Goal: Information Seeking & Learning: Find contact information

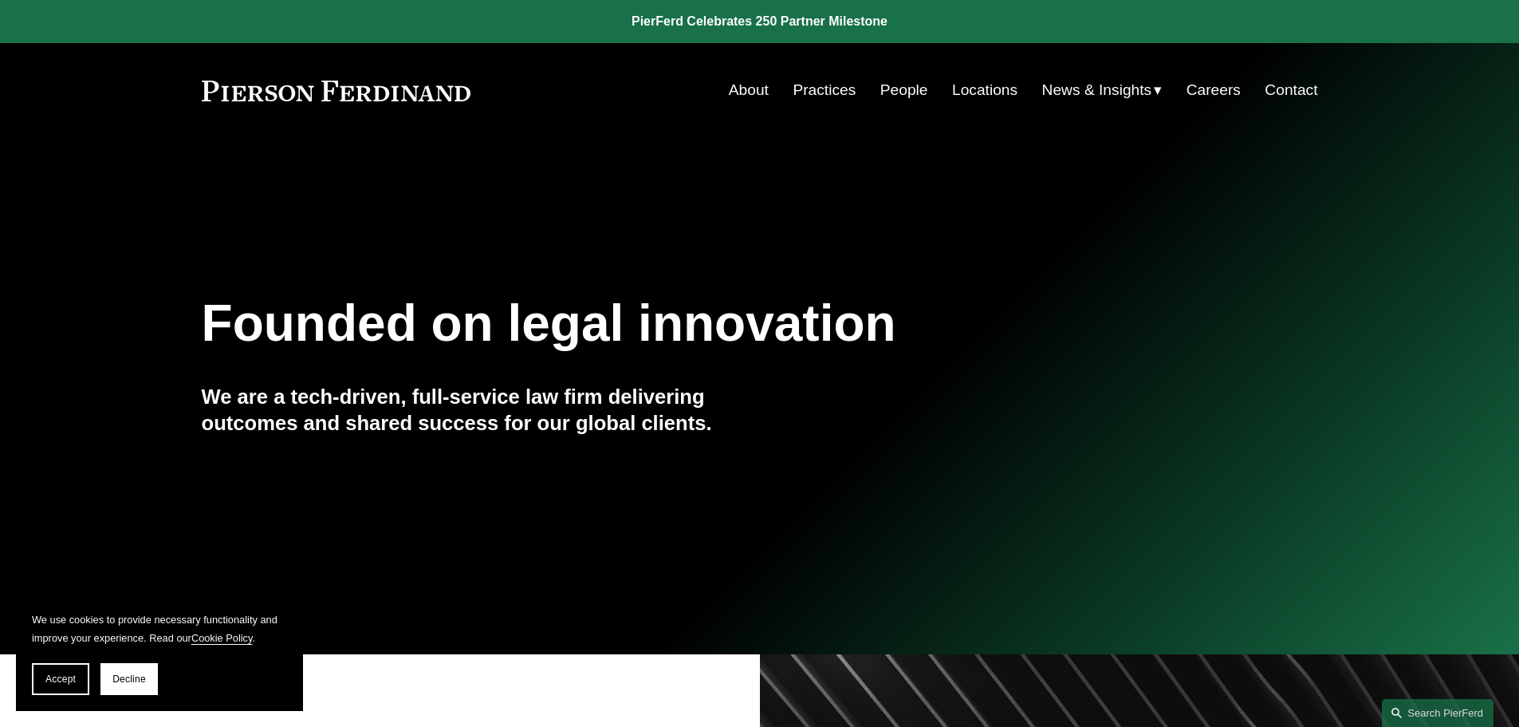
click at [809, 92] on link "Practices" at bounding box center [824, 90] width 63 height 30
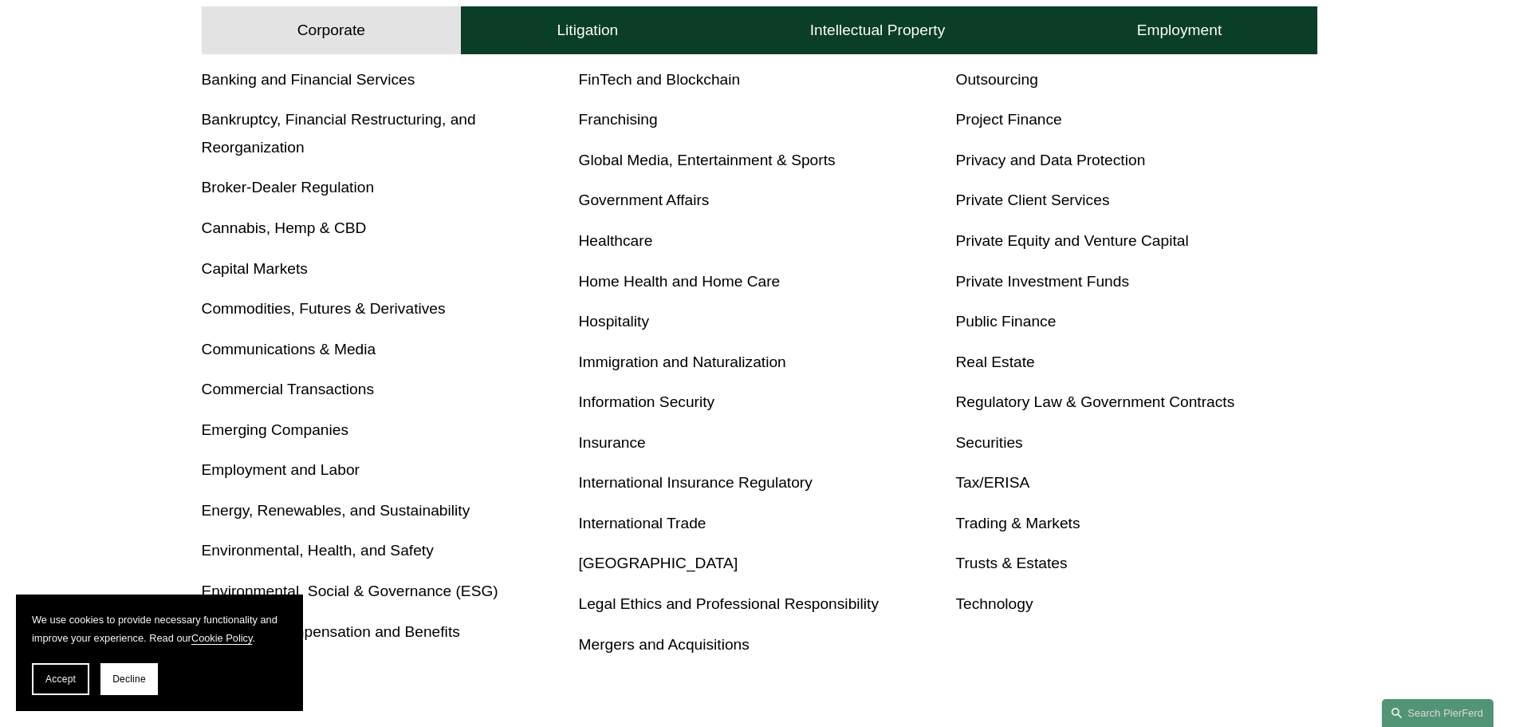
scroll to position [638, 0]
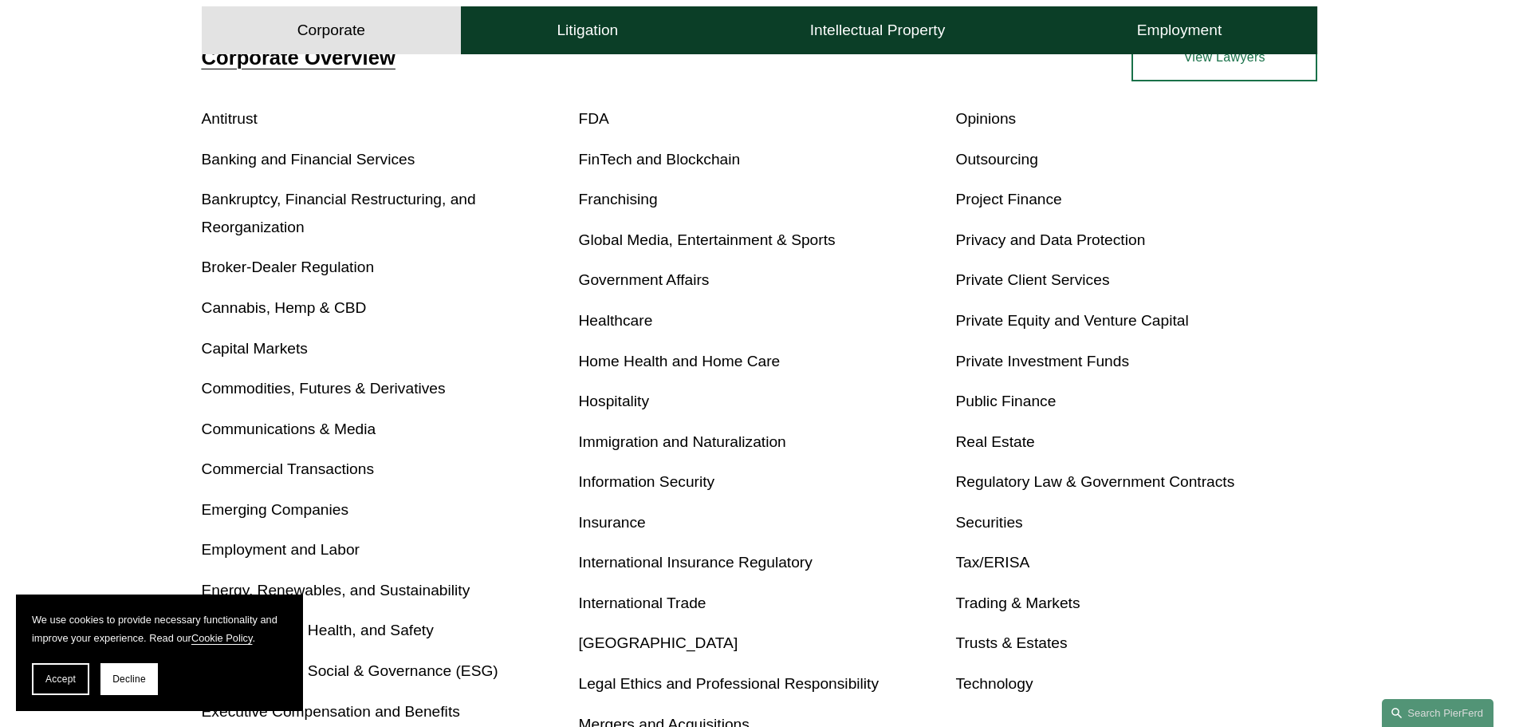
click at [1056, 364] on link "Private Investment Funds" at bounding box center [1042, 360] width 174 height 17
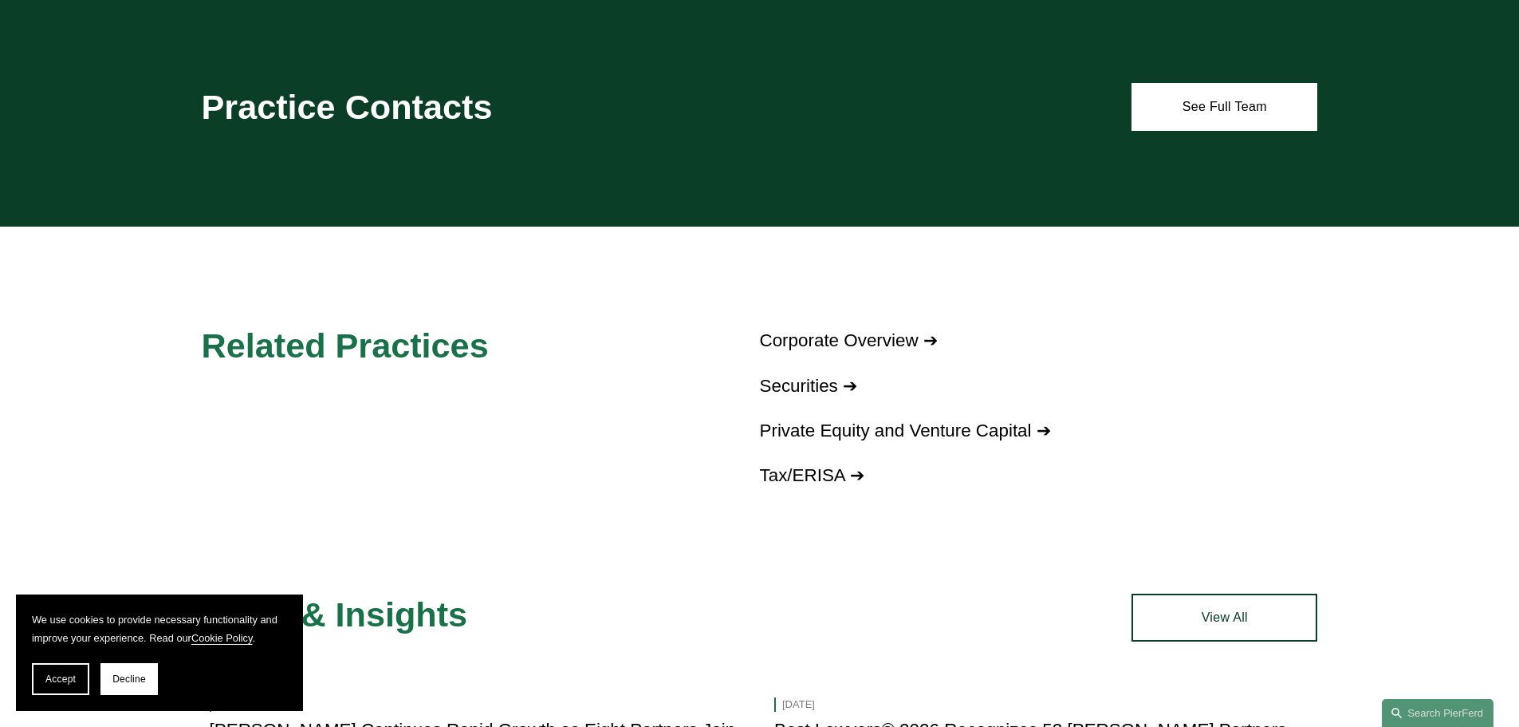
scroll to position [965, 0]
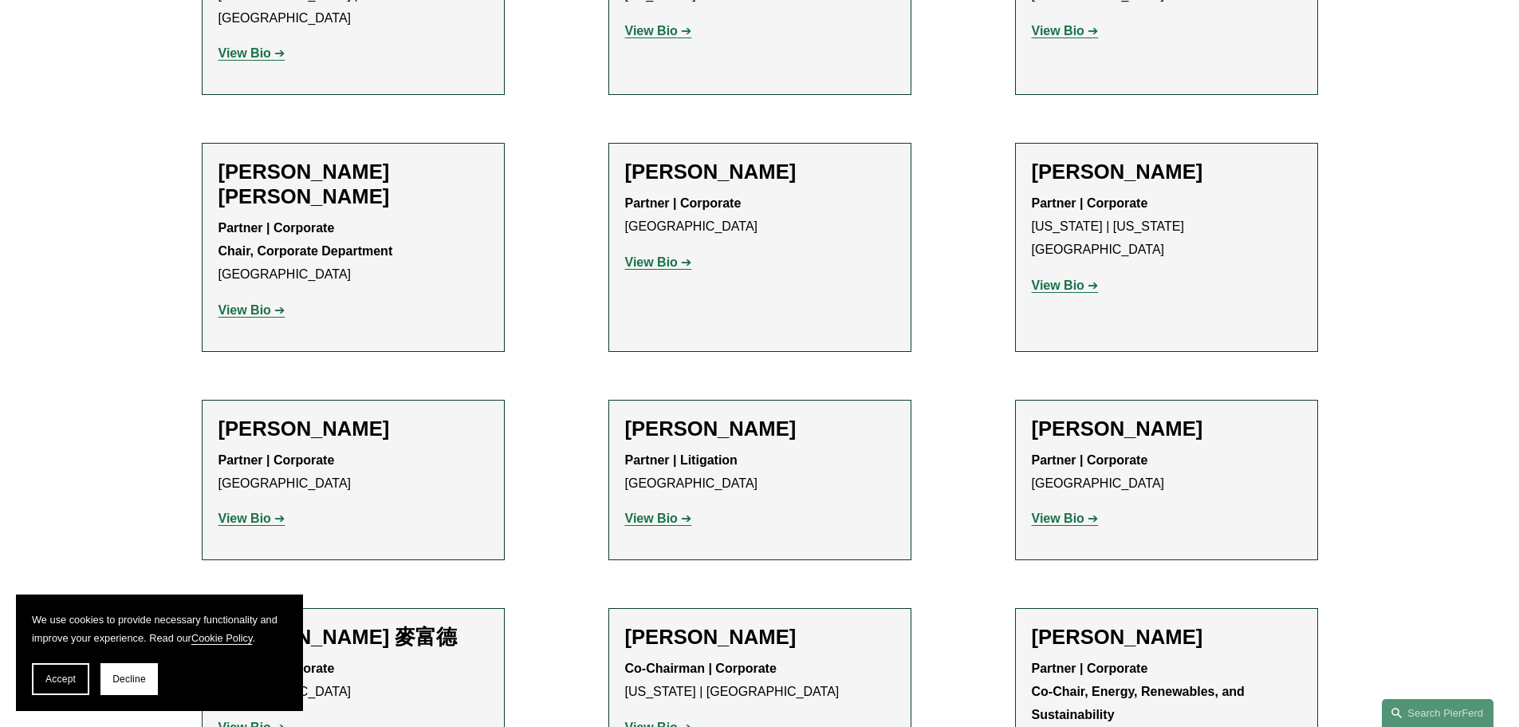
scroll to position [1037, 0]
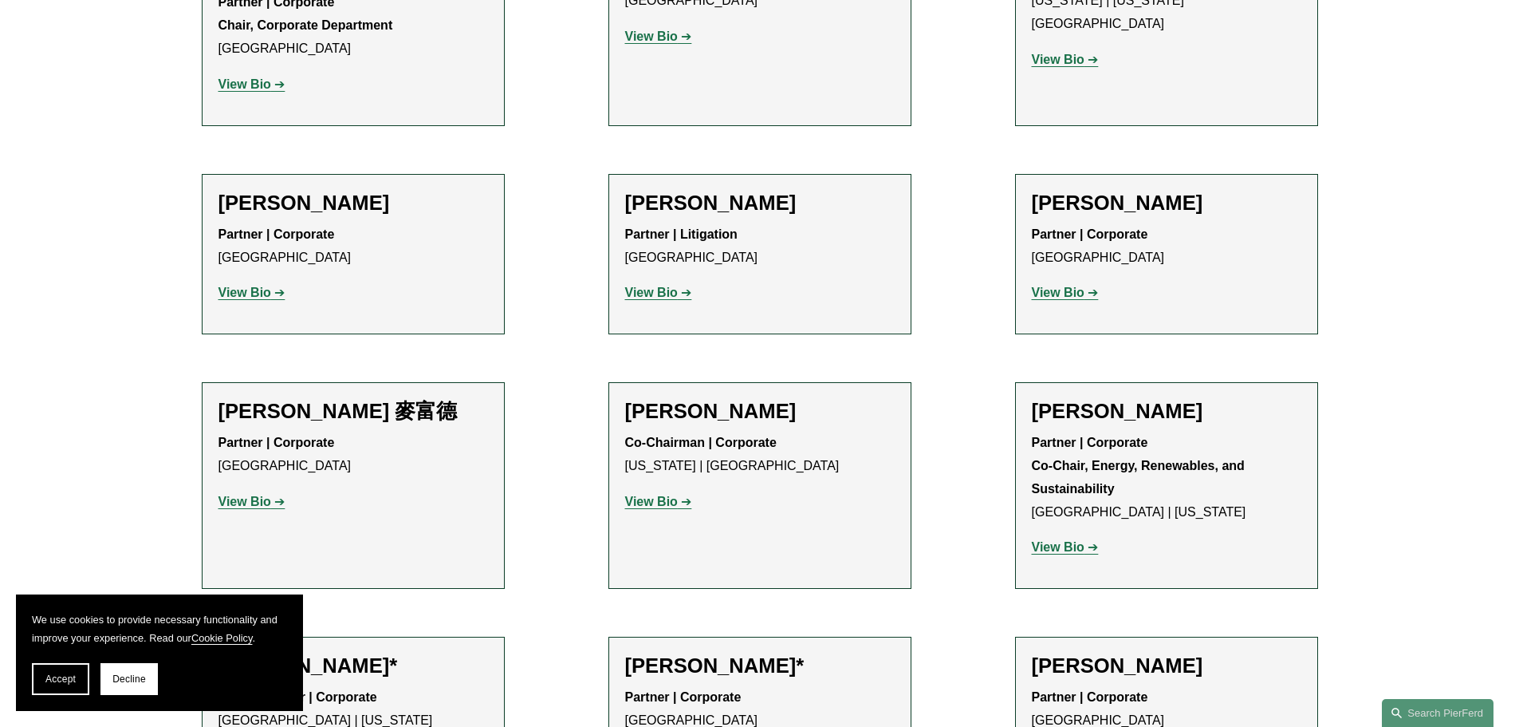
drag, startPoint x: 1061, startPoint y: 262, endPoint x: 1056, endPoint y: 247, distance: 16.1
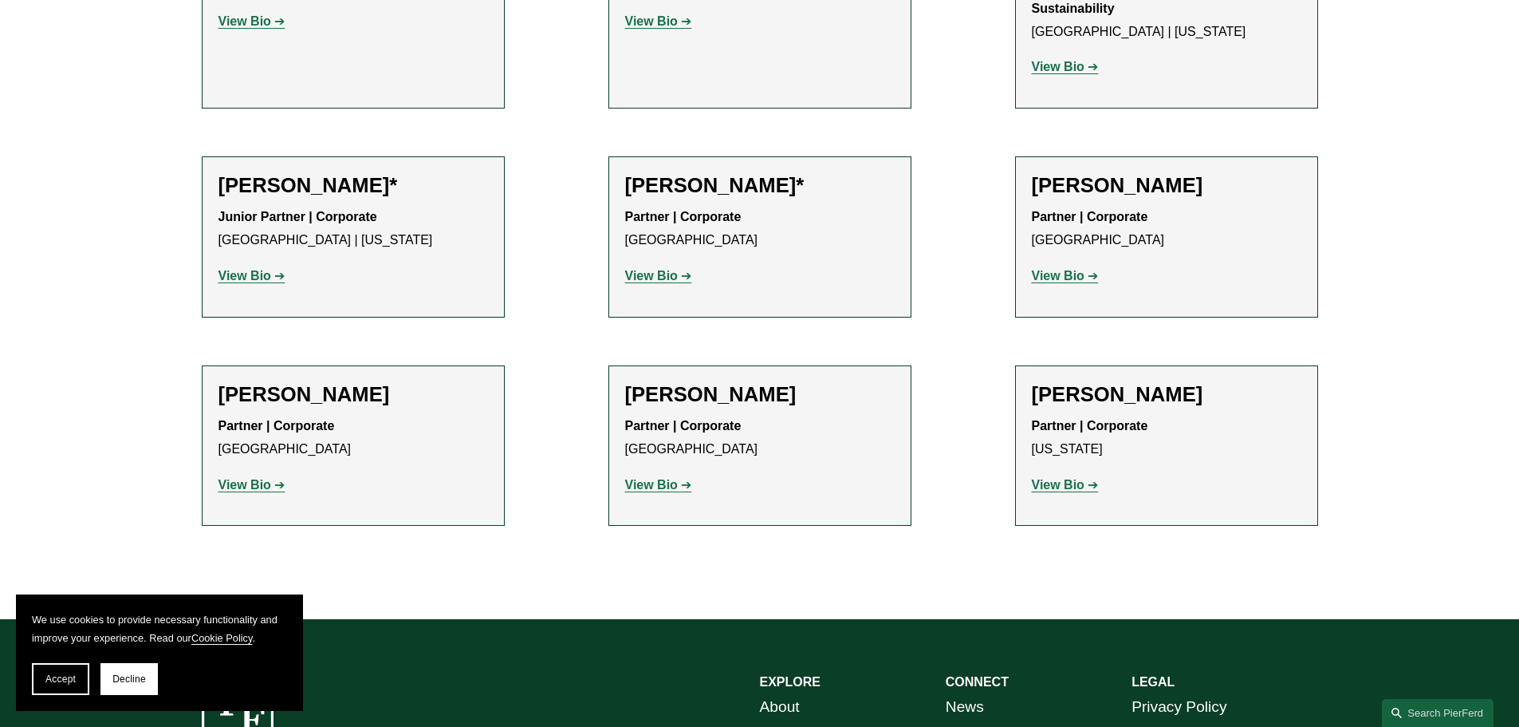
scroll to position [1515, 0]
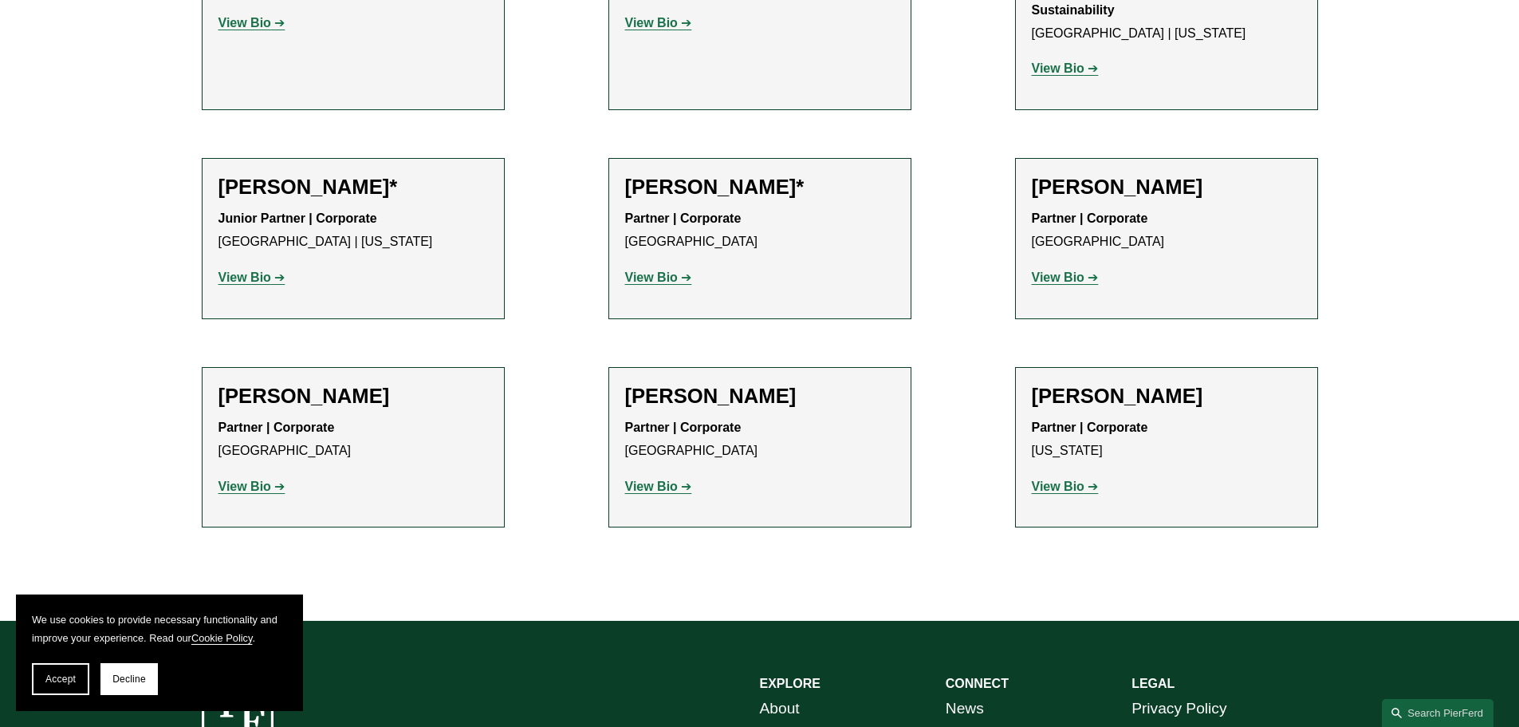
drag, startPoint x: 261, startPoint y: 245, endPoint x: 644, endPoint y: 230, distance: 383.9
drag, startPoint x: 1072, startPoint y: 242, endPoint x: 1073, endPoint y: 228, distance: 13.7
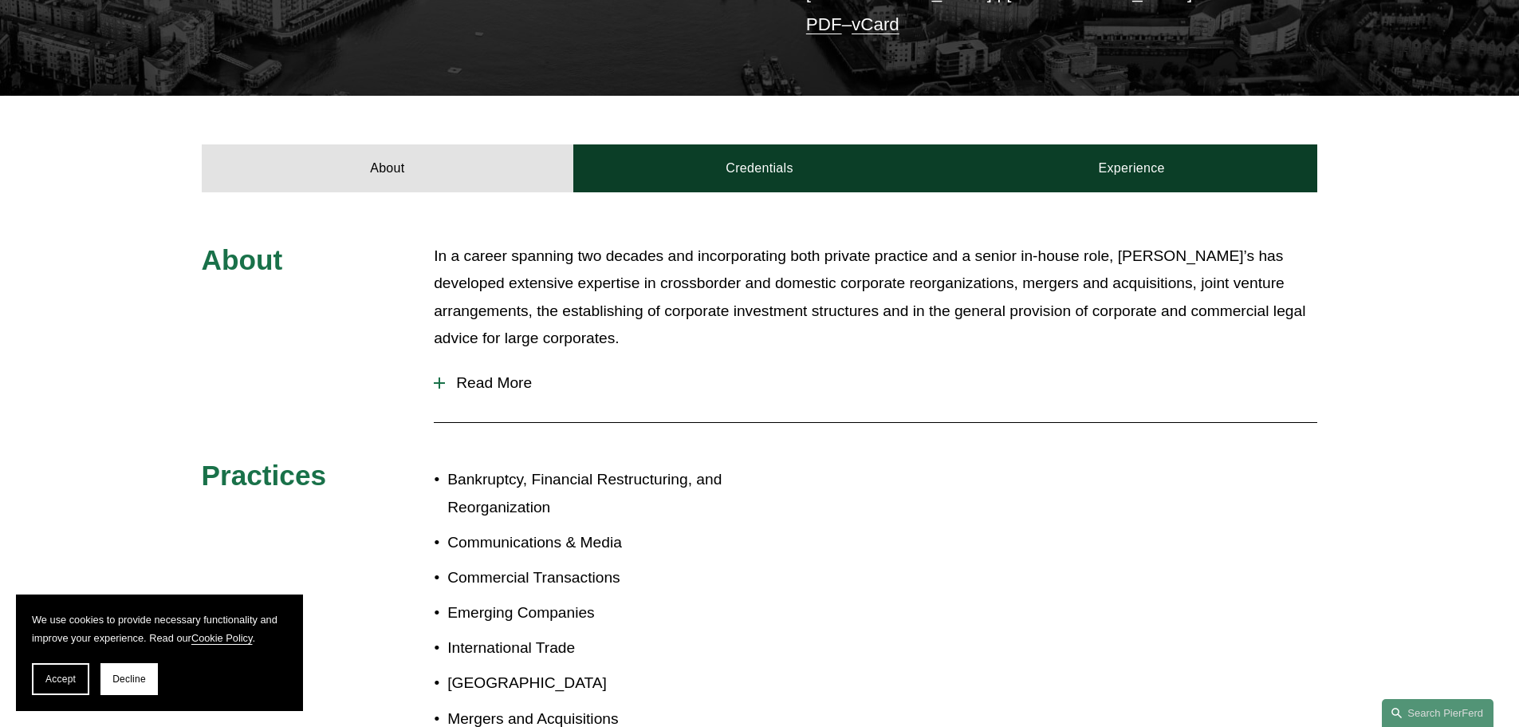
scroll to position [479, 0]
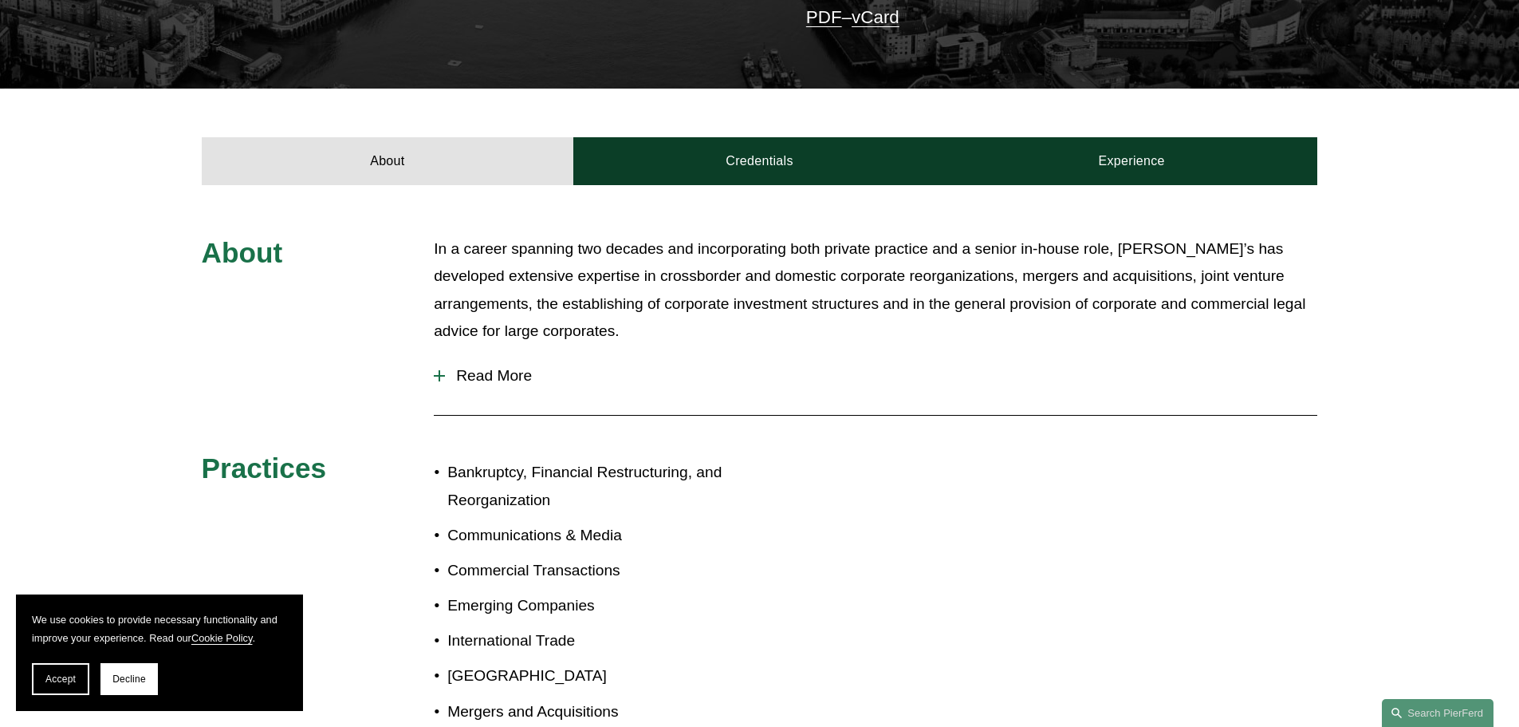
click at [1054, 266] on p "In a career spanning two decades and incorporating both private practice and a …" at bounding box center [876, 290] width 884 height 110
click at [518, 386] on button "Read More" at bounding box center [876, 375] width 884 height 41
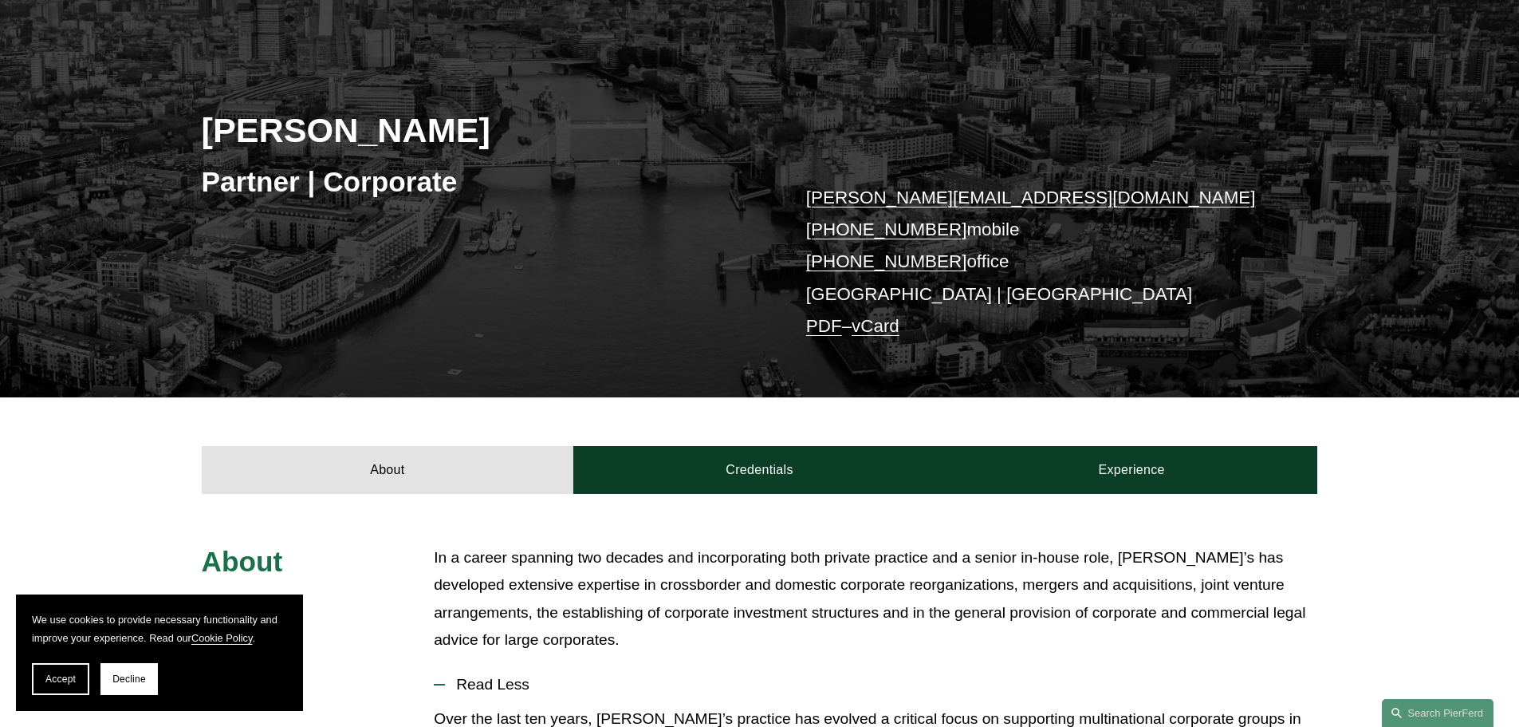
scroll to position [399, 0]
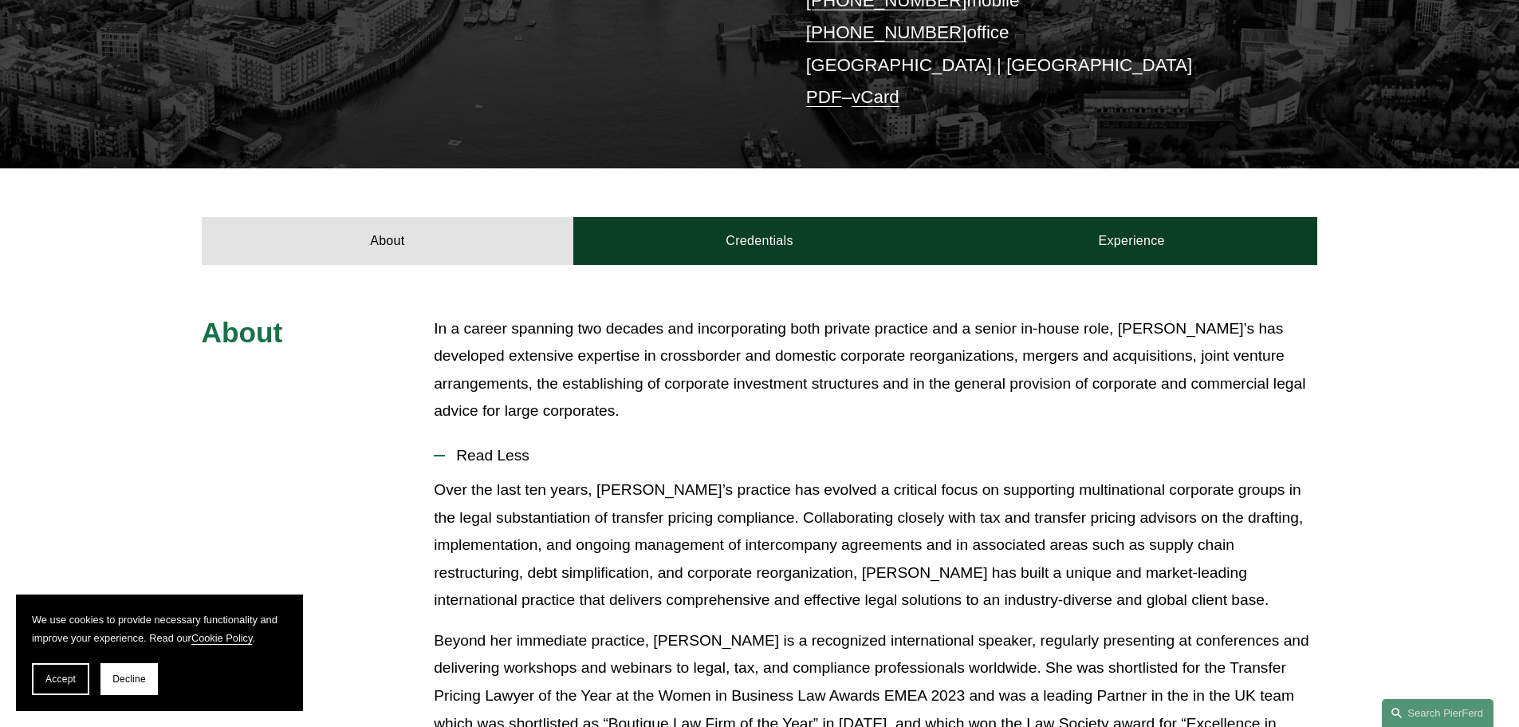
click at [1014, 456] on span "Read Less" at bounding box center [881, 456] width 872 height 18
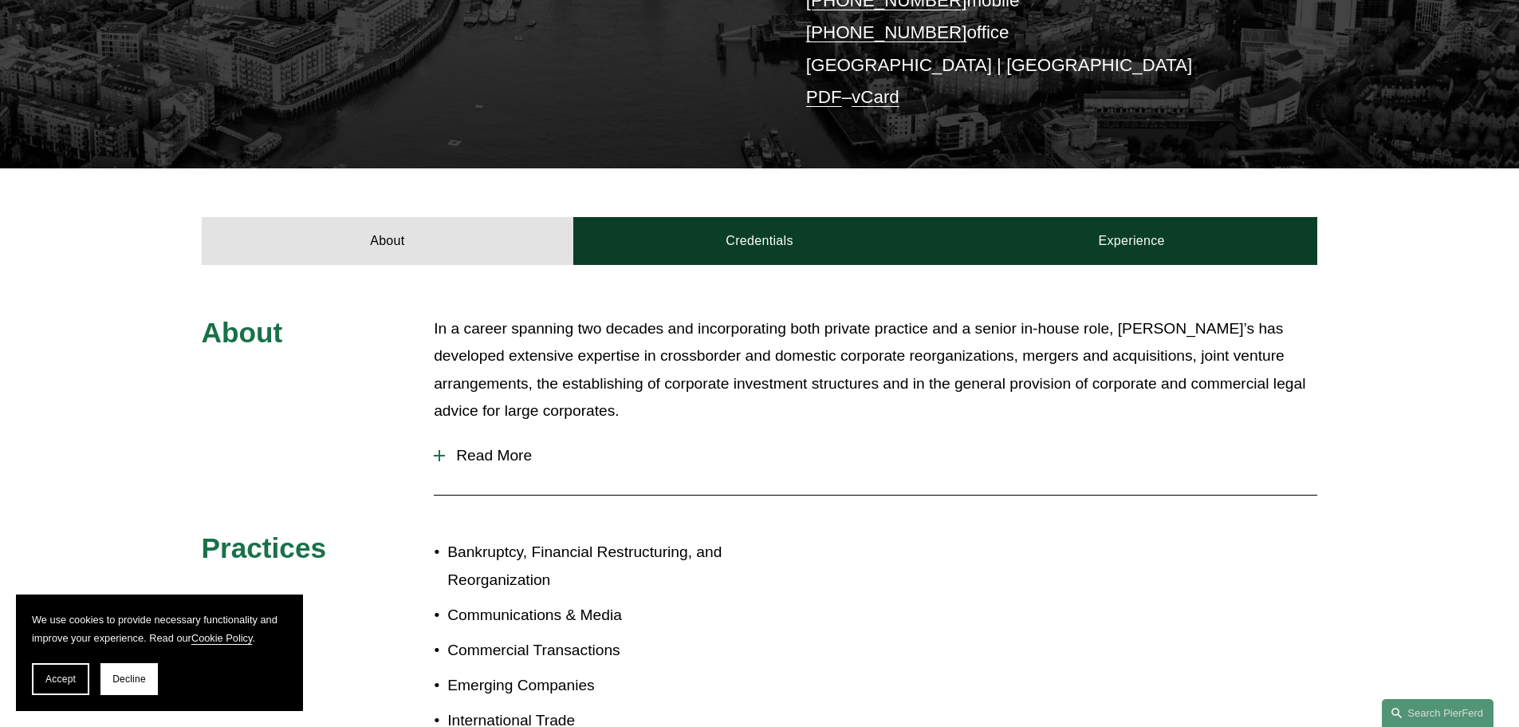
click at [472, 462] on span "Read More" at bounding box center [881, 456] width 872 height 18
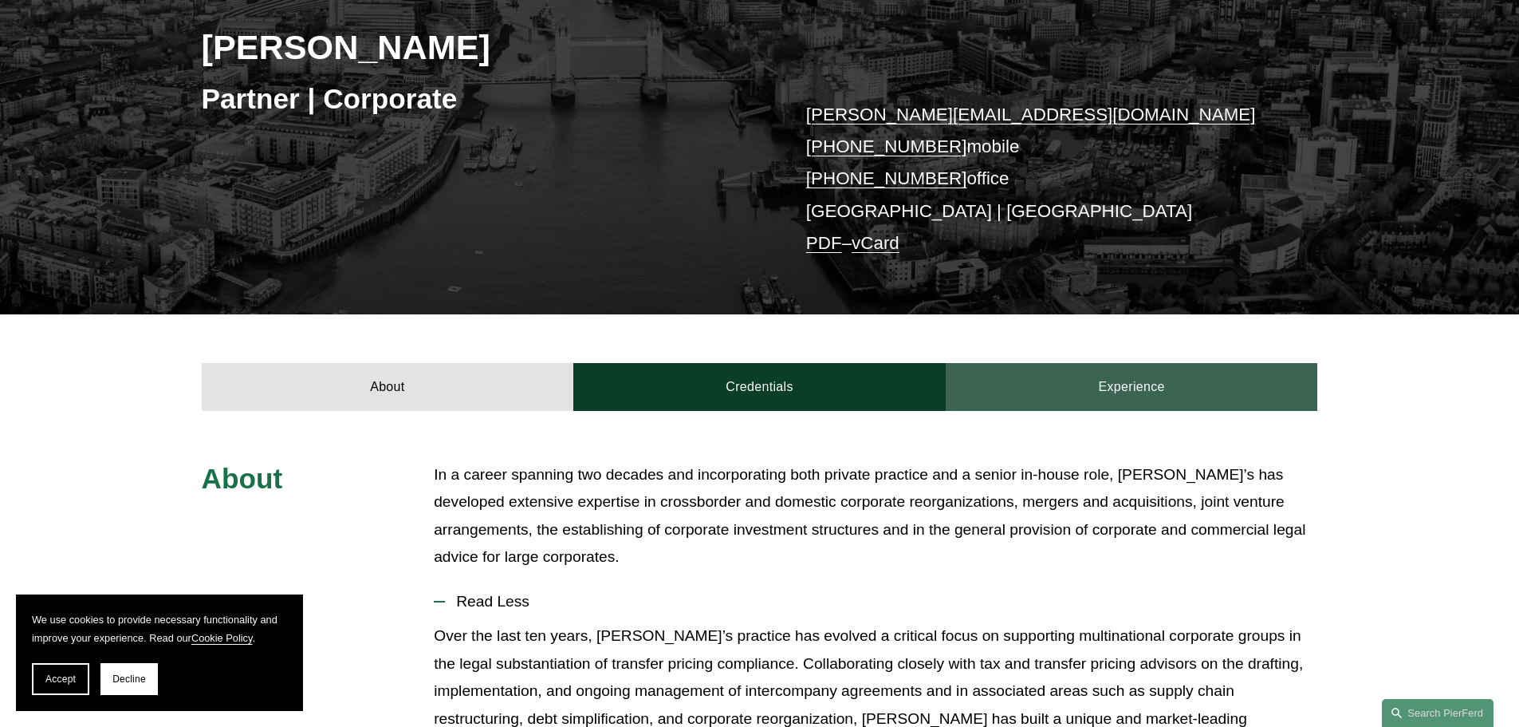
scroll to position [269, 0]
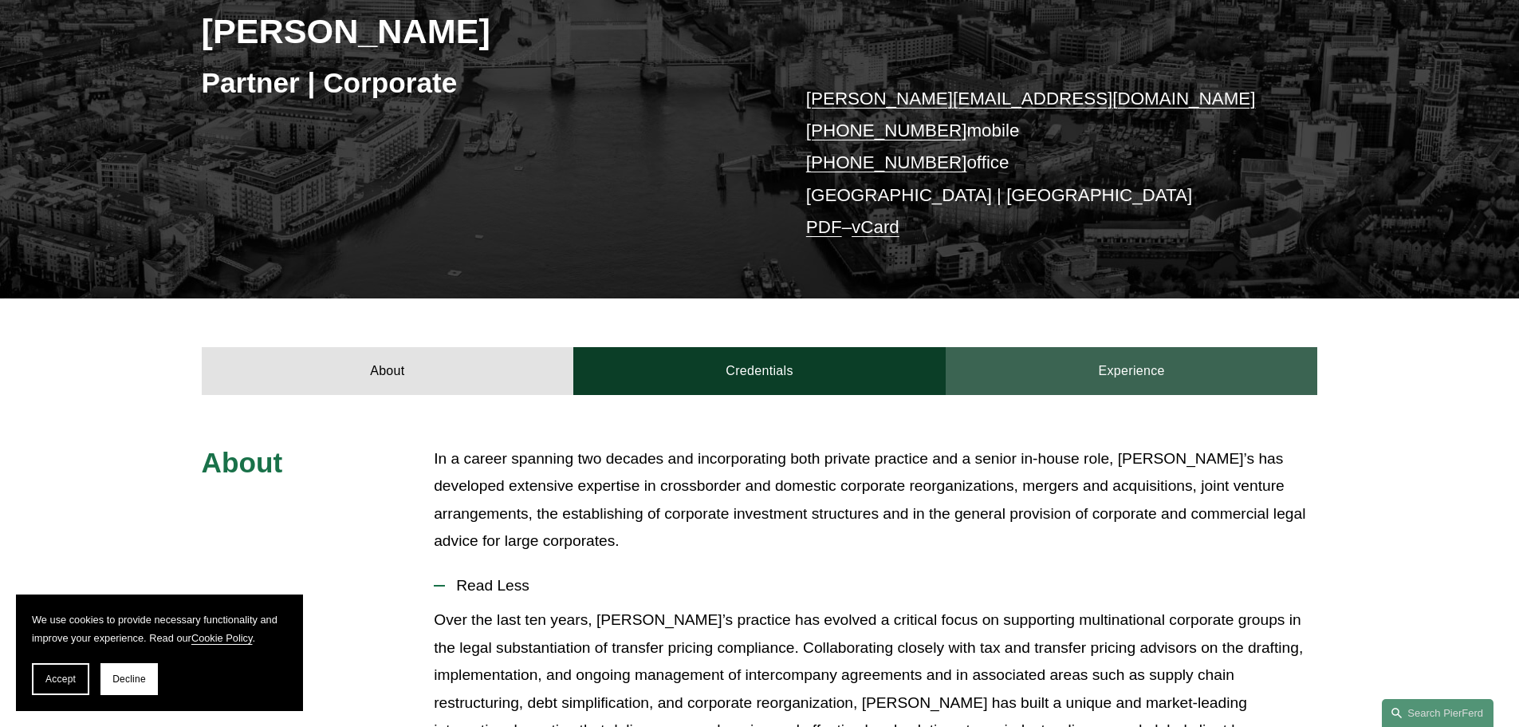
click at [1128, 351] on link "Experience" at bounding box center [1132, 371] width 372 height 48
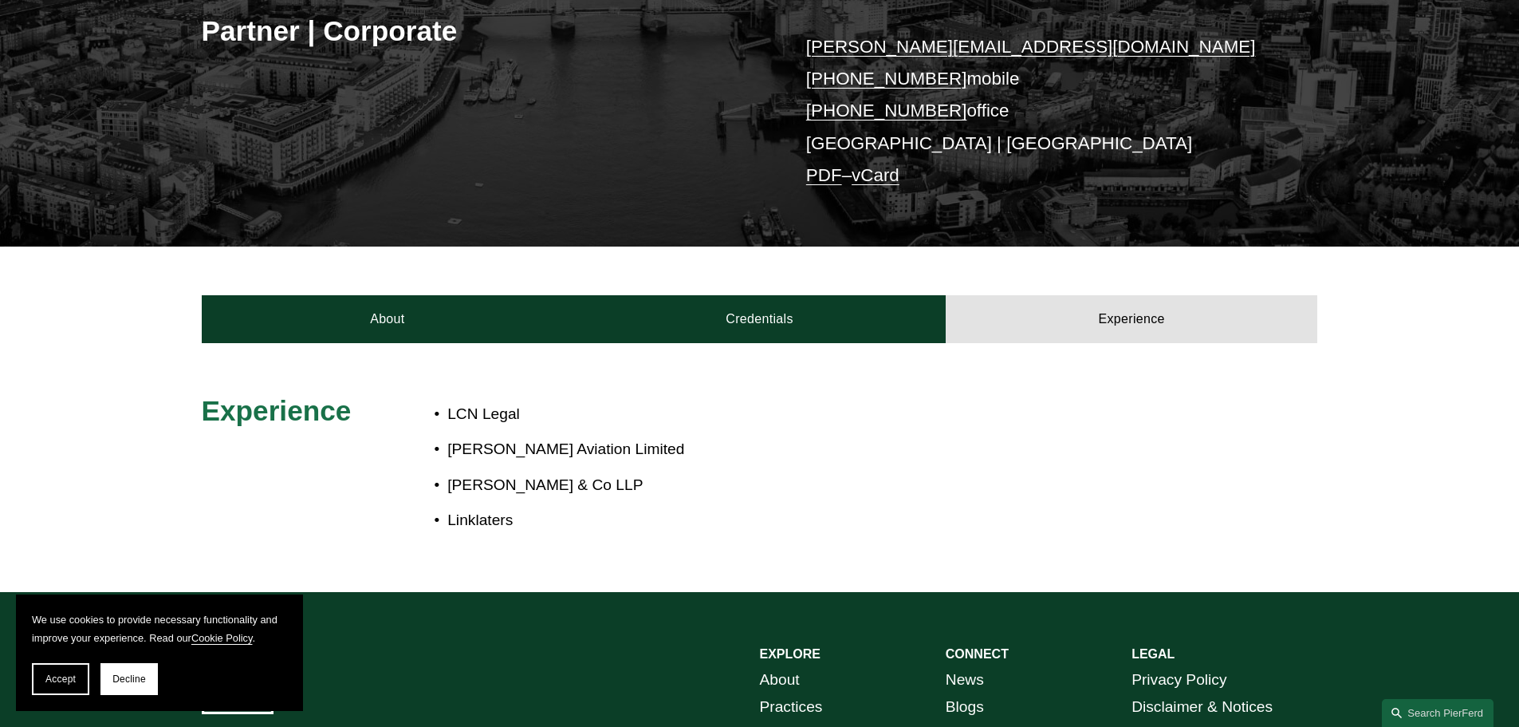
scroll to position [349, 0]
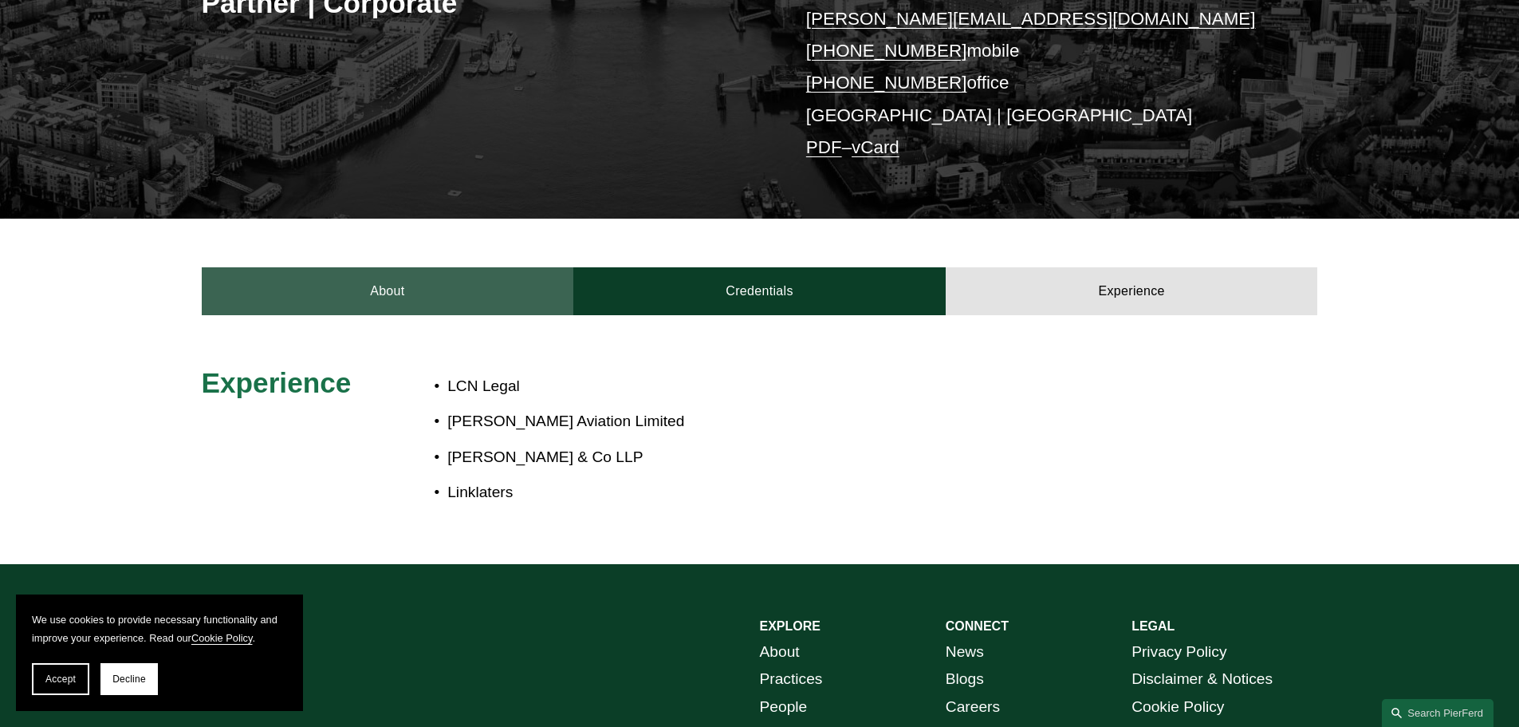
click at [411, 275] on link "About" at bounding box center [388, 291] width 372 height 48
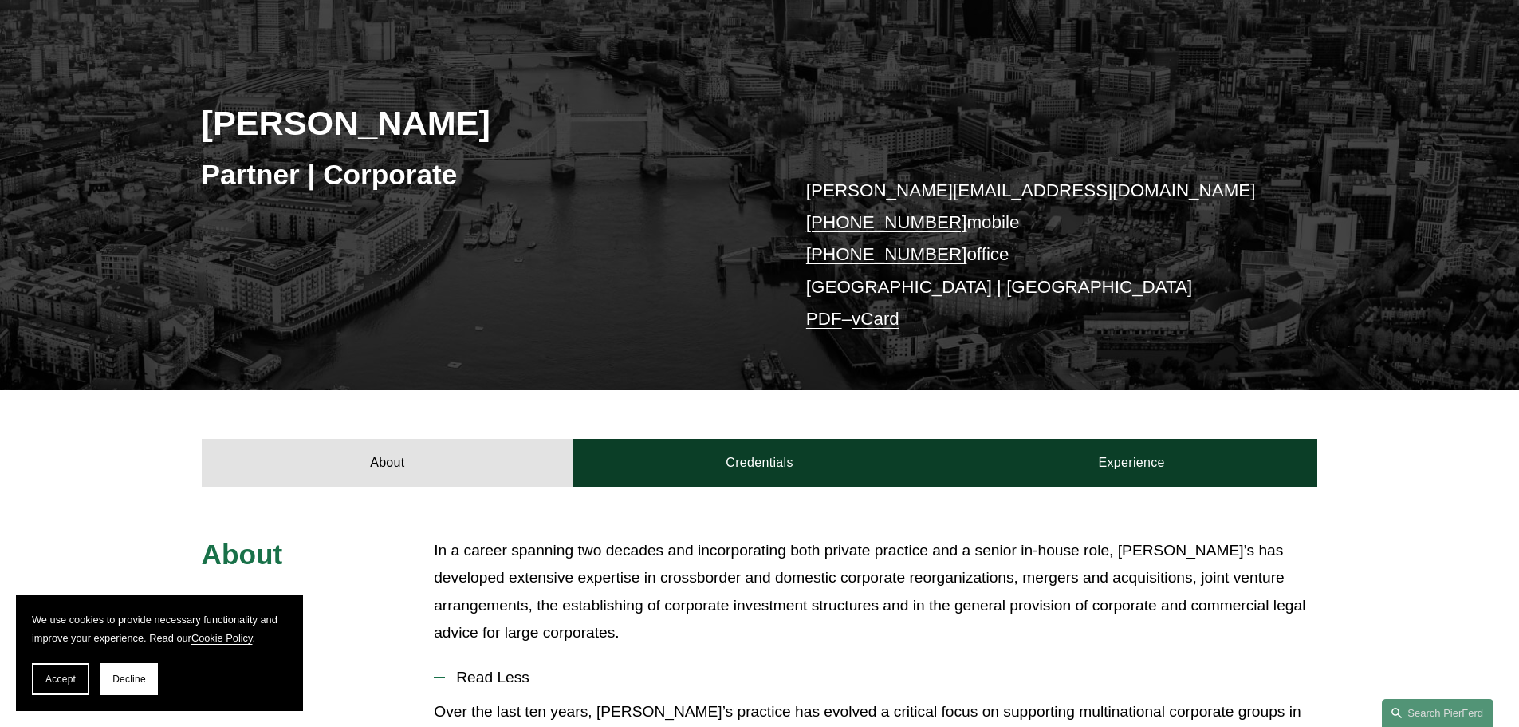
scroll to position [30, 0]
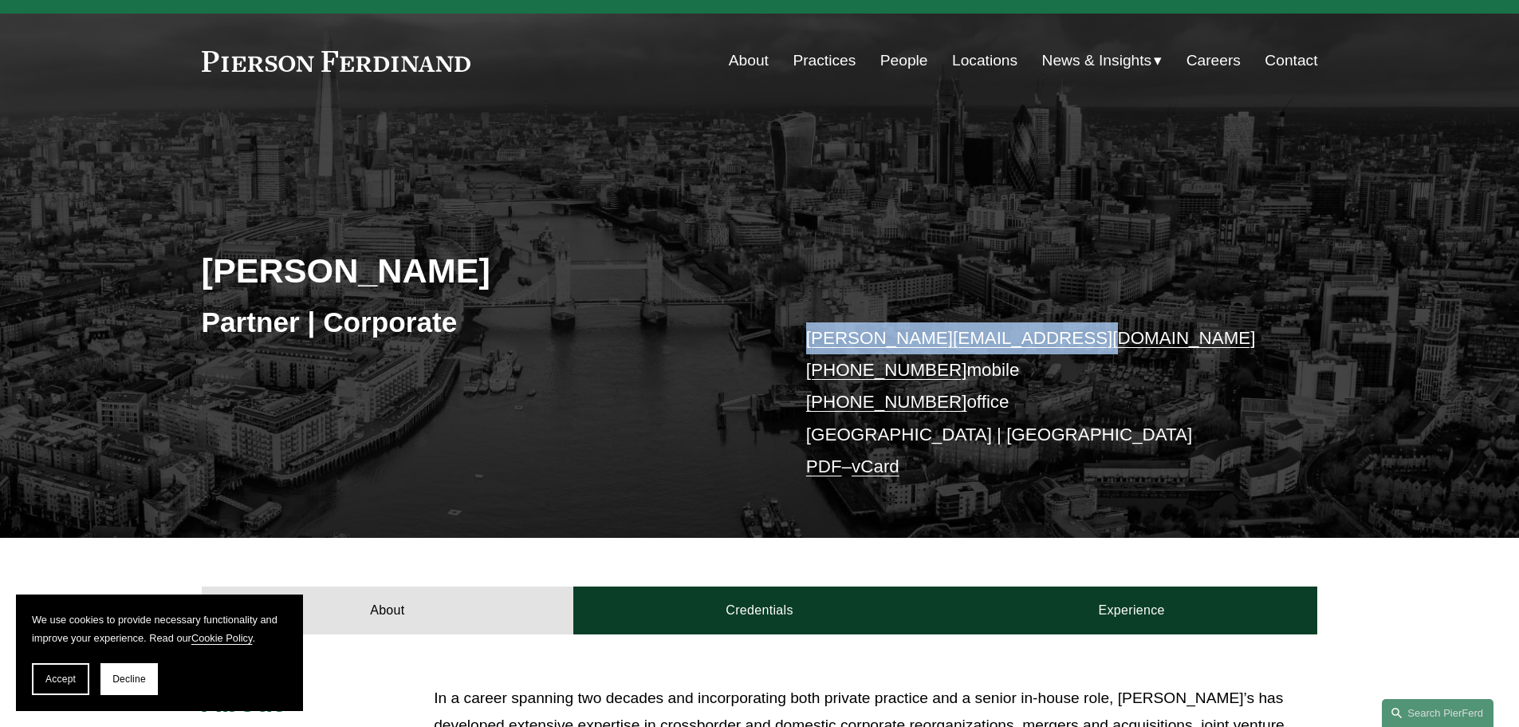
drag, startPoint x: 1085, startPoint y: 345, endPoint x: 727, endPoint y: 355, distance: 358.2
click at [727, 355] on div "Leiza Bladd-Symms Partner | Corporate leiza.bladdsymms@pierferd.com +44 79 1962…" at bounding box center [759, 346] width 1519 height 384
copy div "leiza.bladdsymms@pierferd.com"
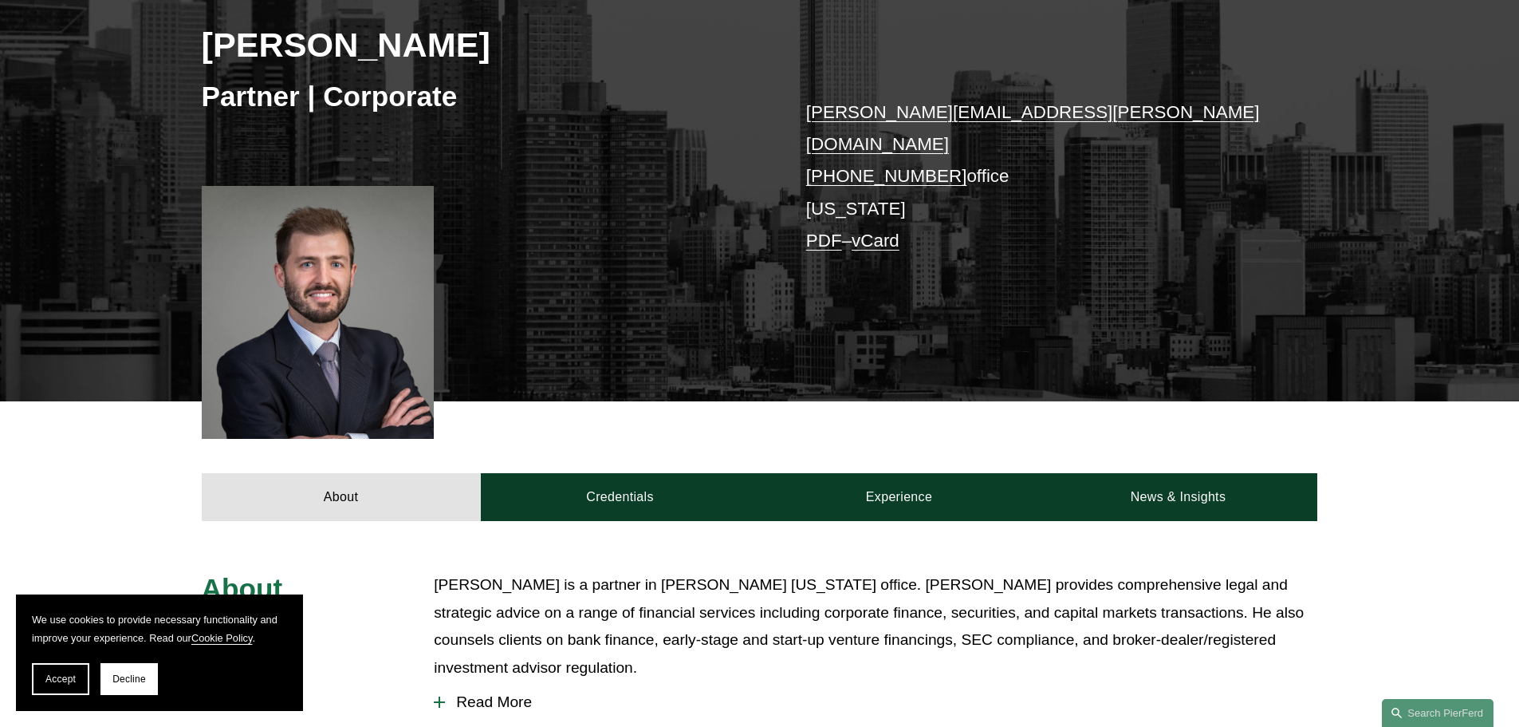
scroll to position [479, 0]
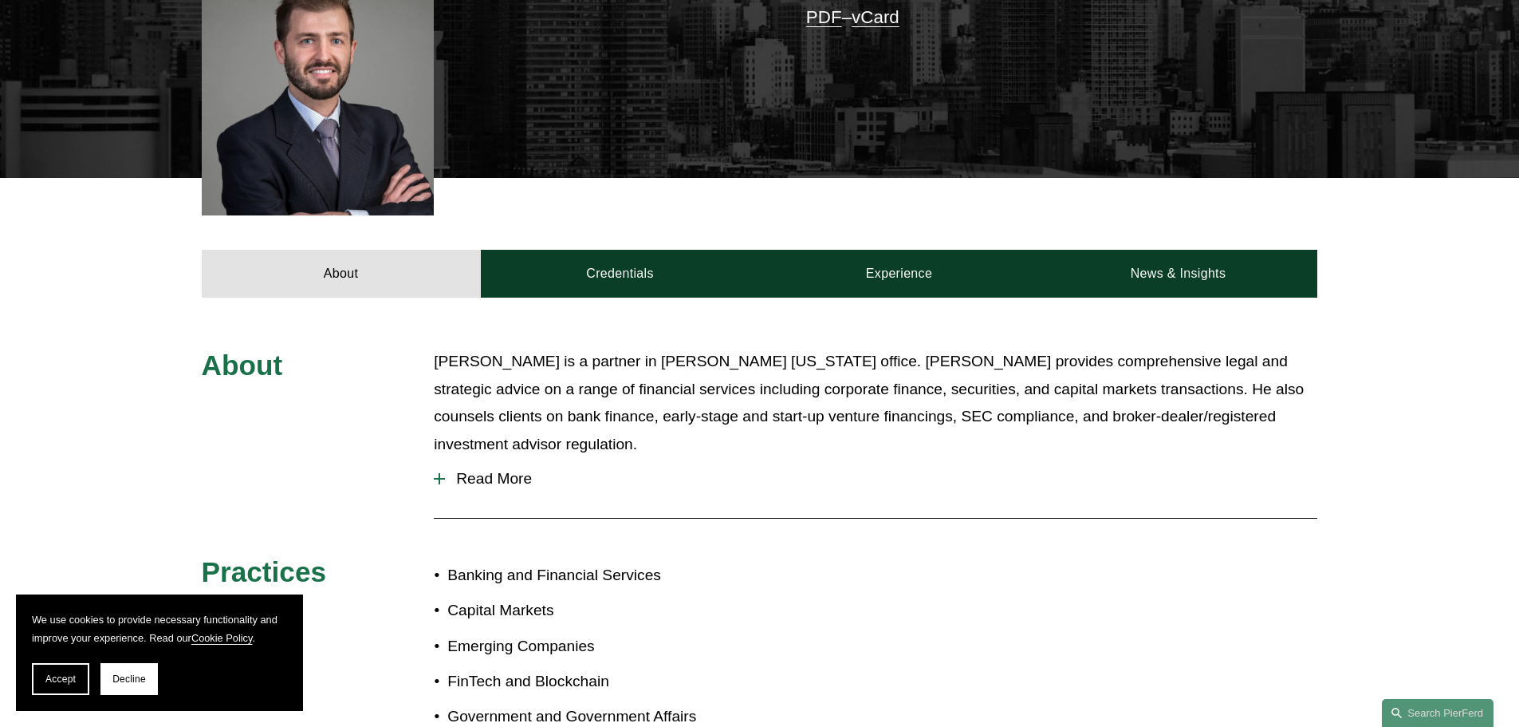
click at [542, 458] on button "Read More" at bounding box center [876, 478] width 884 height 41
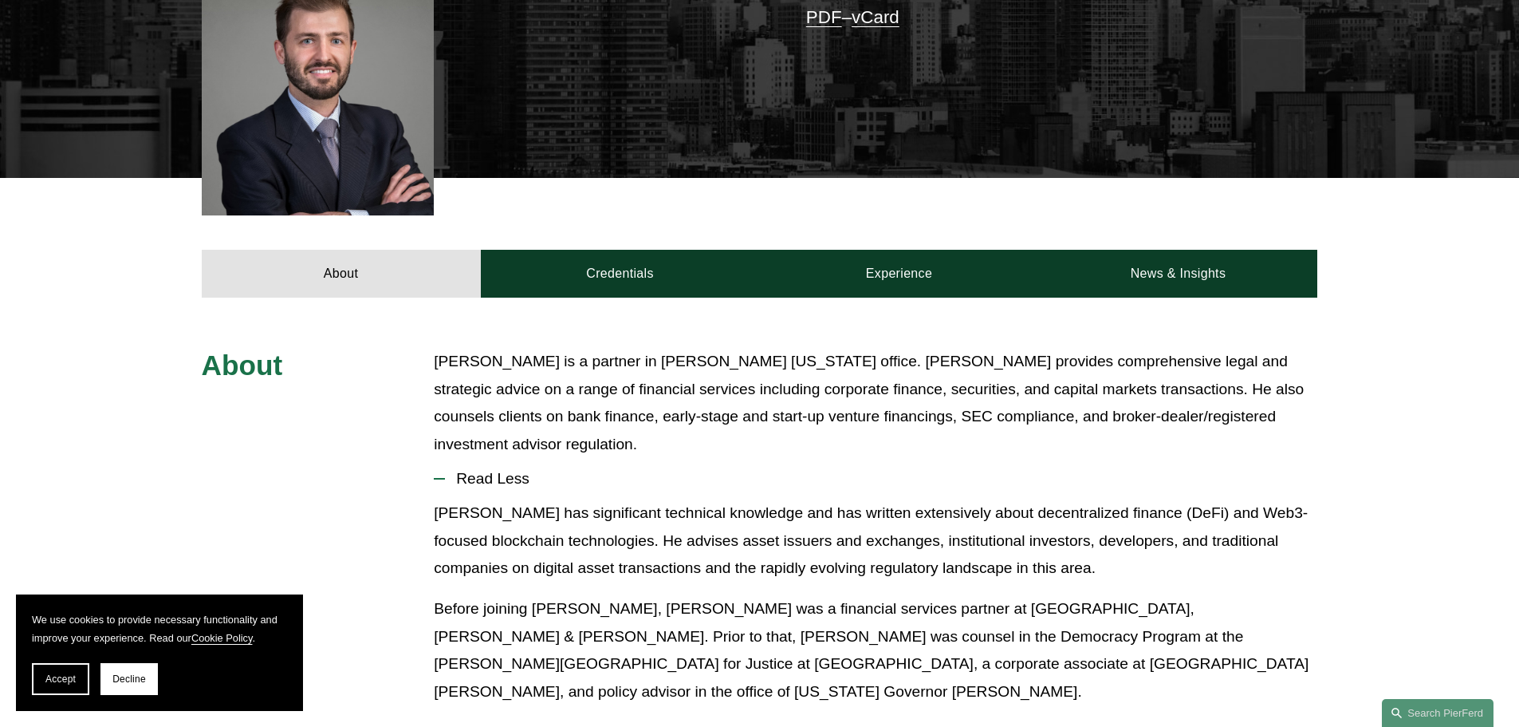
click at [937, 440] on p "Benjamin Brickner is a partner in Pierson Ferdinand’s New York office. Ben prov…" at bounding box center [876, 403] width 884 height 110
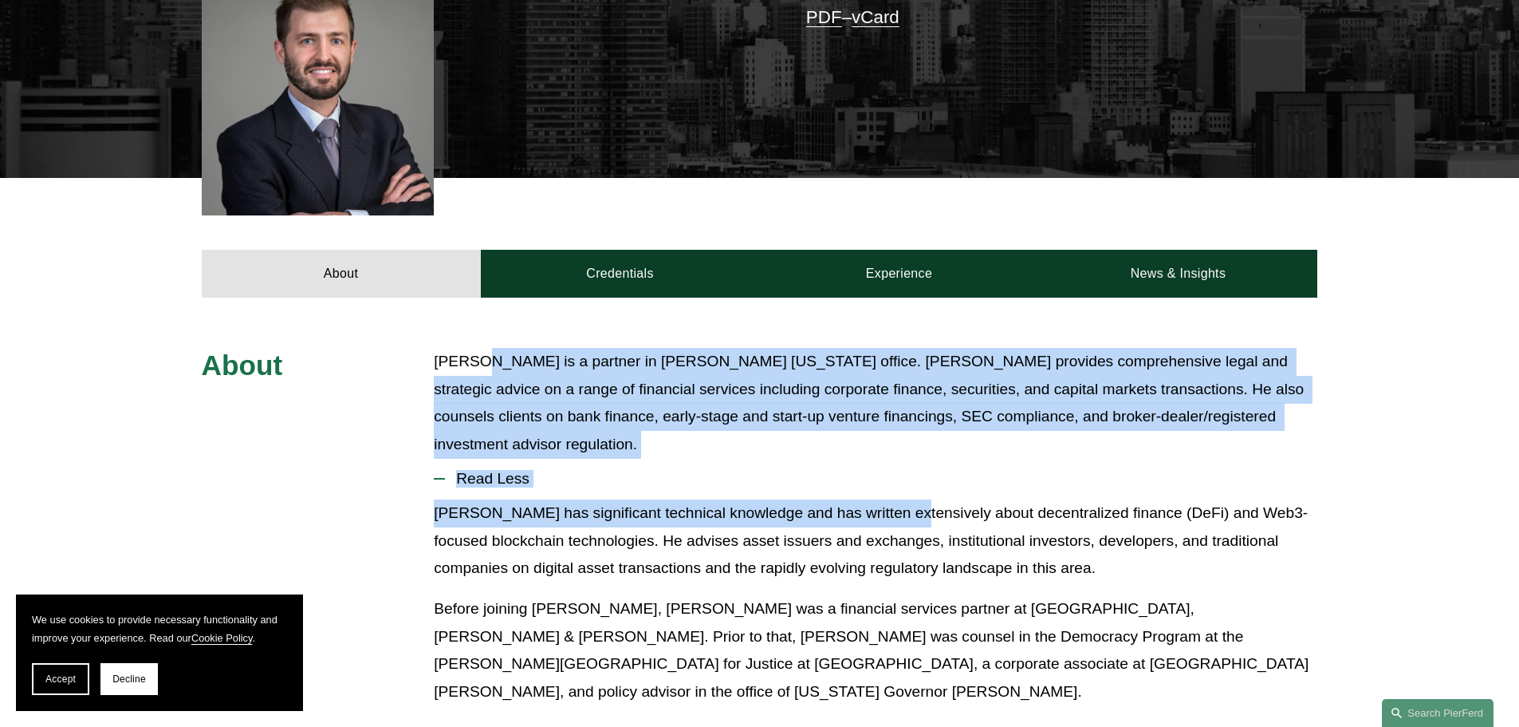
drag, startPoint x: 798, startPoint y: 456, endPoint x: 900, endPoint y: 501, distance: 110.7
click at [900, 501] on div "About Benjamin Brickner is a partner in Pierson Ferdinand’s New York office. Be…" at bounding box center [759, 725] width 1519 height 754
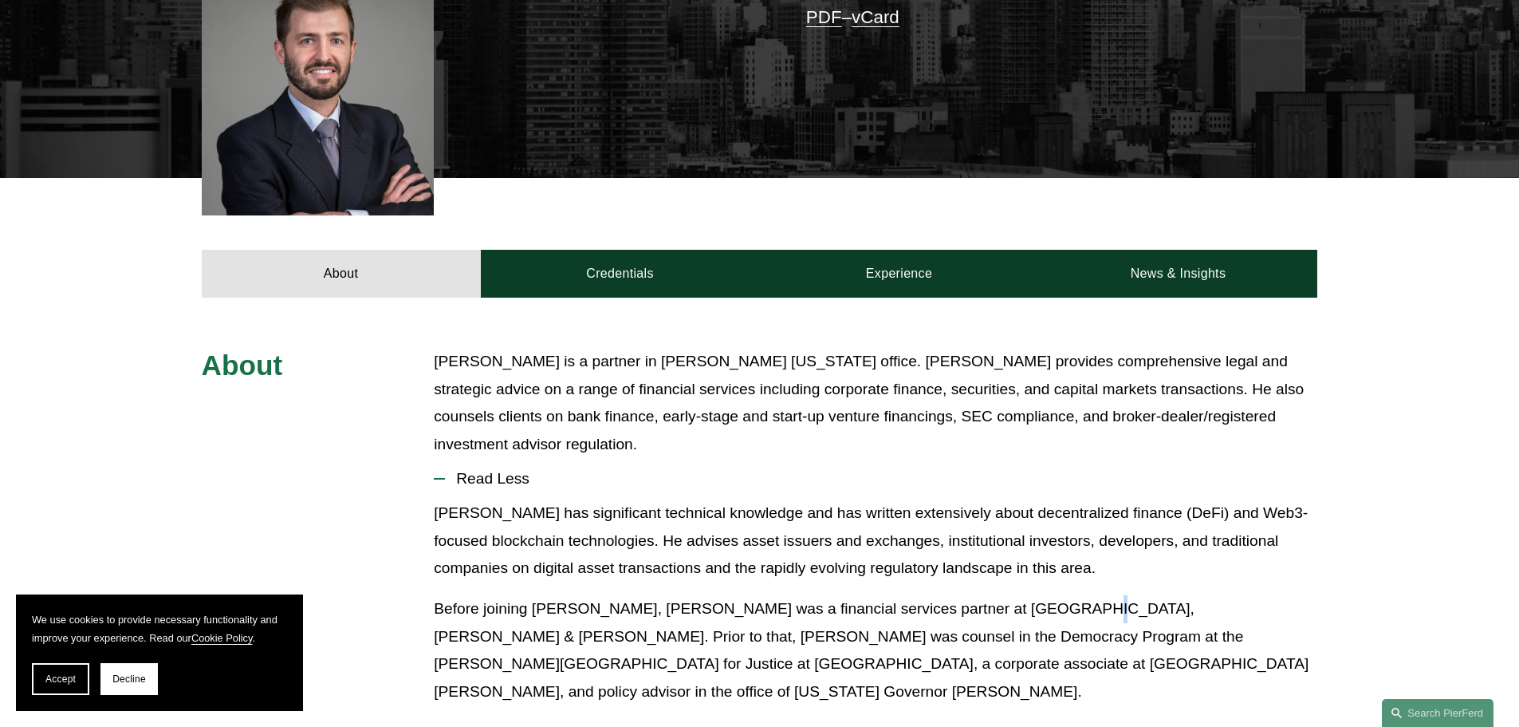
click at [1044, 595] on p "Before joining Pierson Ferdinand, Ben was a financial services partner at Manat…" at bounding box center [876, 650] width 884 height 110
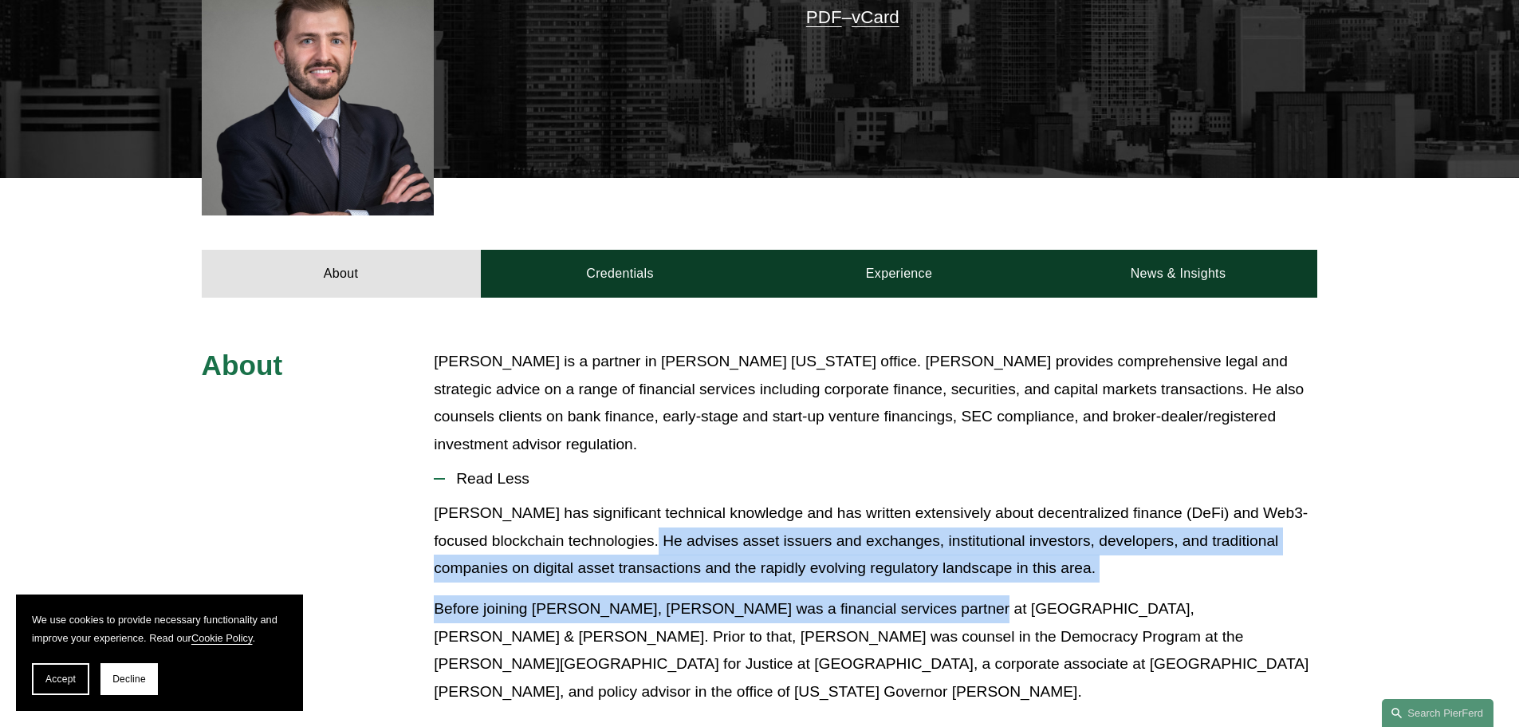
drag, startPoint x: 792, startPoint y: 554, endPoint x: 962, endPoint y: 601, distance: 176.1
click at [960, 601] on div "Ben has significant technical knowledge and has written extensively about decen…" at bounding box center [876, 608] width 884 height 218
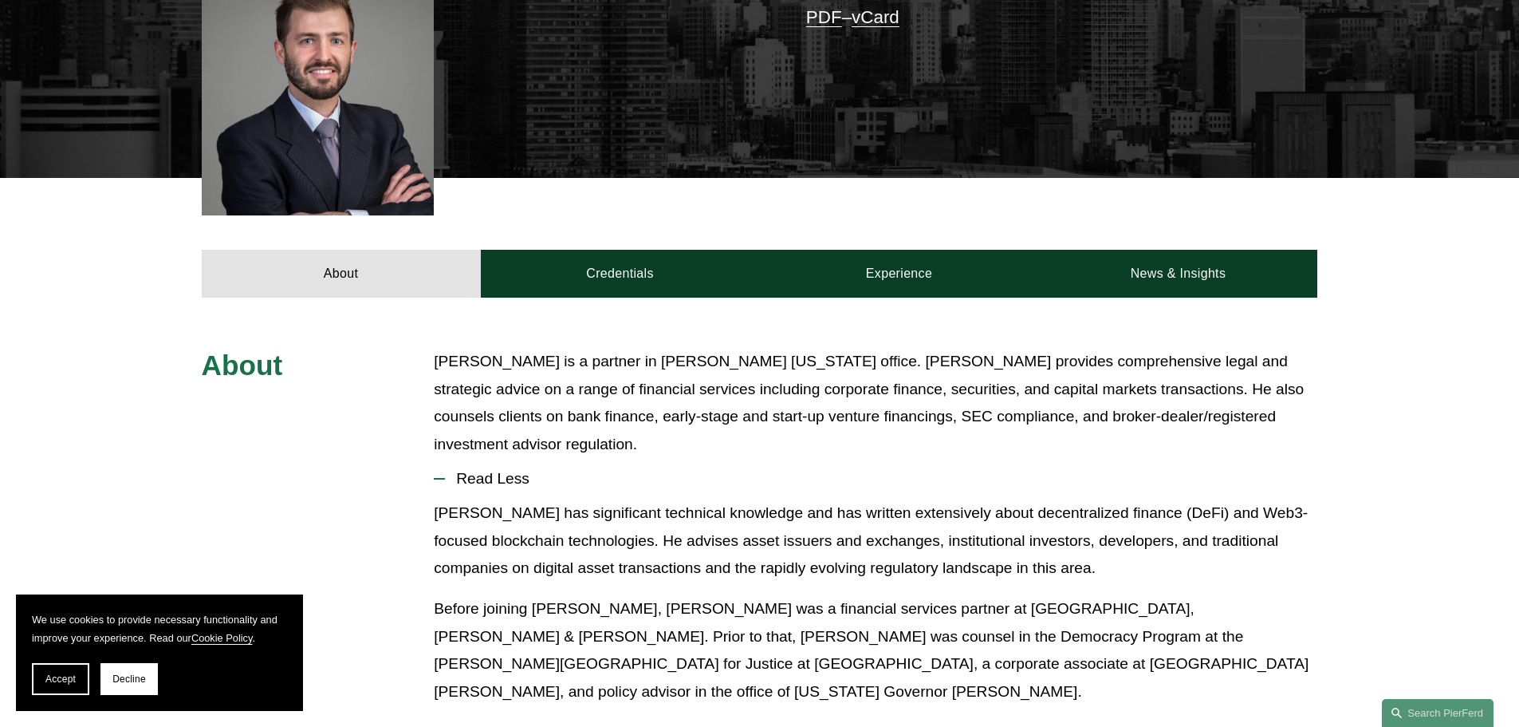
click at [1109, 651] on p "Before joining Pierson Ferdinand, Ben was a financial services partner at Manat…" at bounding box center [876, 650] width 884 height 110
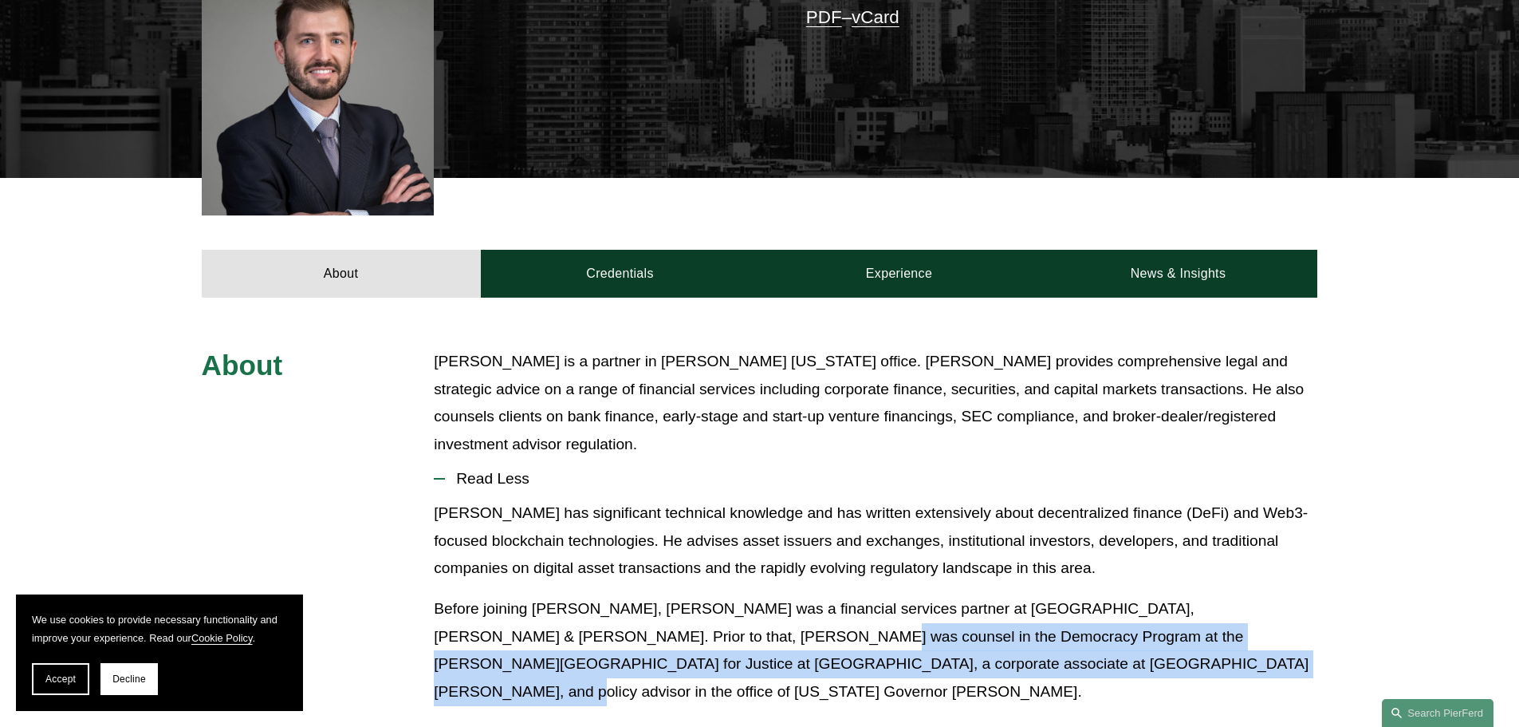
click at [407, 565] on div "About Benjamin Brickner is a partner in Pierson Ferdinand’s New York office. Be…" at bounding box center [759, 725] width 1519 height 754
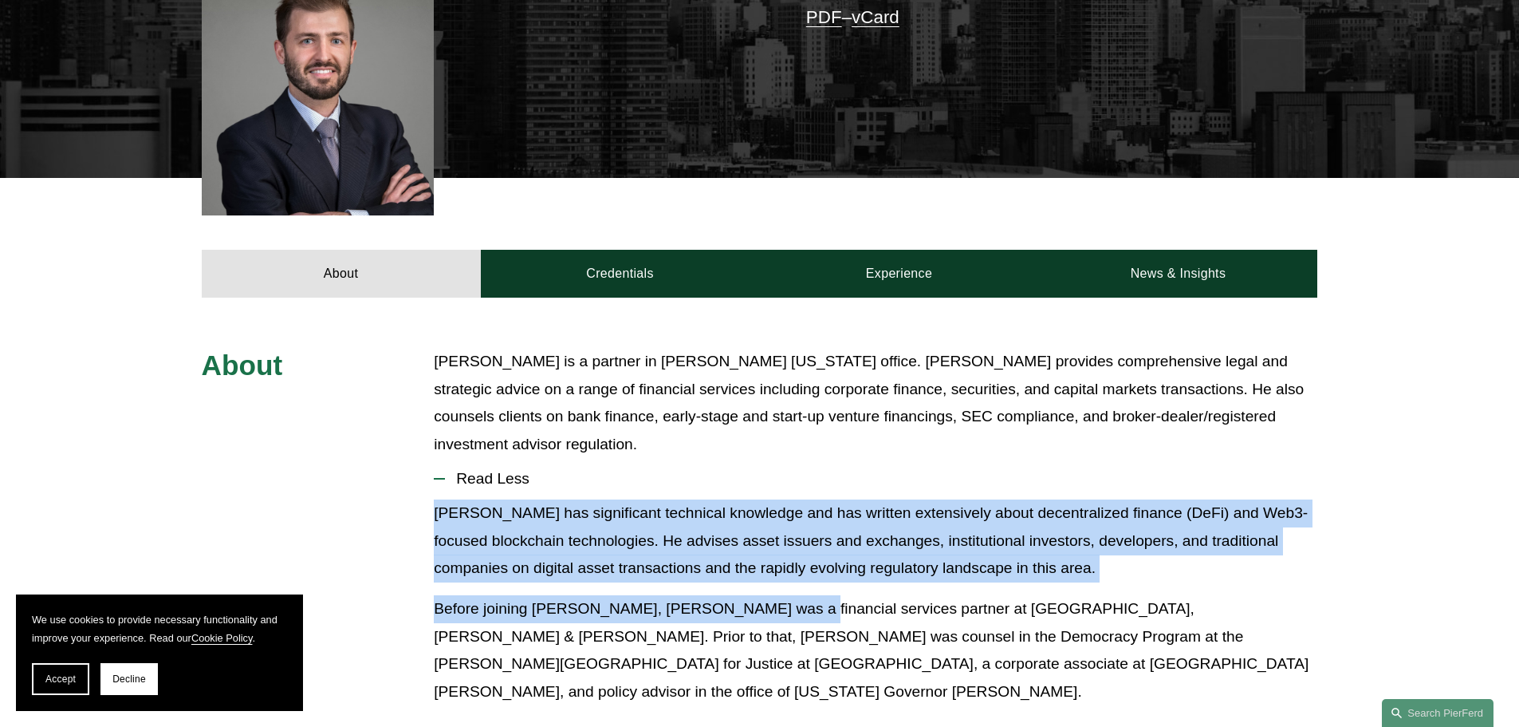
drag, startPoint x: 911, startPoint y: 612, endPoint x: 1005, endPoint y: 616, distance: 94.2
click at [1002, 620] on div "About Benjamin Brickner is a partner in Pierson Ferdinand’s New York office. Be…" at bounding box center [759, 725] width 1519 height 754
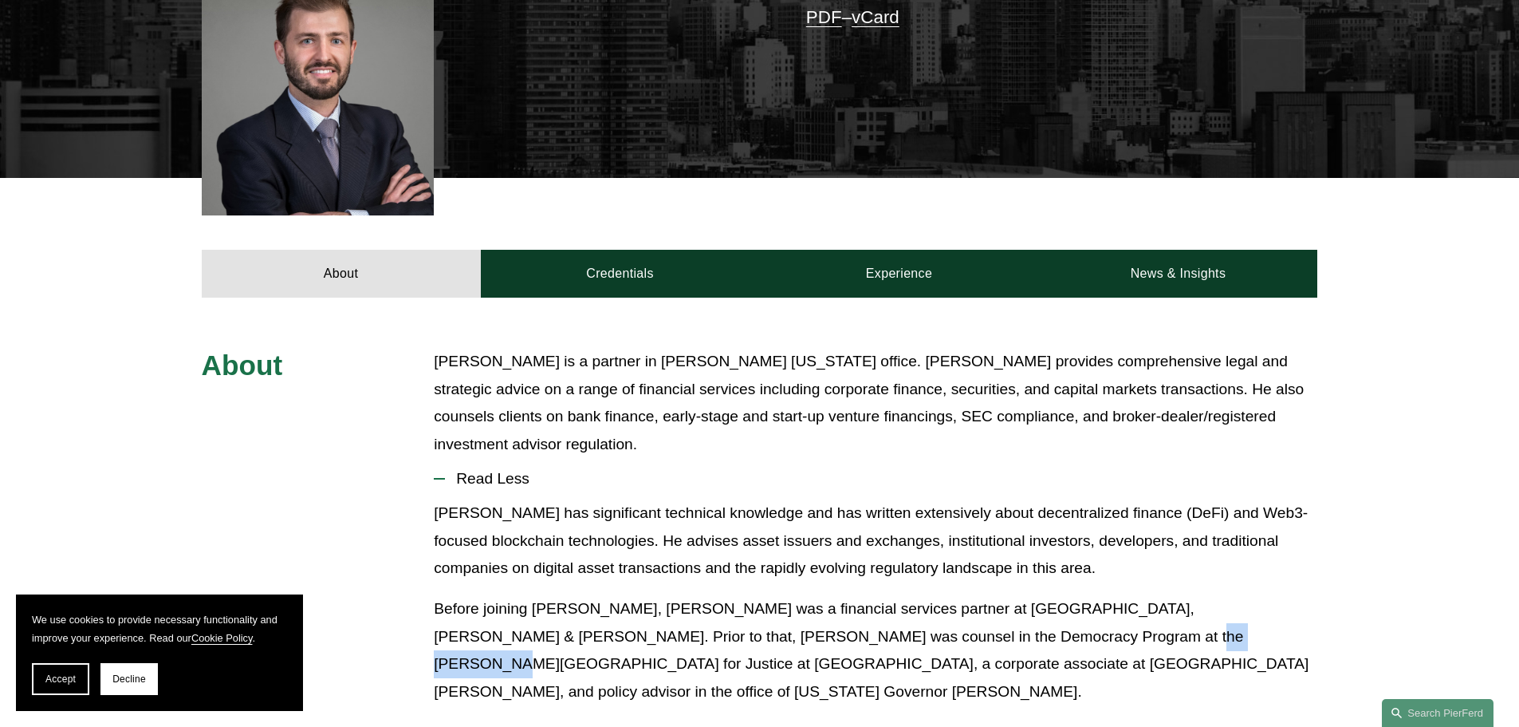
drag, startPoint x: 998, startPoint y: 624, endPoint x: 811, endPoint y: 598, distance: 188.5
click at [848, 624] on p "Before joining Pierson Ferdinand, Ben was a financial services partner at Manat…" at bounding box center [876, 650] width 884 height 110
drag, startPoint x: 759, startPoint y: 470, endPoint x: 1092, endPoint y: 627, distance: 367.8
click at [1091, 627] on li "Read Less Ben has significant technical knowledge and has written extensively a…" at bounding box center [876, 587] width 884 height 259
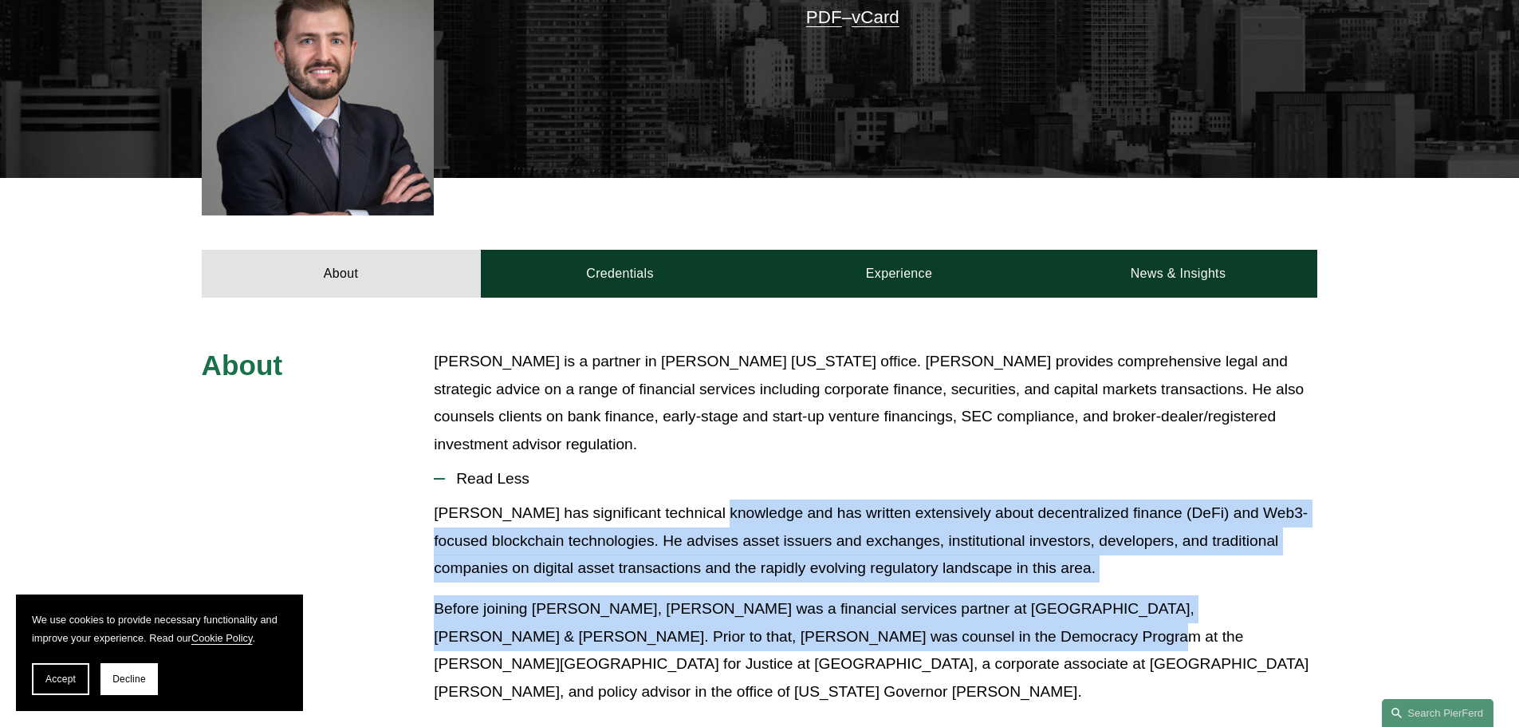
drag, startPoint x: 714, startPoint y: 495, endPoint x: 895, endPoint y: 647, distance: 236.1
click at [885, 638] on div "Ben has significant technical knowledge and has written extensively about decen…" at bounding box center [876, 608] width 884 height 218
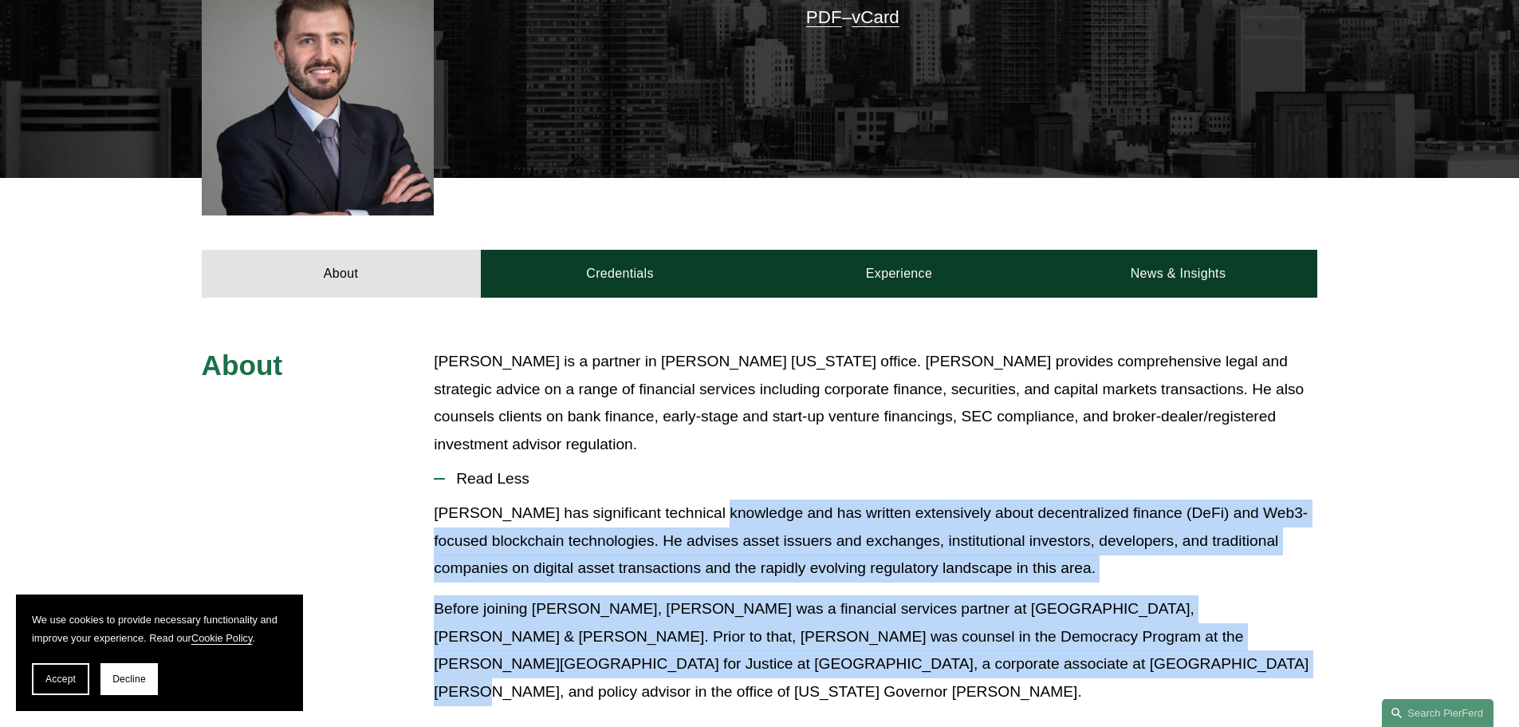
click at [1011, 414] on p "Benjamin Brickner is a partner in Pierson Ferdinand’s New York office. Ben prov…" at bounding box center [876, 403] width 884 height 110
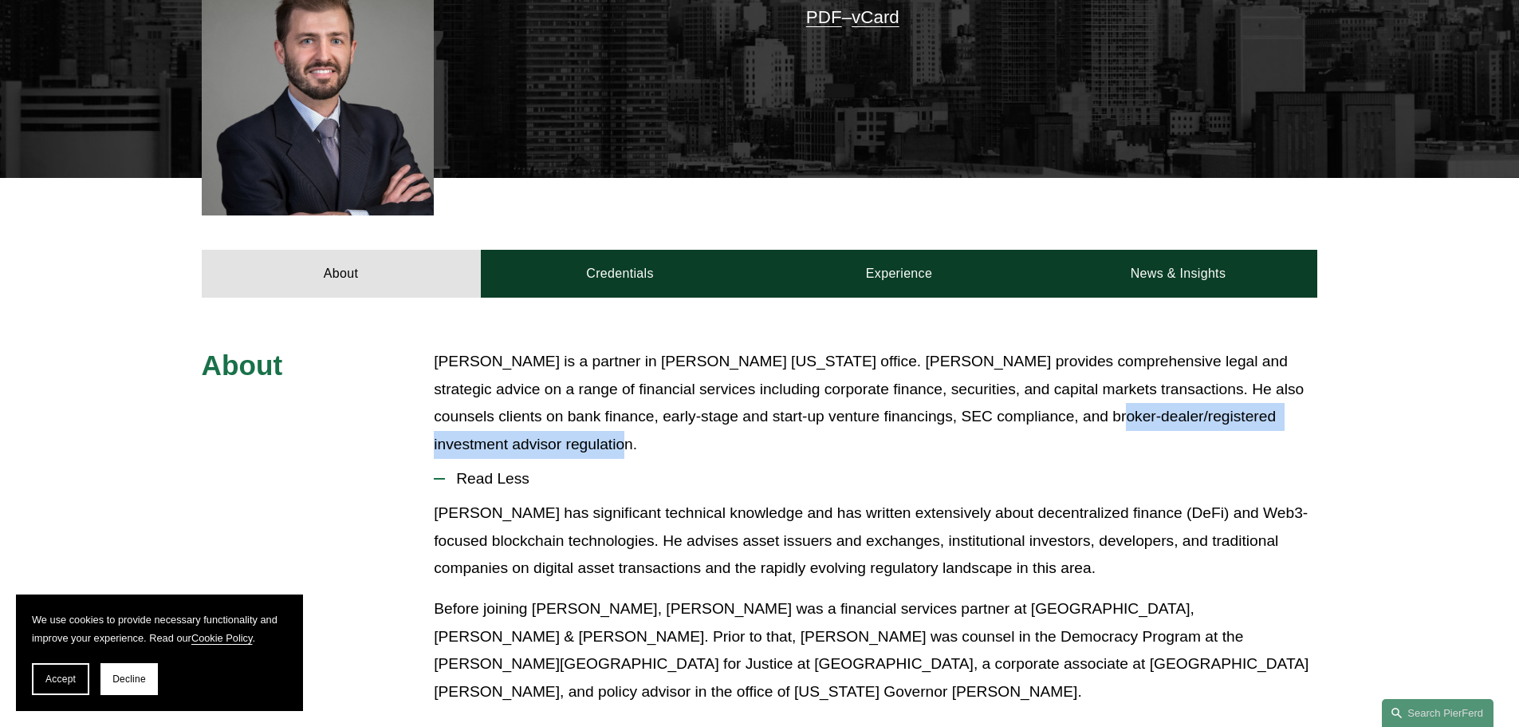
click at [935, 458] on button "Read Less" at bounding box center [876, 478] width 884 height 41
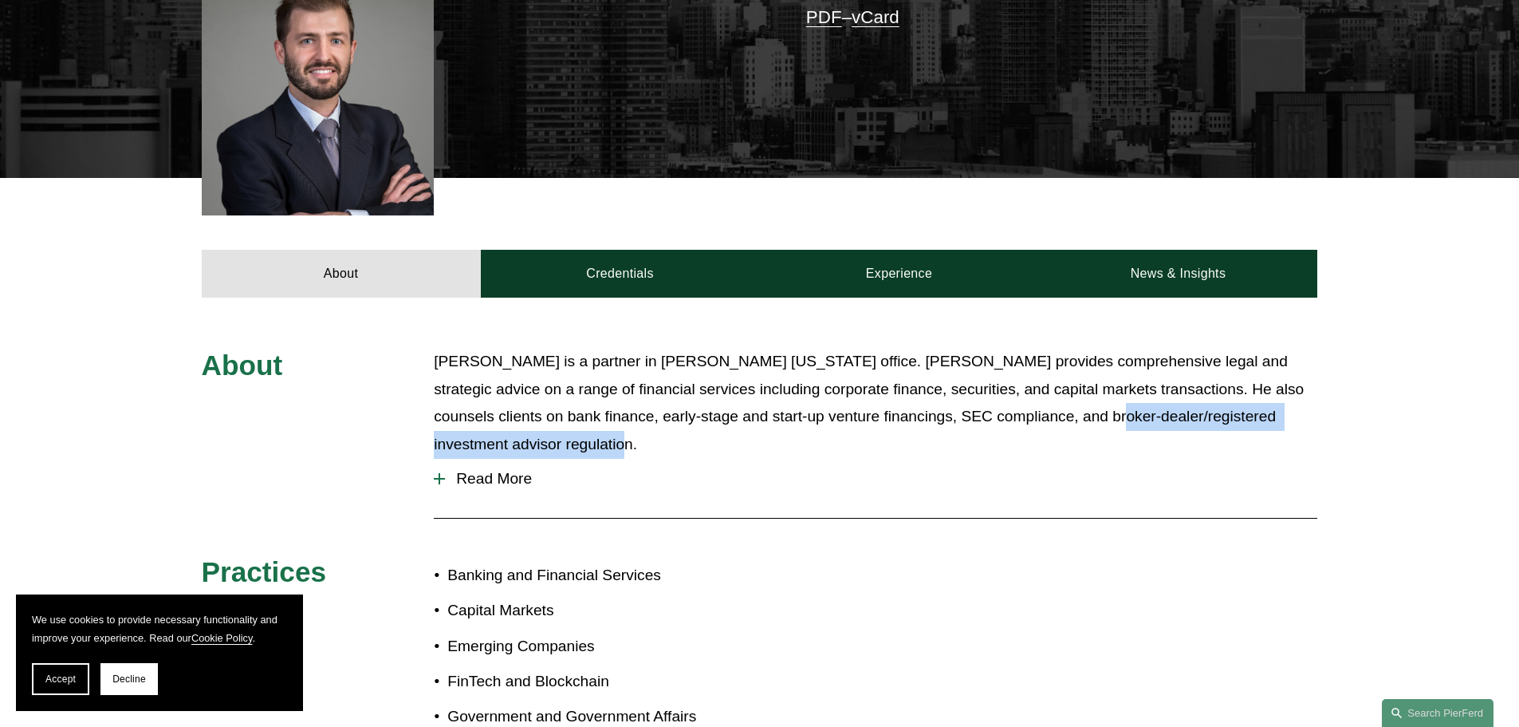
click at [652, 458] on button "Read More" at bounding box center [876, 478] width 884 height 41
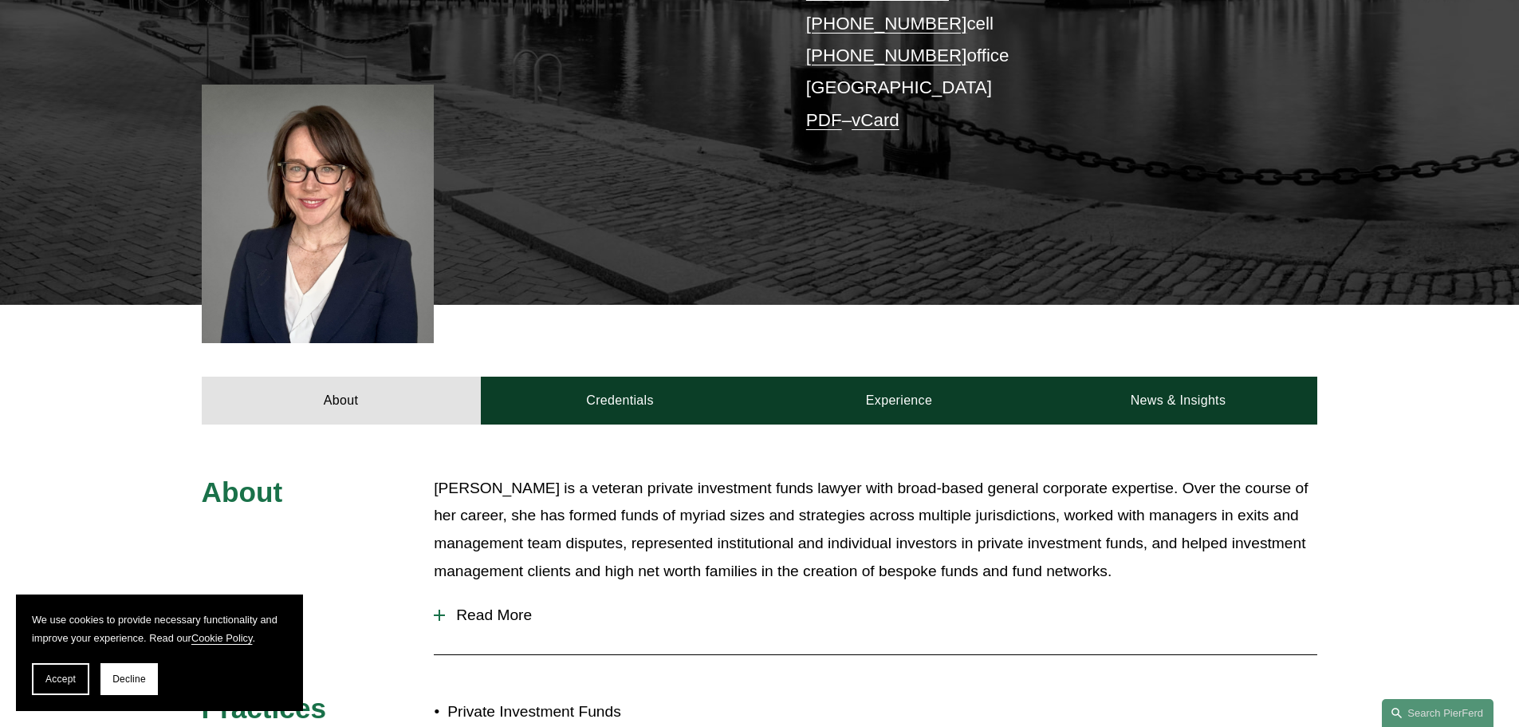
scroll to position [479, 0]
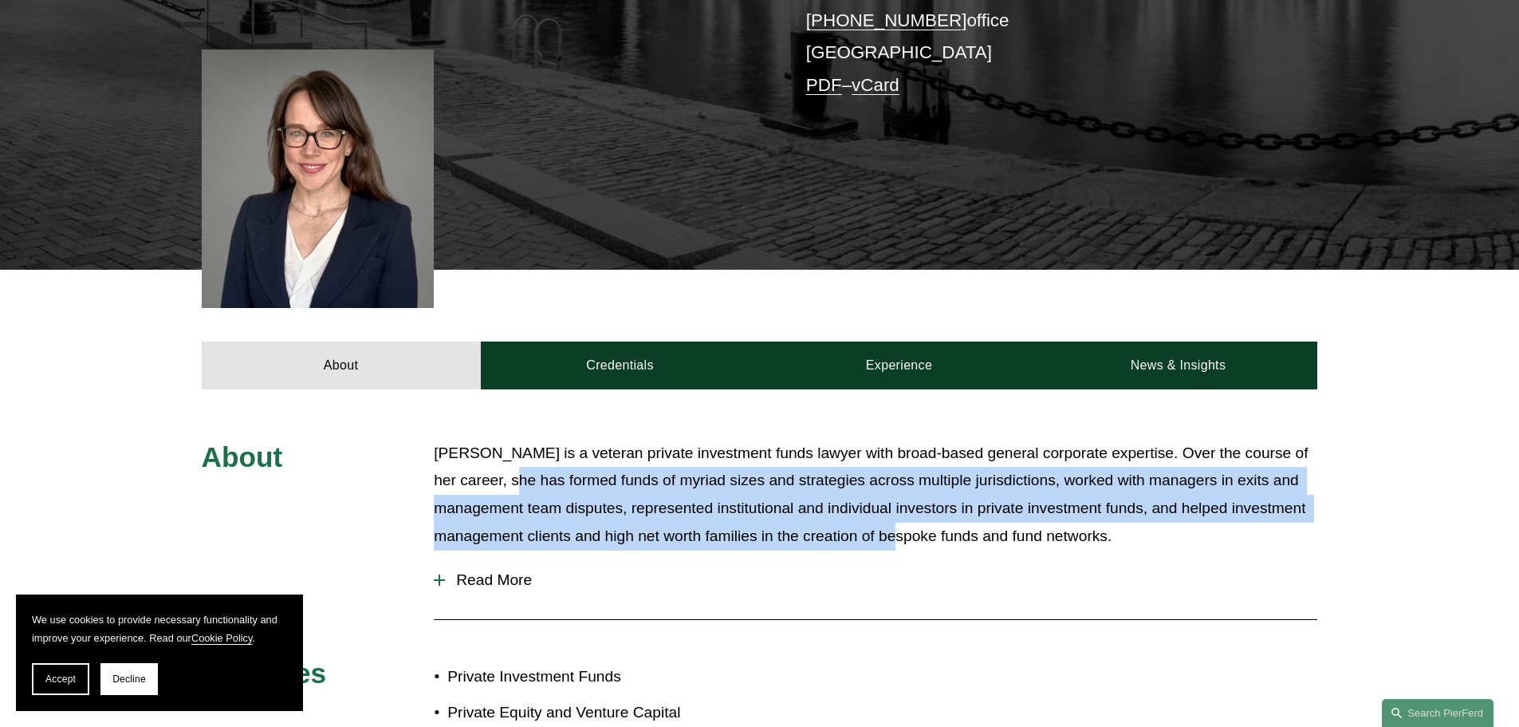
drag, startPoint x: 525, startPoint y: 427, endPoint x: 932, endPoint y: 477, distance: 410.6
click at [932, 477] on p "[PERSON_NAME] is a veteran private investment funds lawyer with broad-based gen…" at bounding box center [876, 494] width 884 height 110
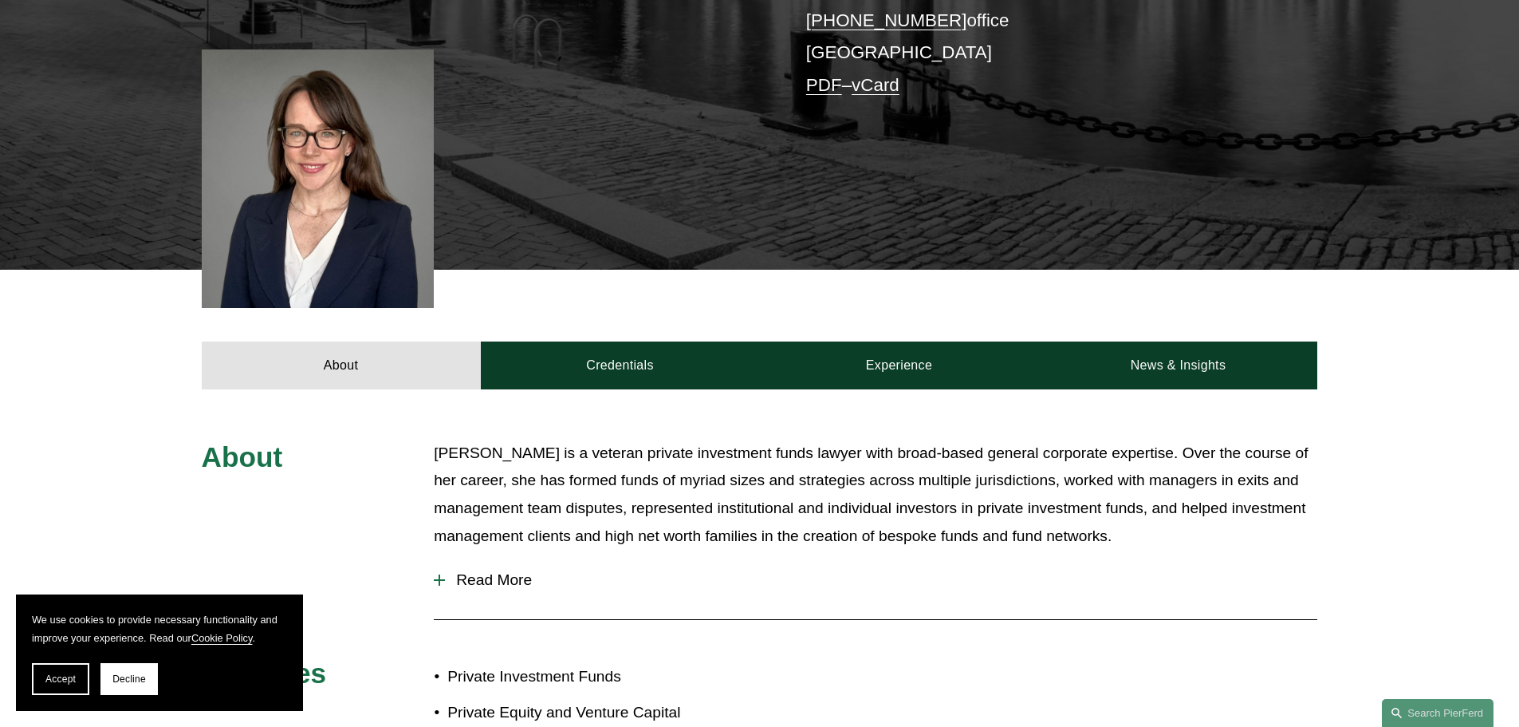
click at [1157, 482] on p "[PERSON_NAME] is a veteran private investment funds lawyer with broad-based gen…" at bounding box center [876, 494] width 884 height 110
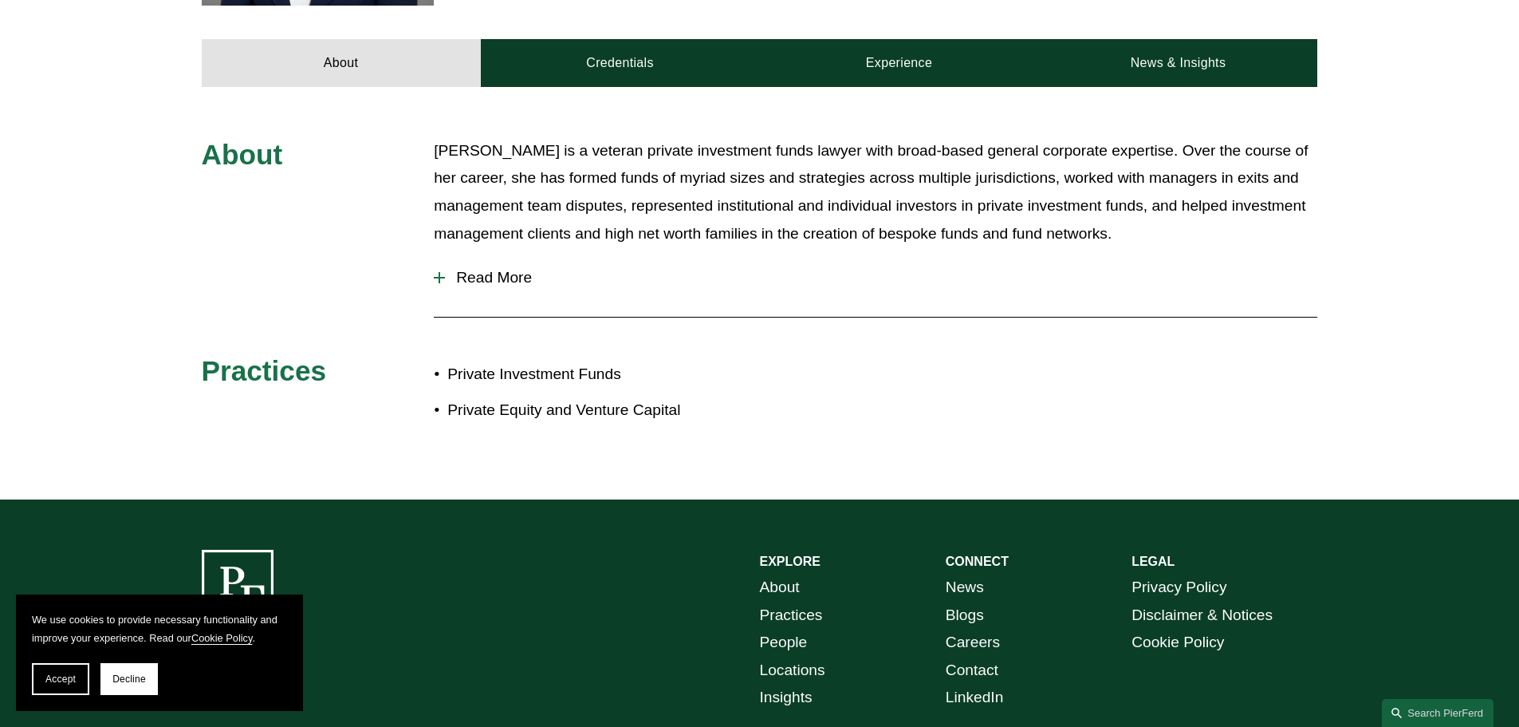
scroll to position [798, 0]
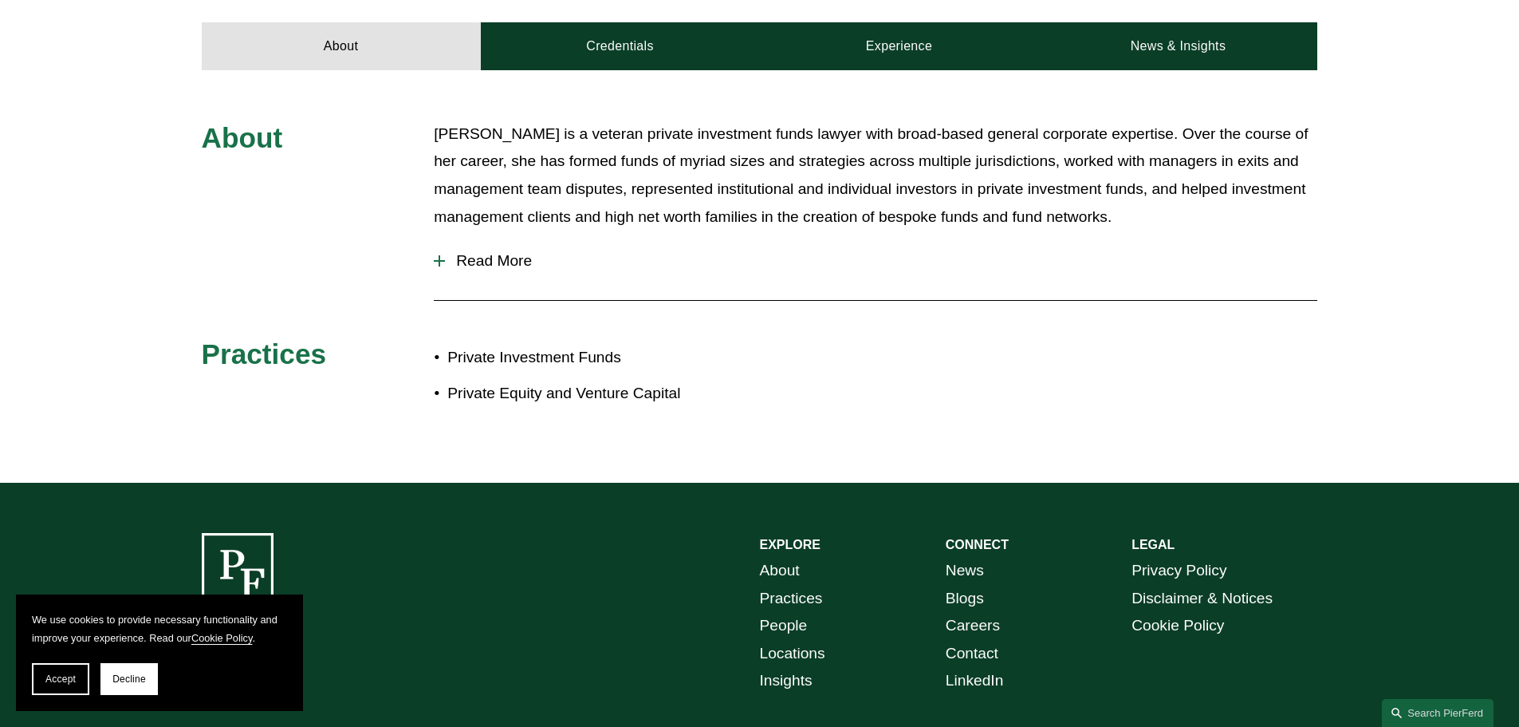
click at [482, 252] on span "Read More" at bounding box center [881, 261] width 872 height 18
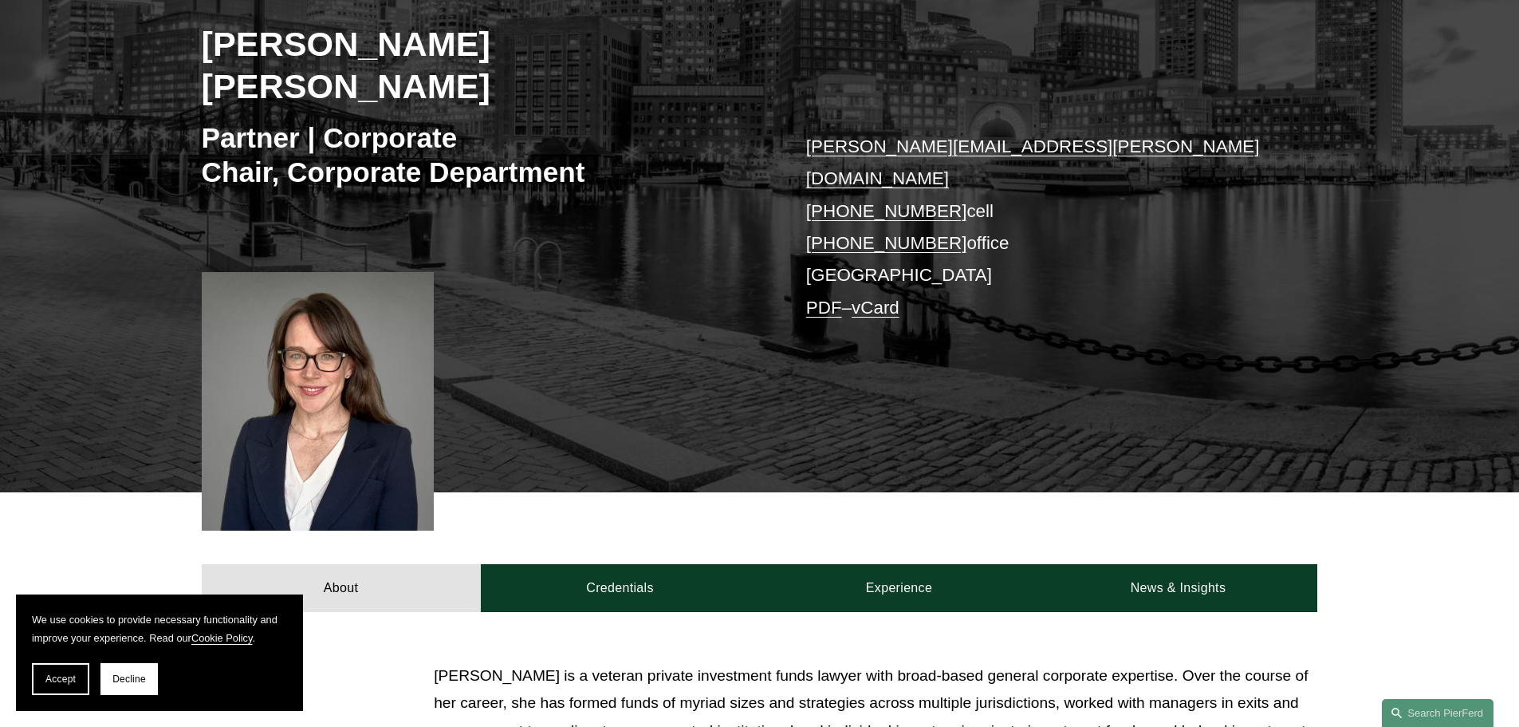
scroll to position [479, 0]
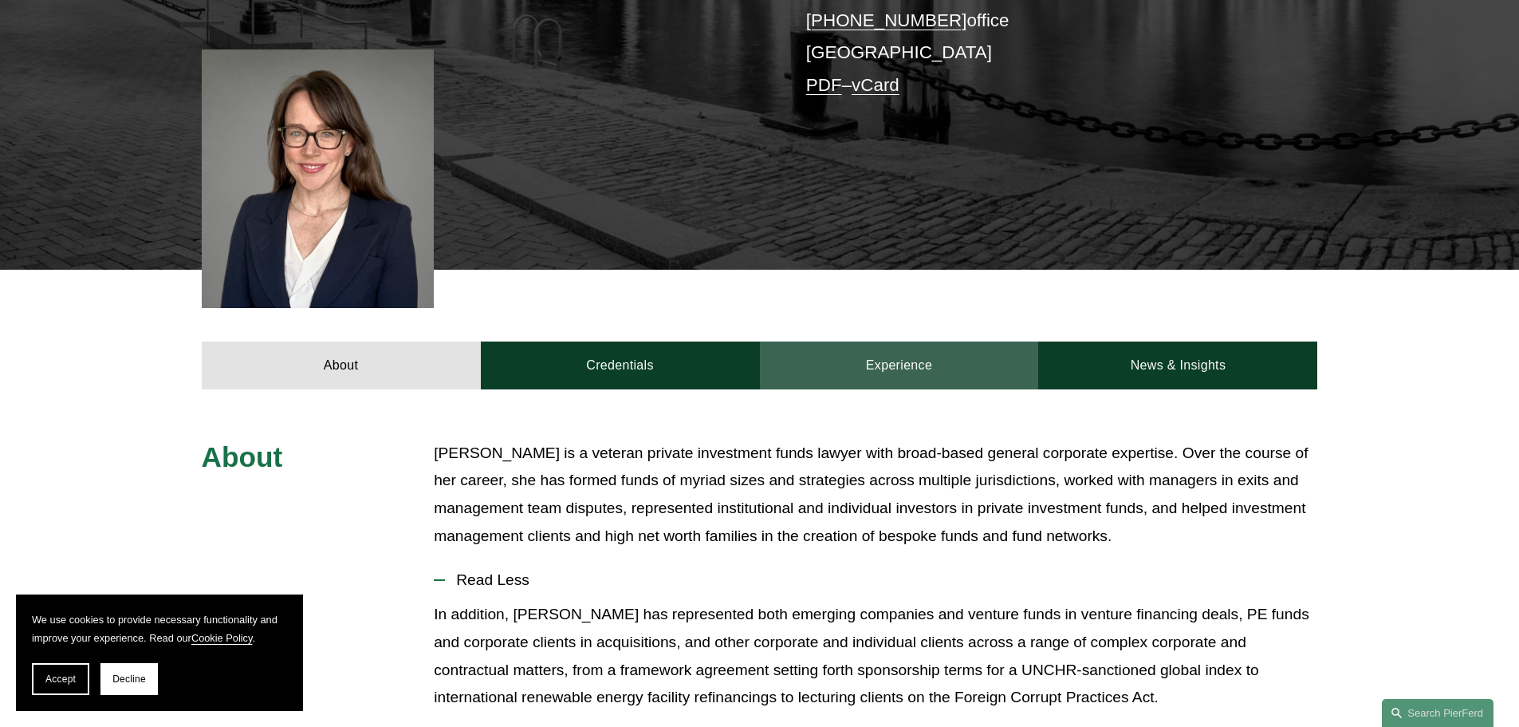
click at [977, 341] on link "Experience" at bounding box center [899, 365] width 279 height 48
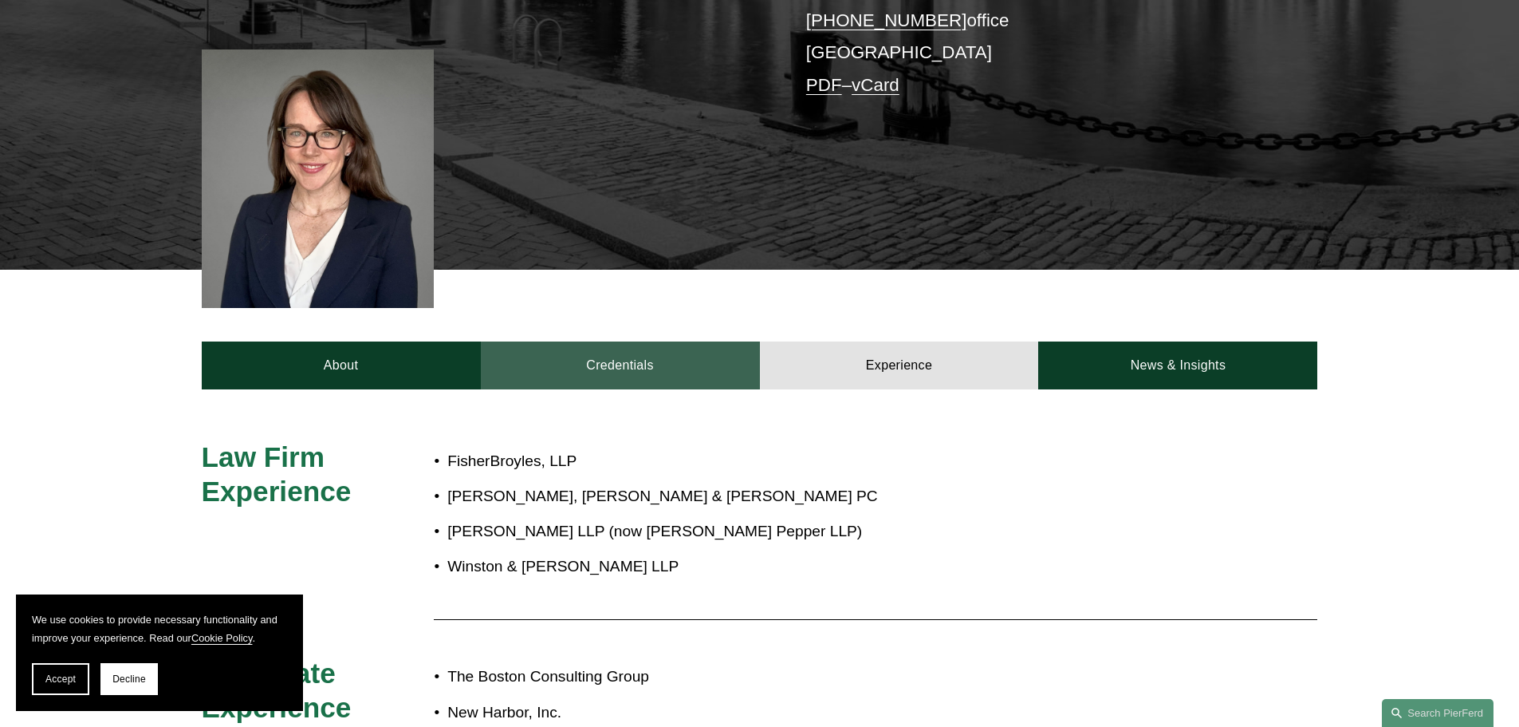
click at [654, 341] on link "Credentials" at bounding box center [620, 365] width 279 height 48
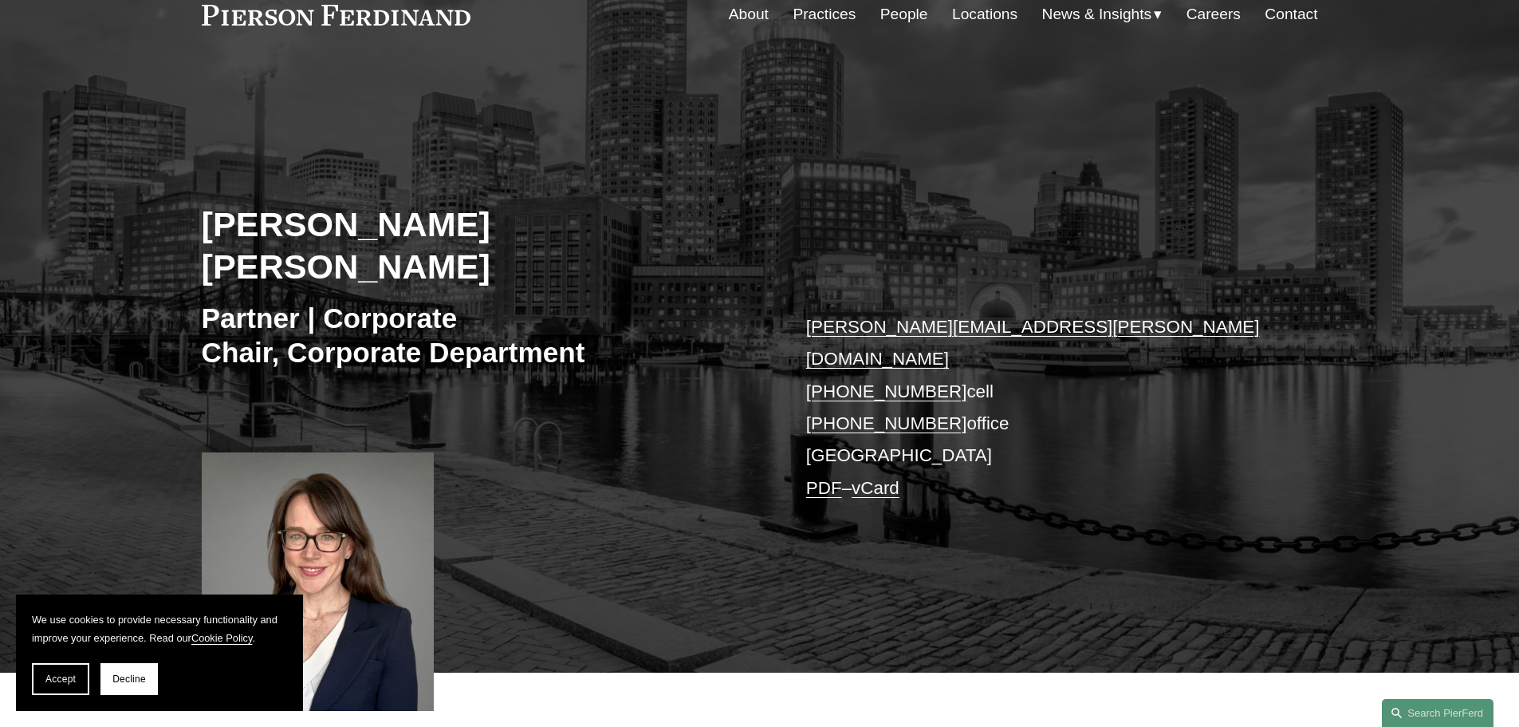
scroll to position [0, 0]
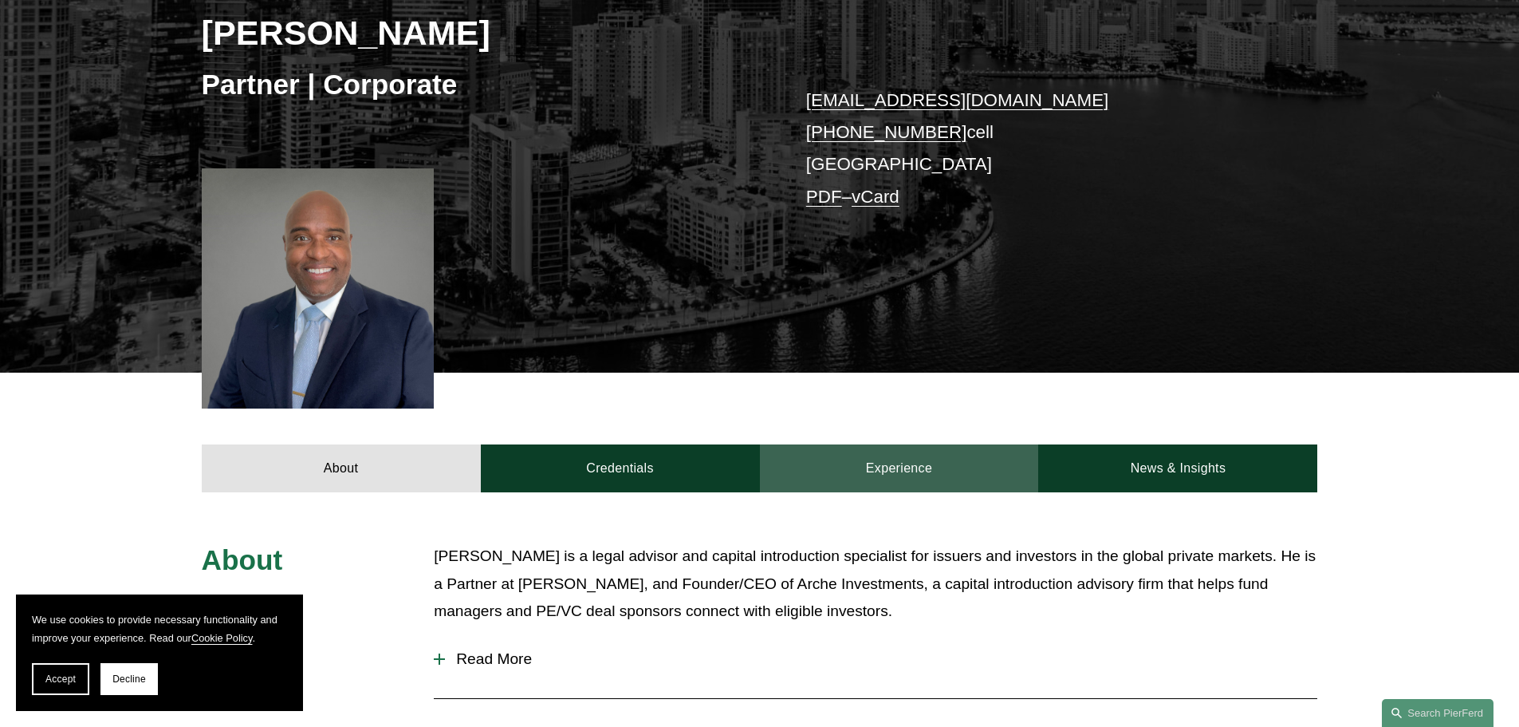
scroll to position [319, 0]
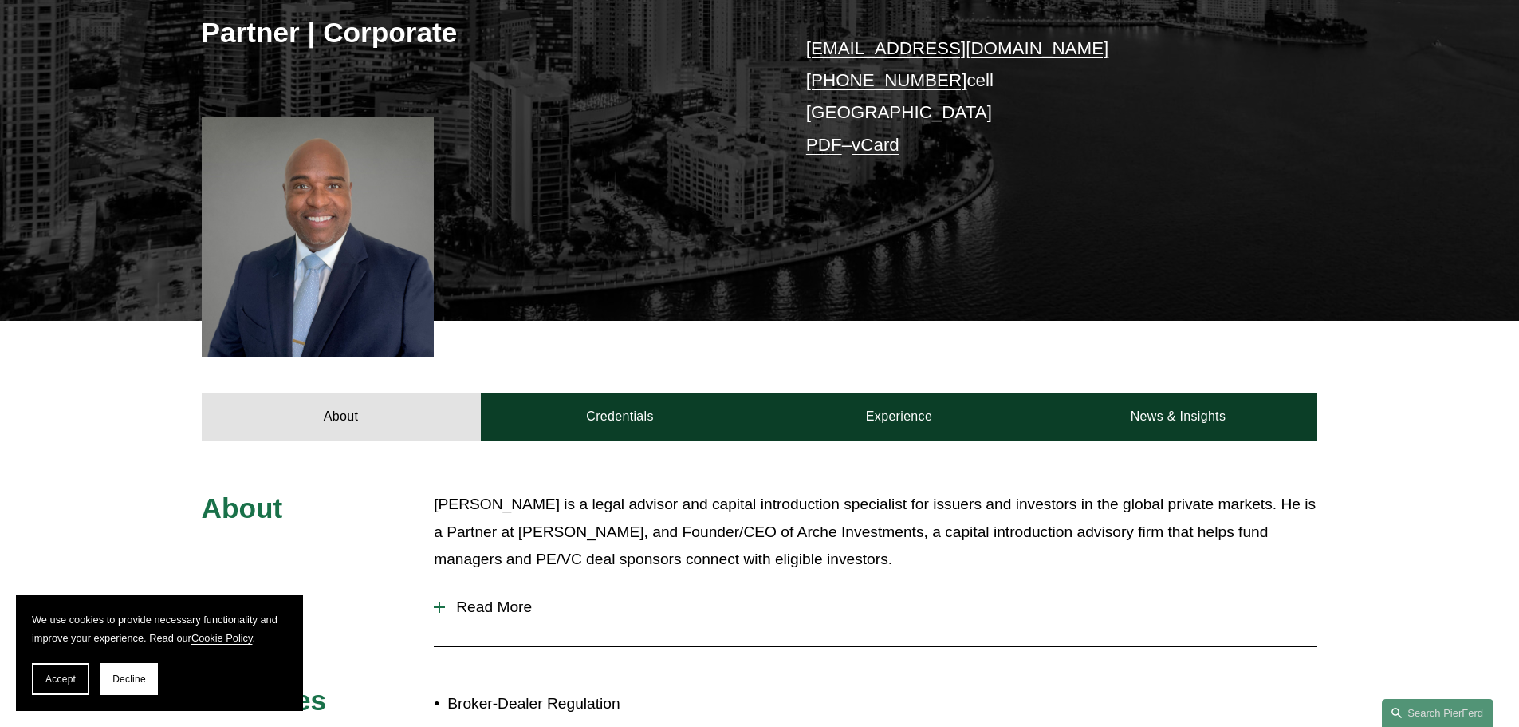
click at [481, 614] on span "Read More" at bounding box center [881, 607] width 872 height 18
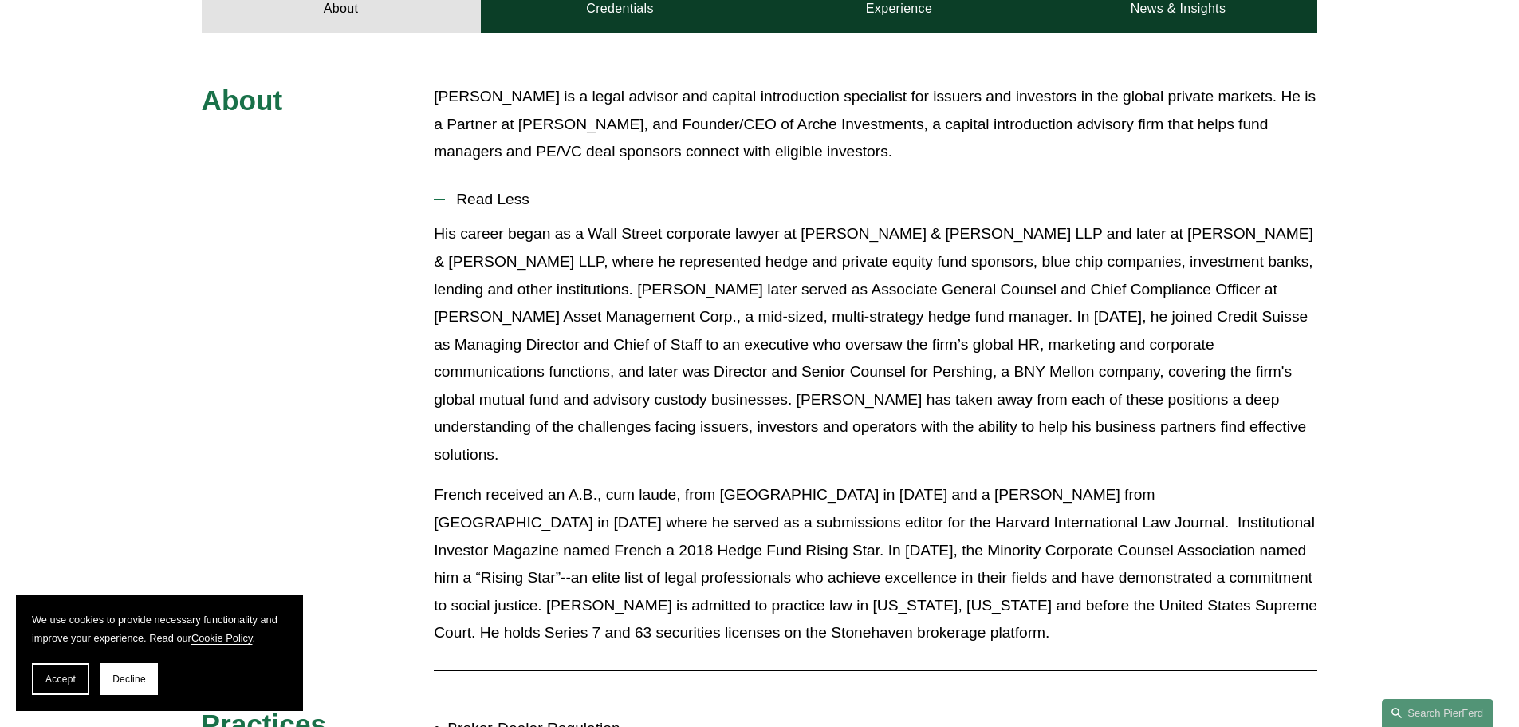
scroll to position [1037, 0]
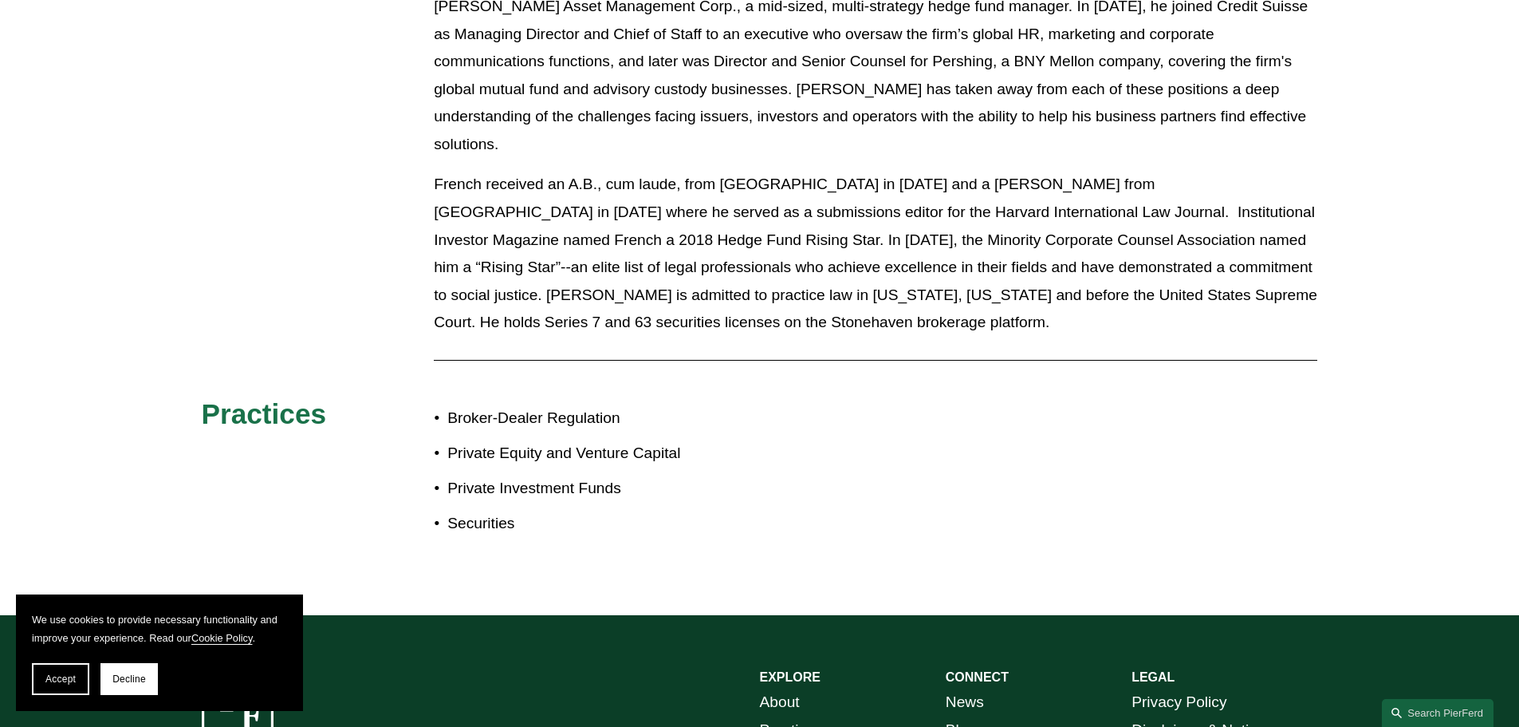
click at [883, 361] on div "About [PERSON_NAME] is a legal advisor and capital introduction specialist for …" at bounding box center [759, 169] width 1519 height 792
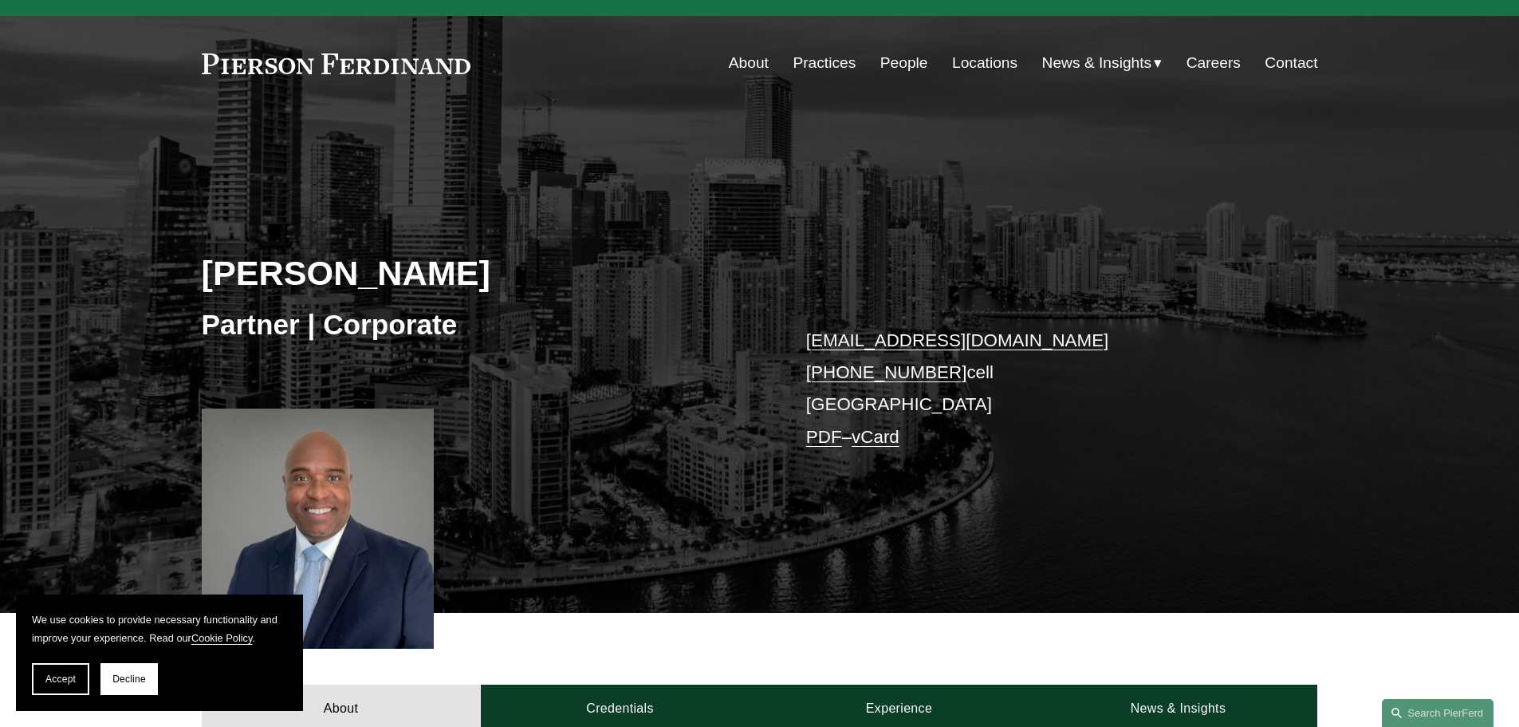
scroll to position [0, 0]
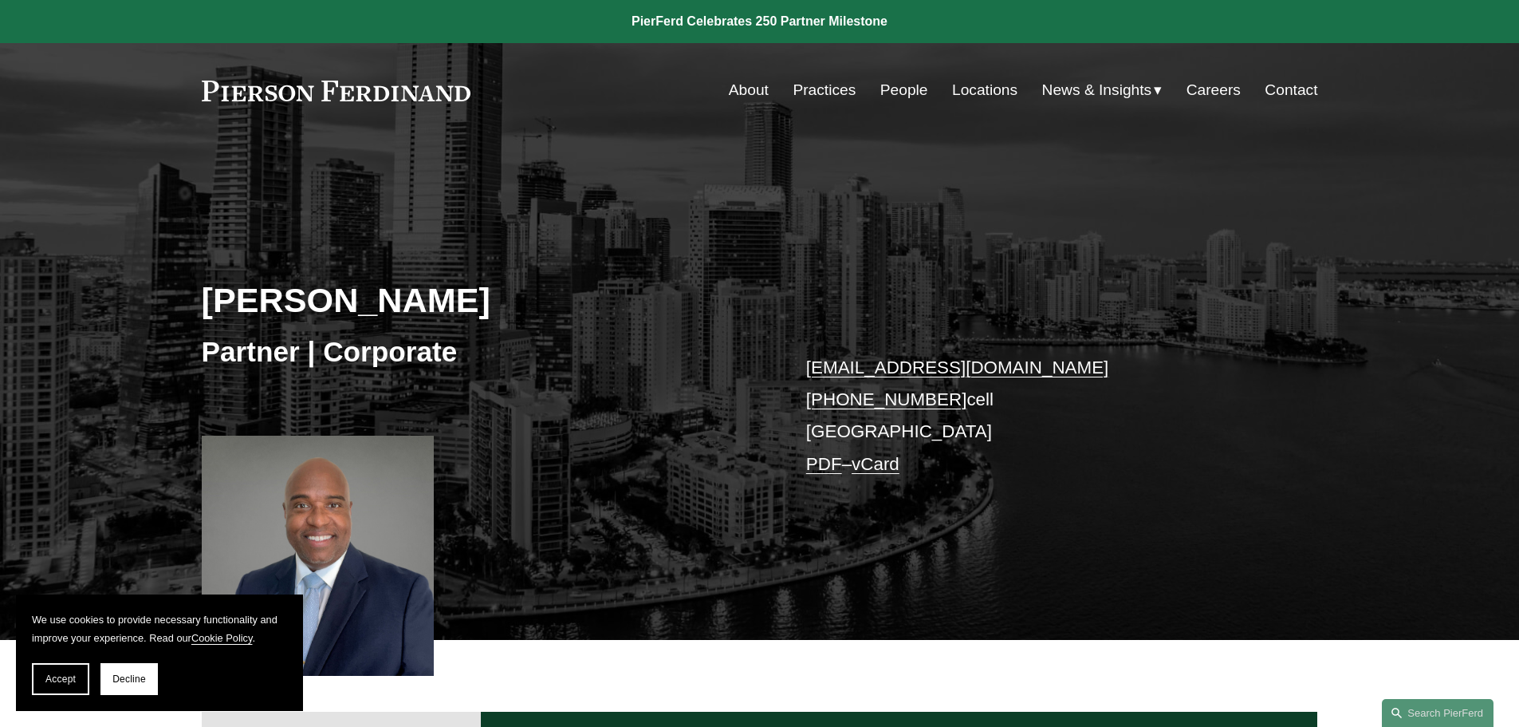
click at [1009, 96] on link "Locations" at bounding box center [984, 90] width 65 height 30
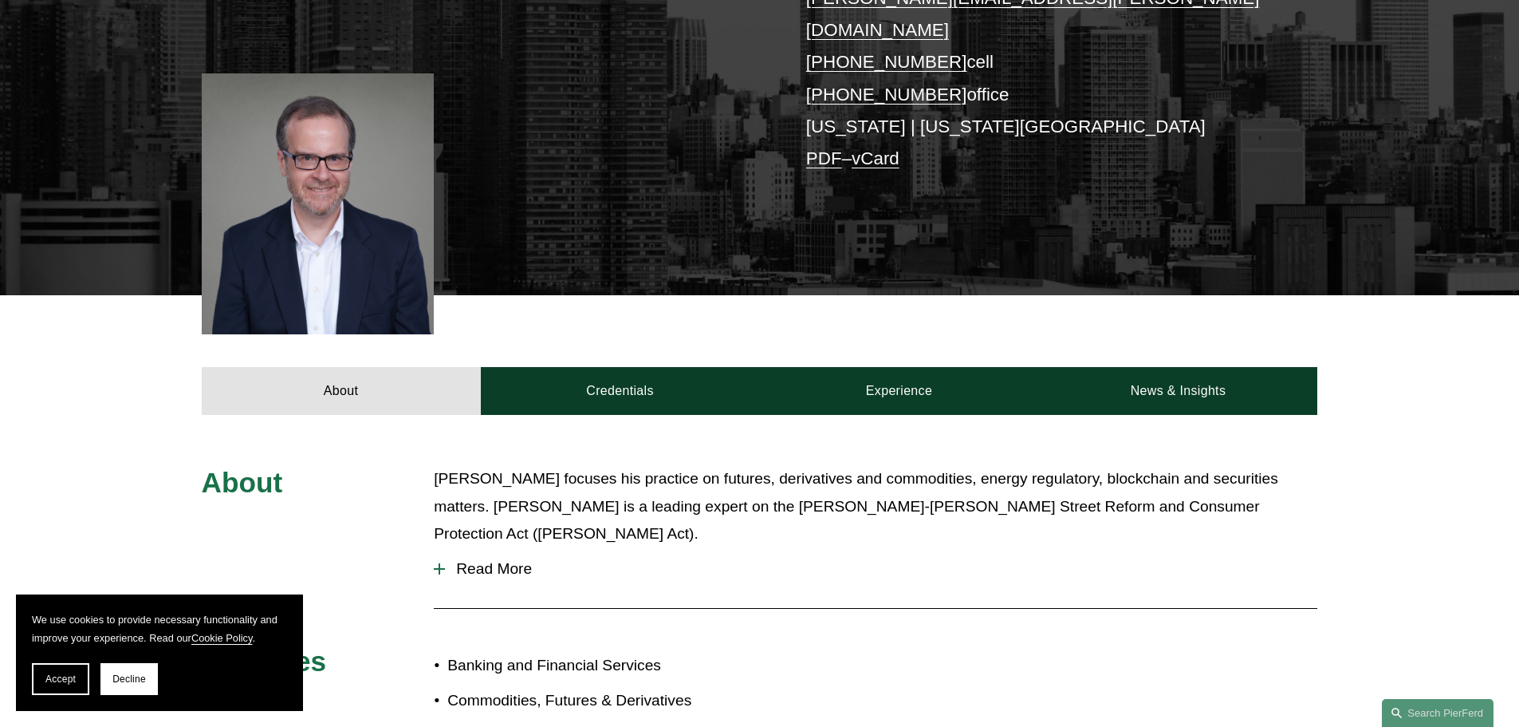
scroll to position [399, 0]
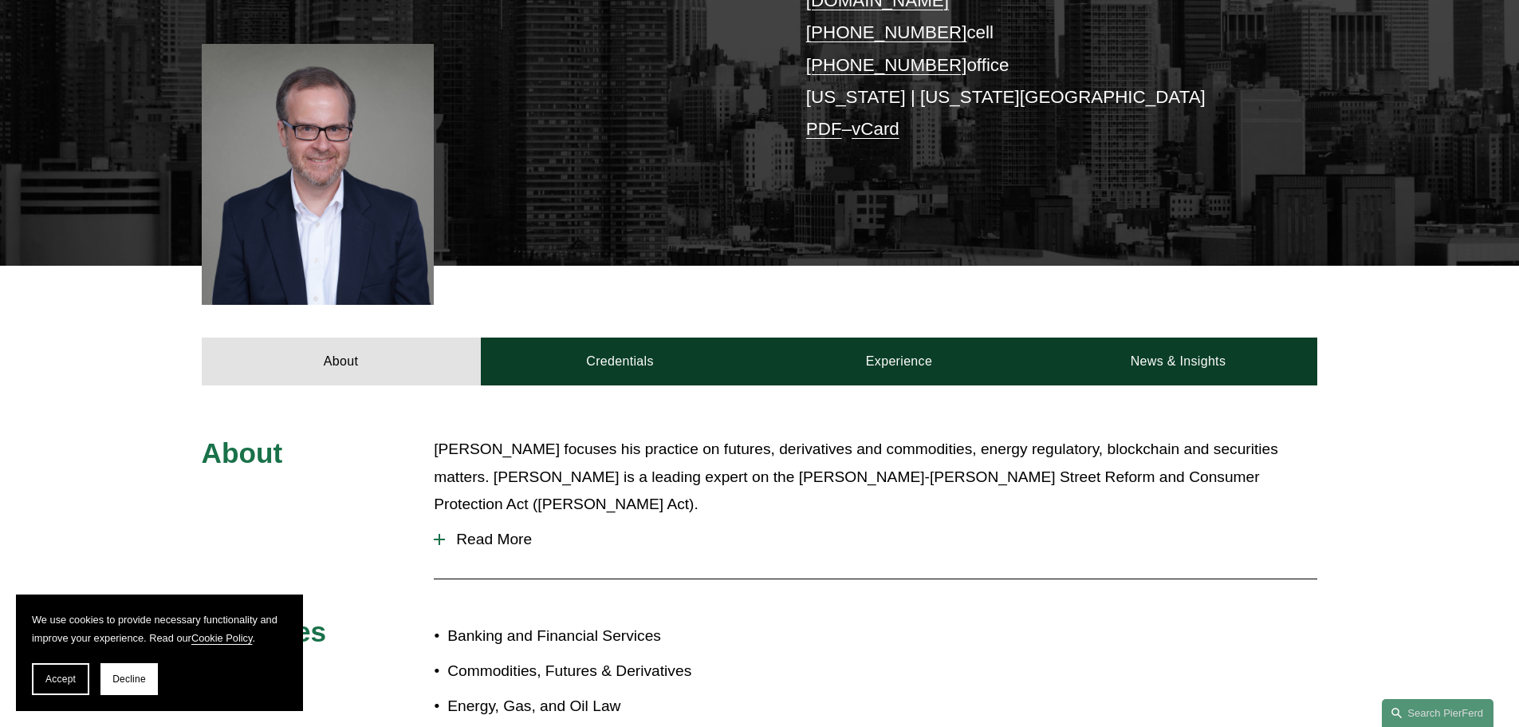
click at [514, 518] on button "Read More" at bounding box center [876, 538] width 884 height 41
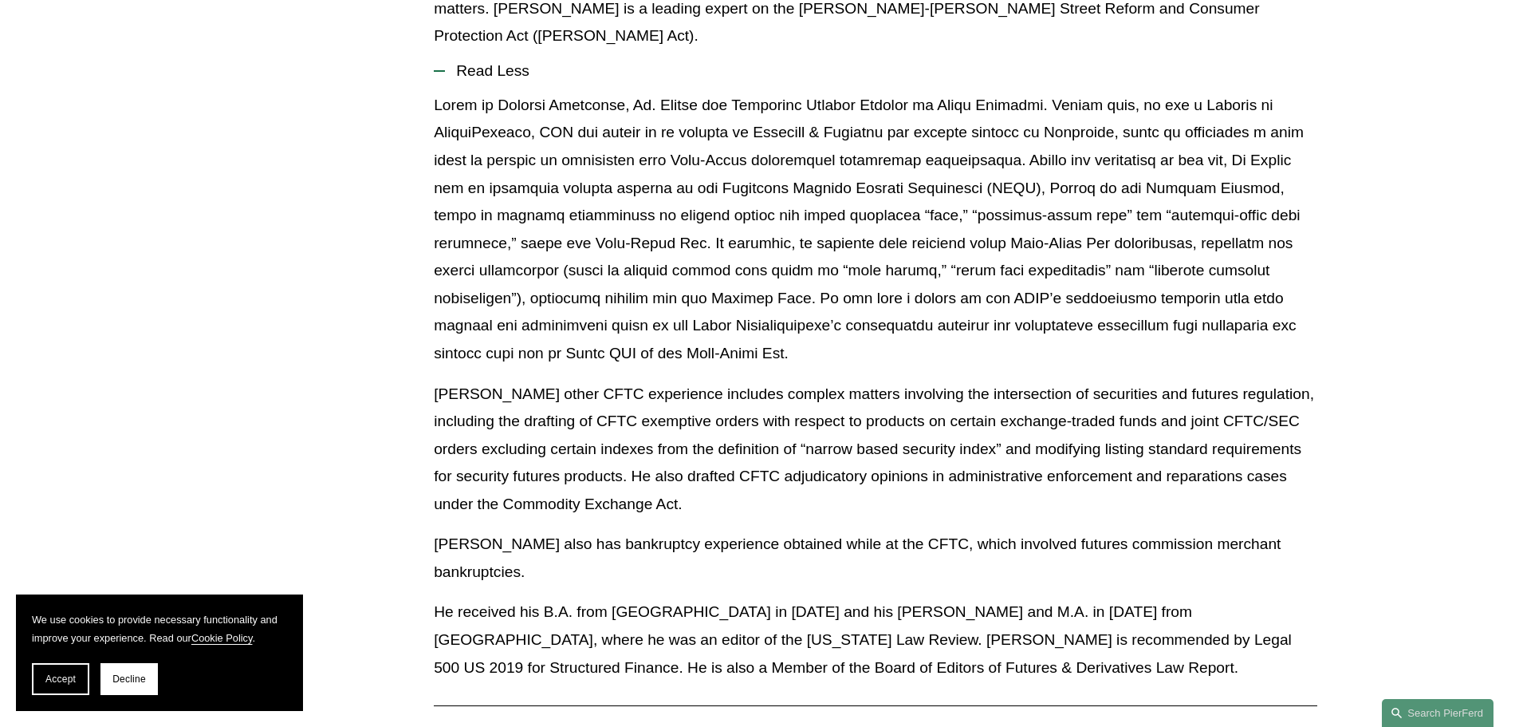
scroll to position [1037, 0]
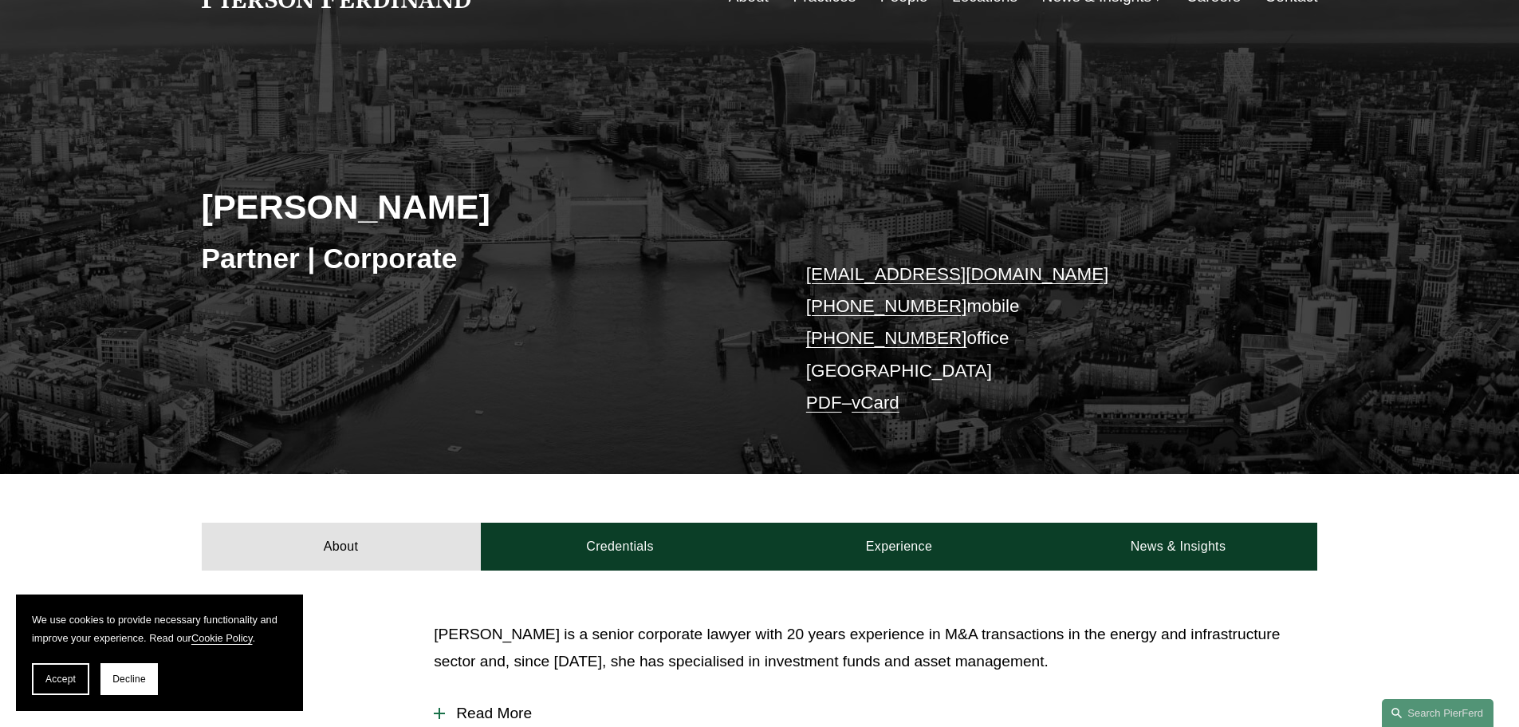
scroll to position [399, 0]
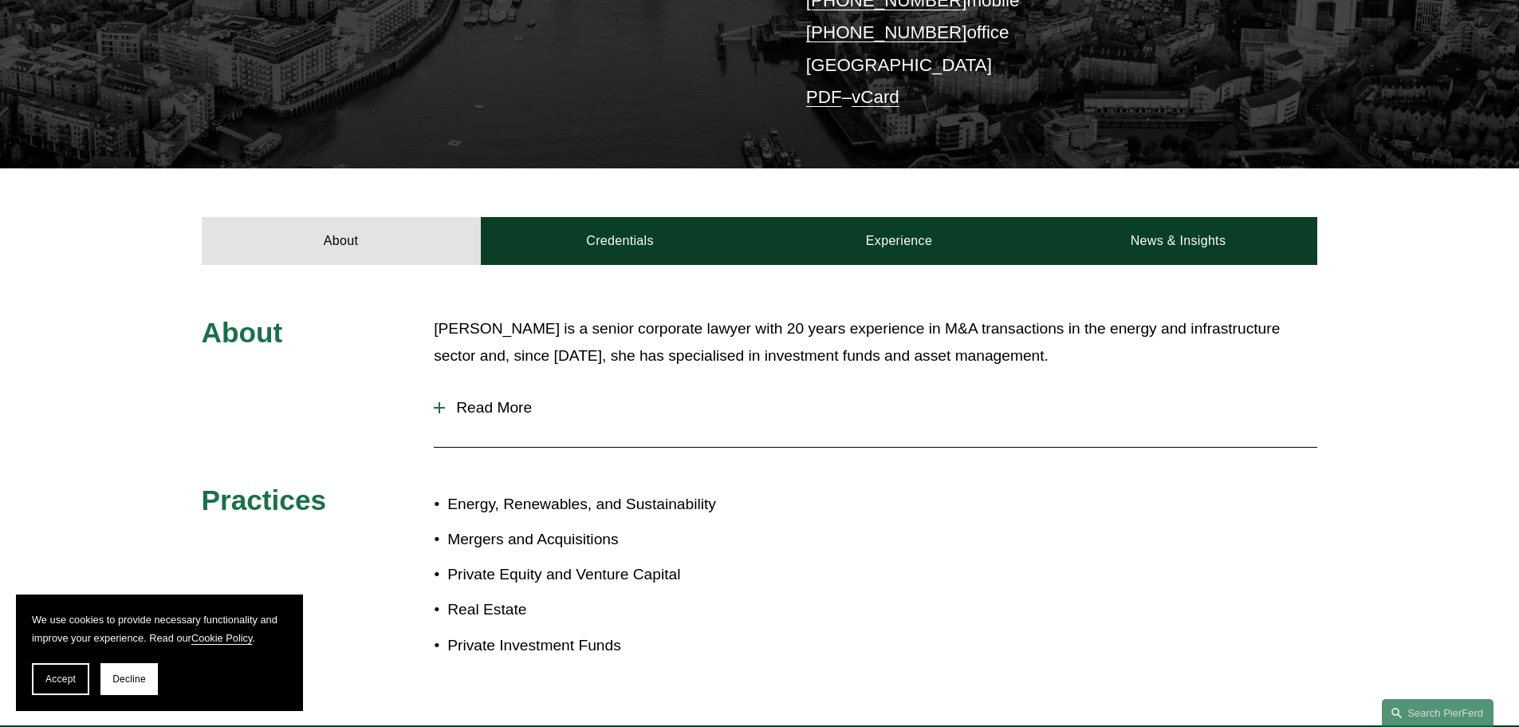
click at [438, 406] on div at bounding box center [439, 407] width 11 height 11
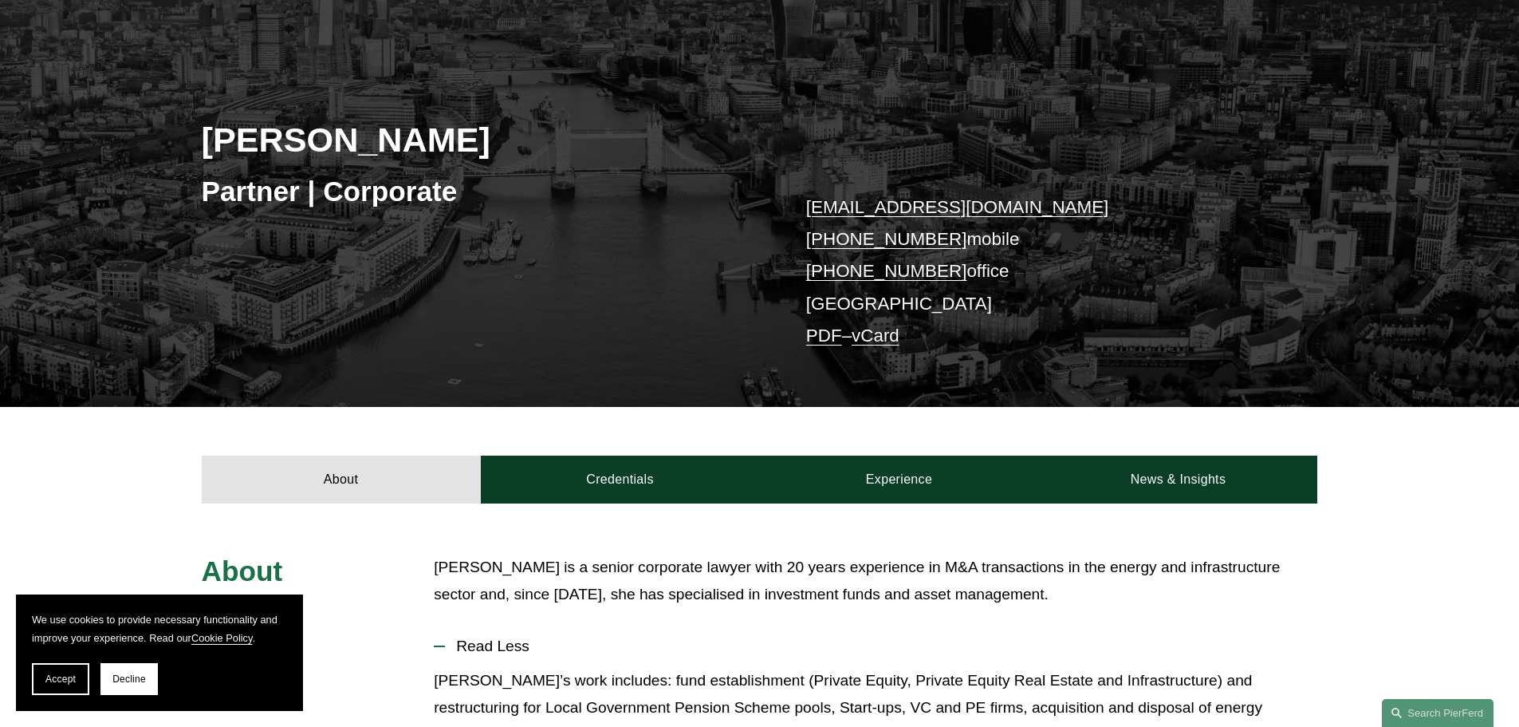
scroll to position [160, 0]
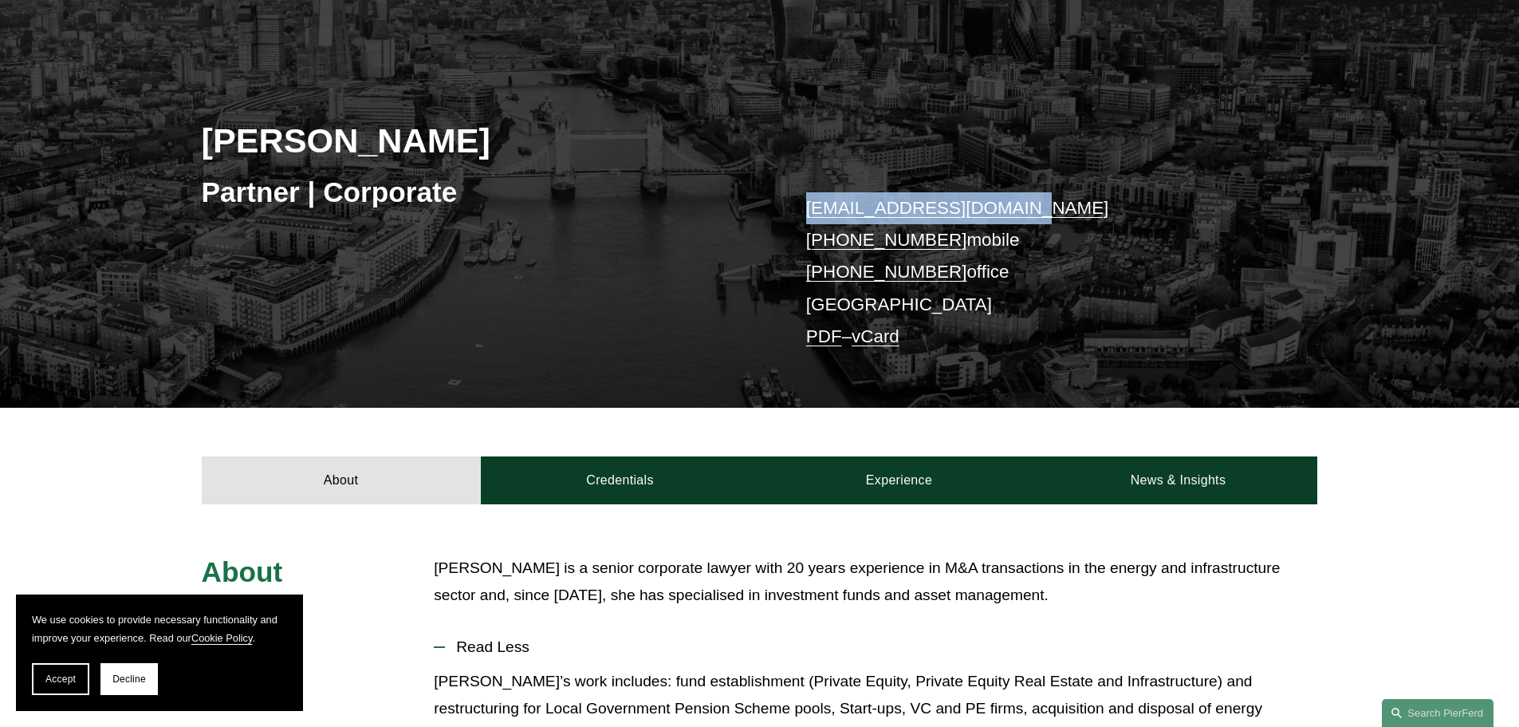
drag, startPoint x: 895, startPoint y: 219, endPoint x: 794, endPoint y: 207, distance: 101.9
click at [794, 207] on div "Sima Kanan Partner | Corporate sima.kanan@pierferd.com +44 64 8051 5268 mobile …" at bounding box center [759, 216] width 1519 height 384
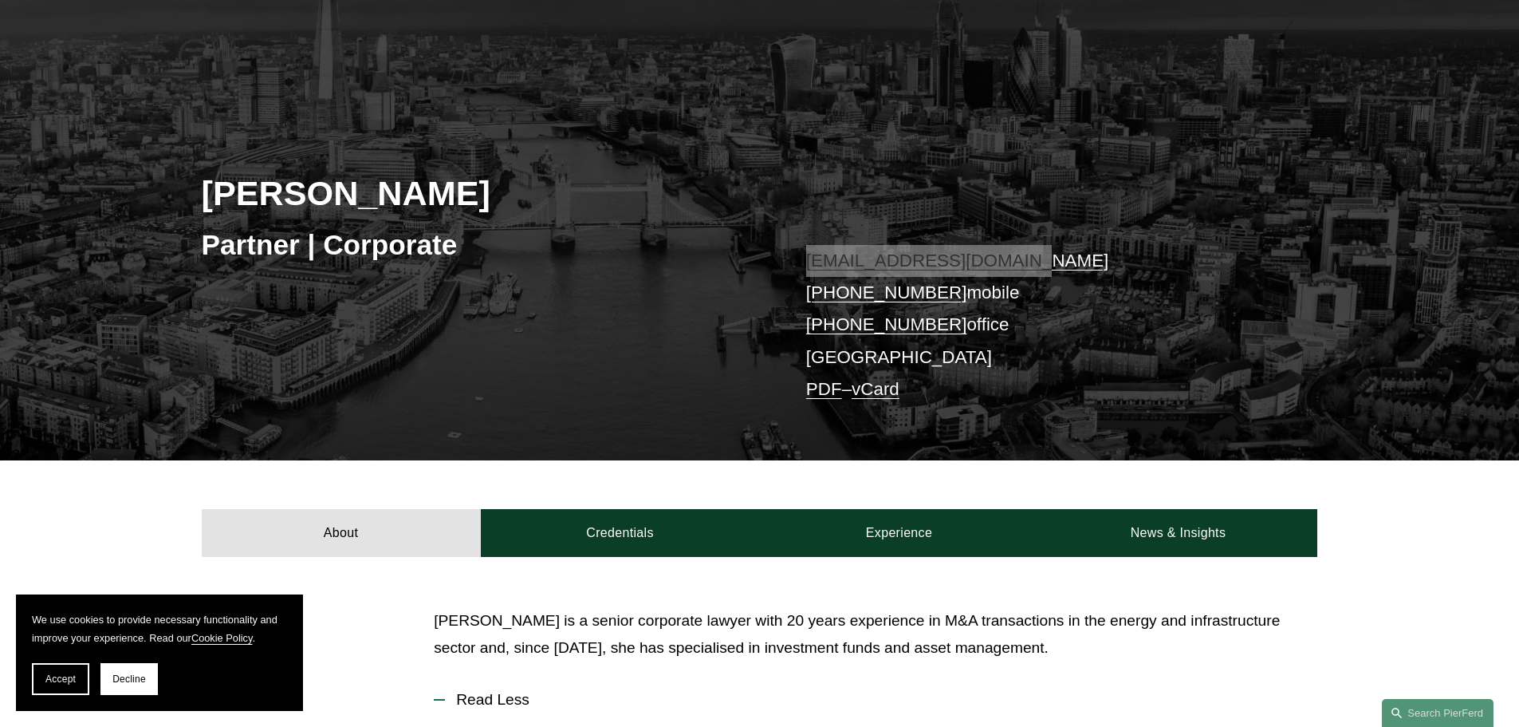
scroll to position [0, 0]
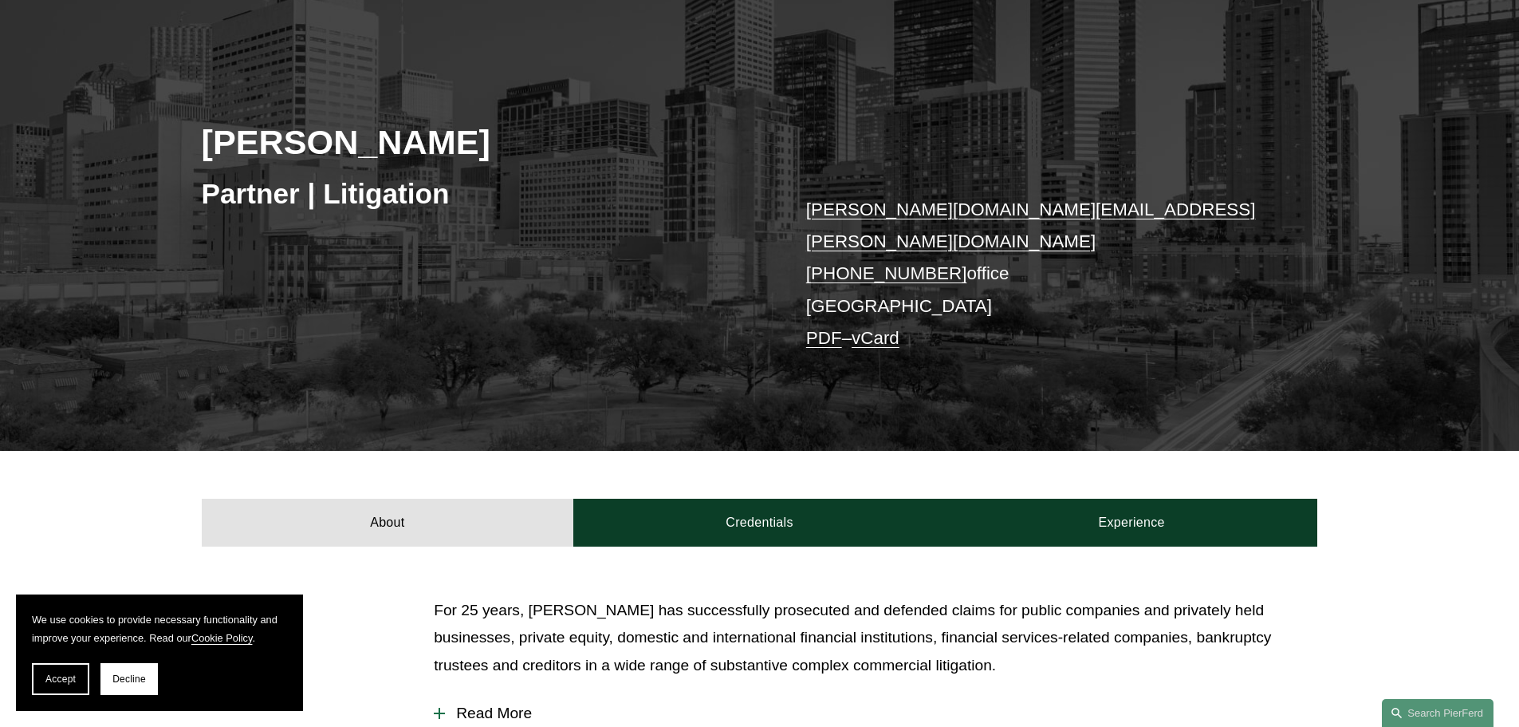
scroll to position [399, 0]
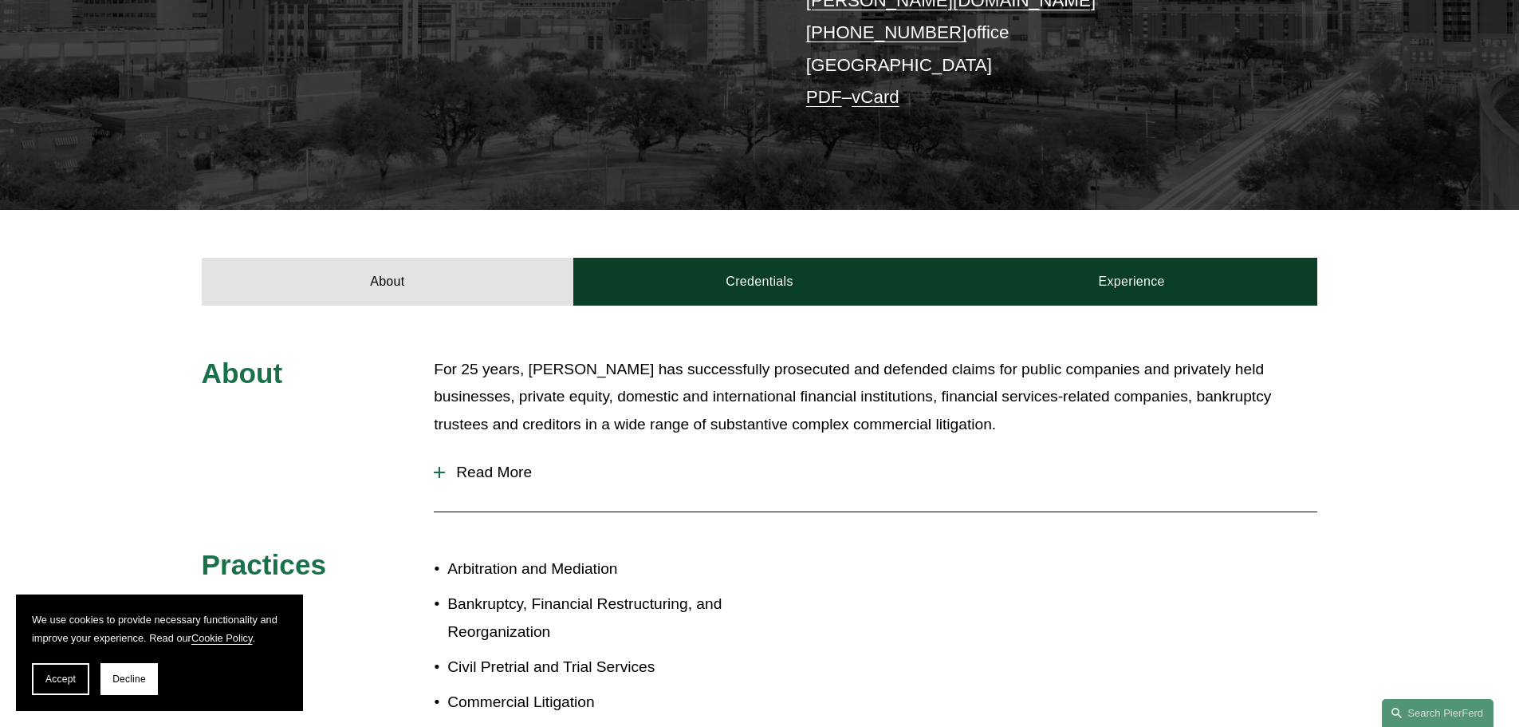
click at [425, 432] on div "About For 25 years, [PERSON_NAME] has successfully prosecuted and defended clai…" at bounding box center [759, 620] width 1519 height 528
click at [443, 467] on button "Read More" at bounding box center [876, 471] width 884 height 41
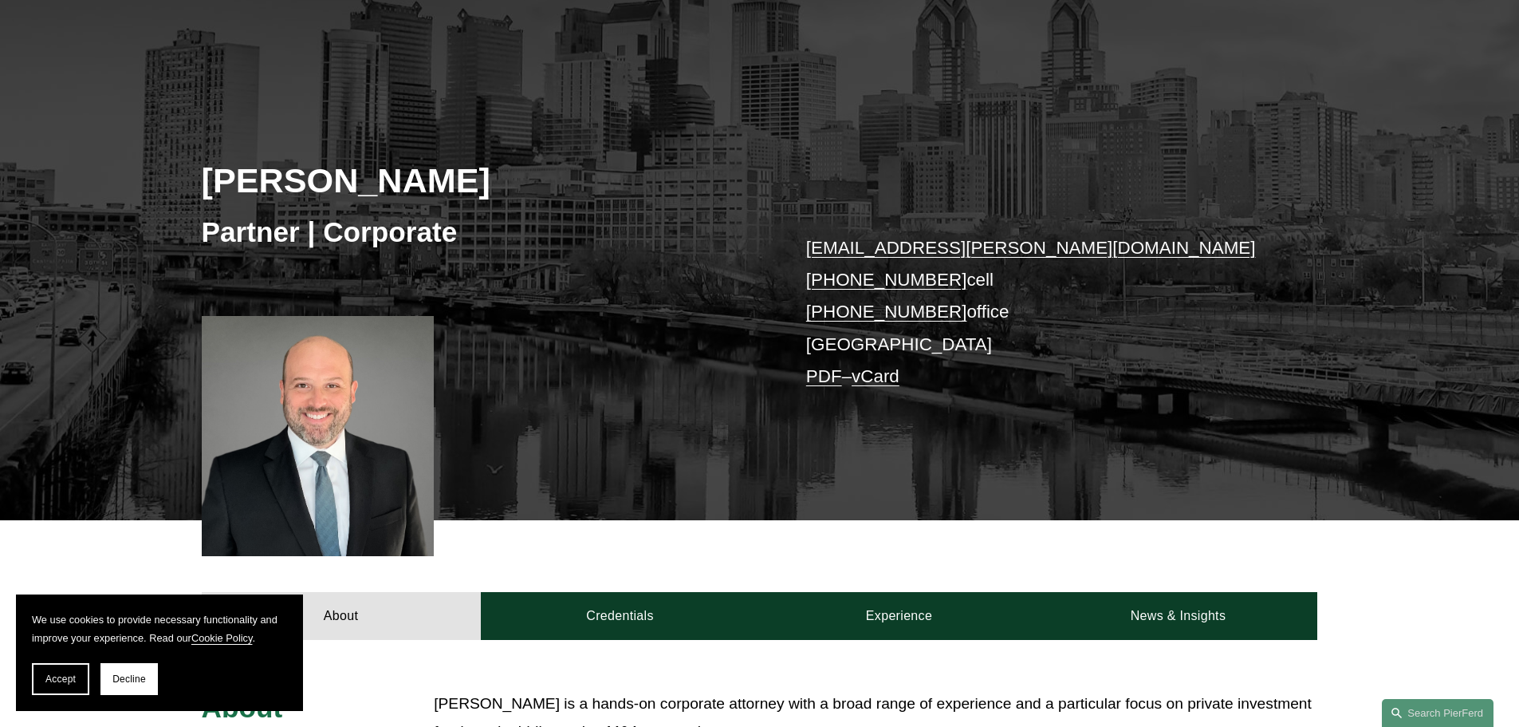
scroll to position [399, 0]
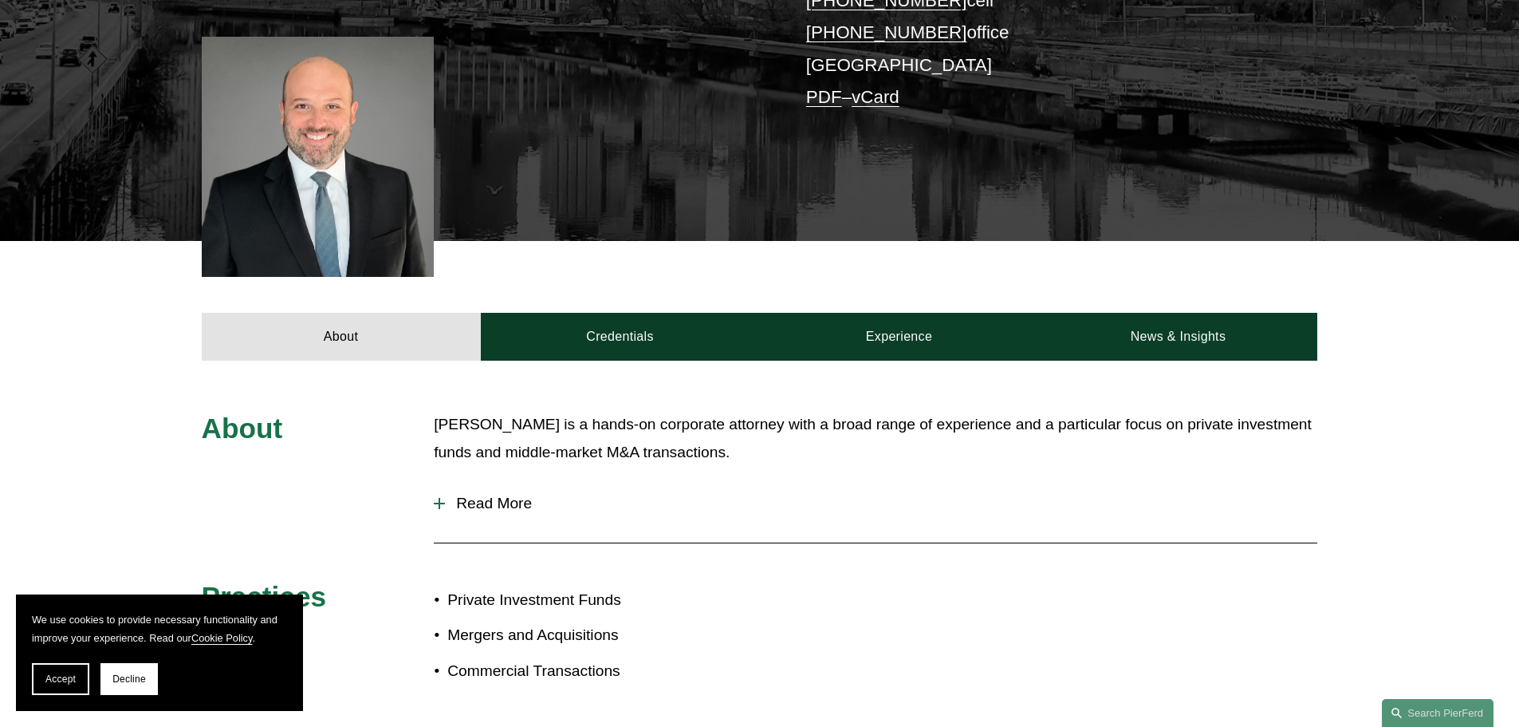
click at [385, 484] on div "About [PERSON_NAME] is a hands-on corporate attorney with a broad range of expe…" at bounding box center [759, 555] width 1519 height 288
click at [443, 495] on button "Read More" at bounding box center [876, 502] width 884 height 41
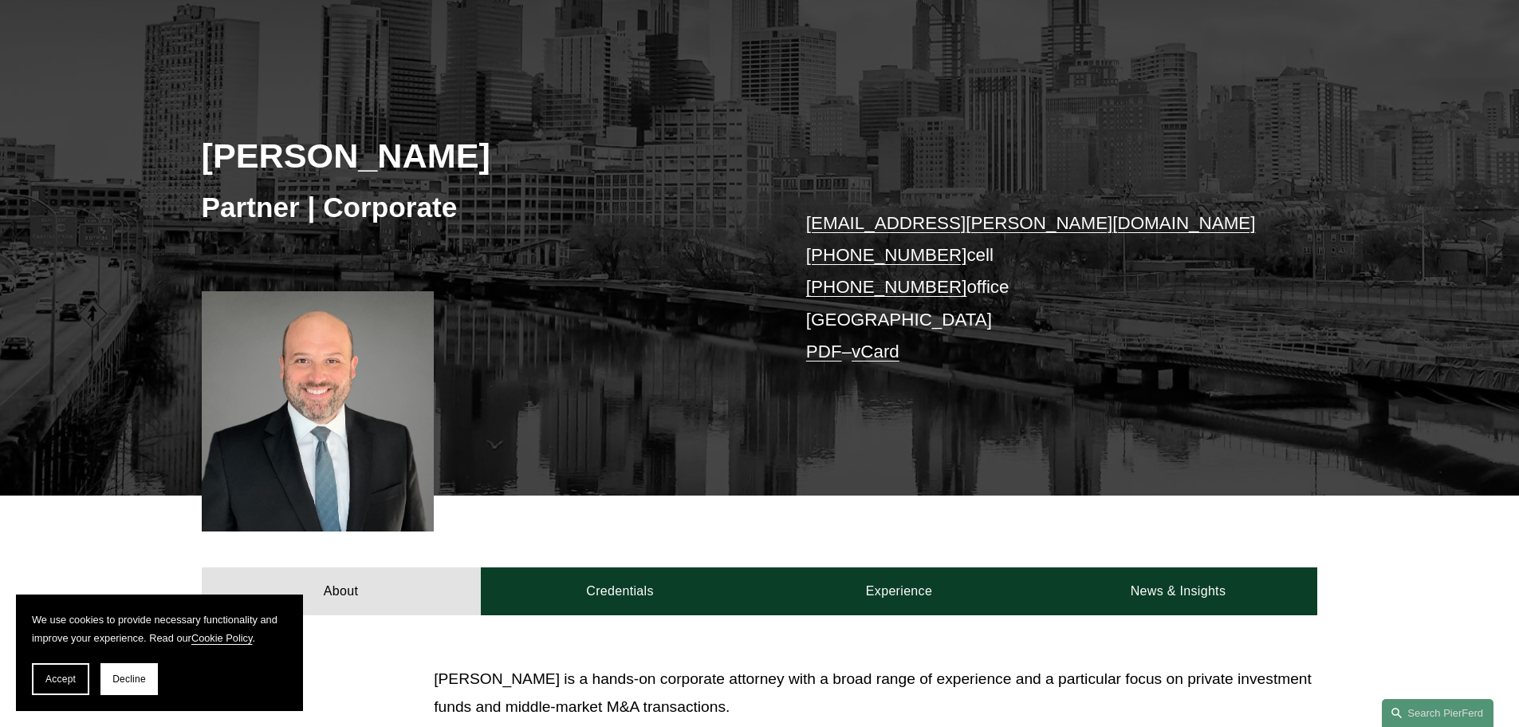
scroll to position [0, 0]
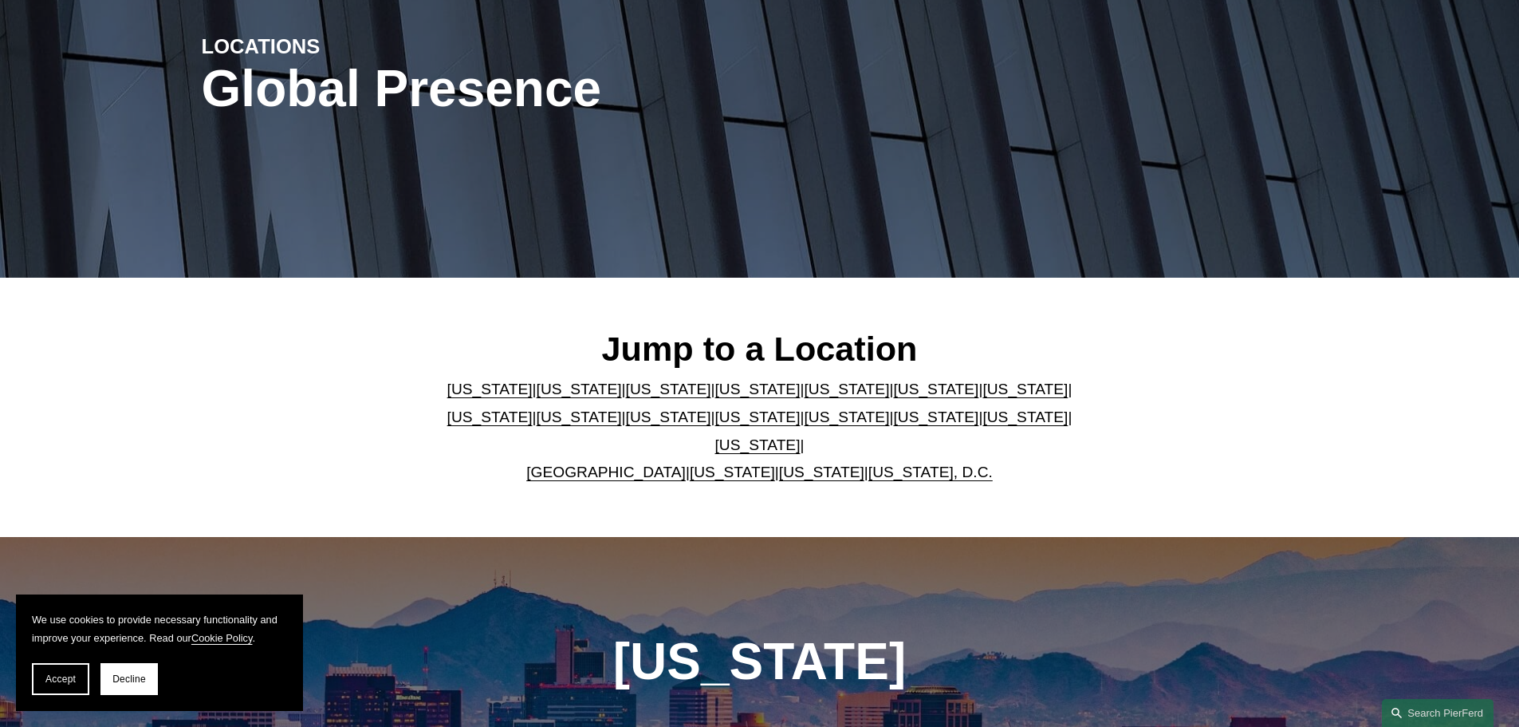
scroll to position [80, 0]
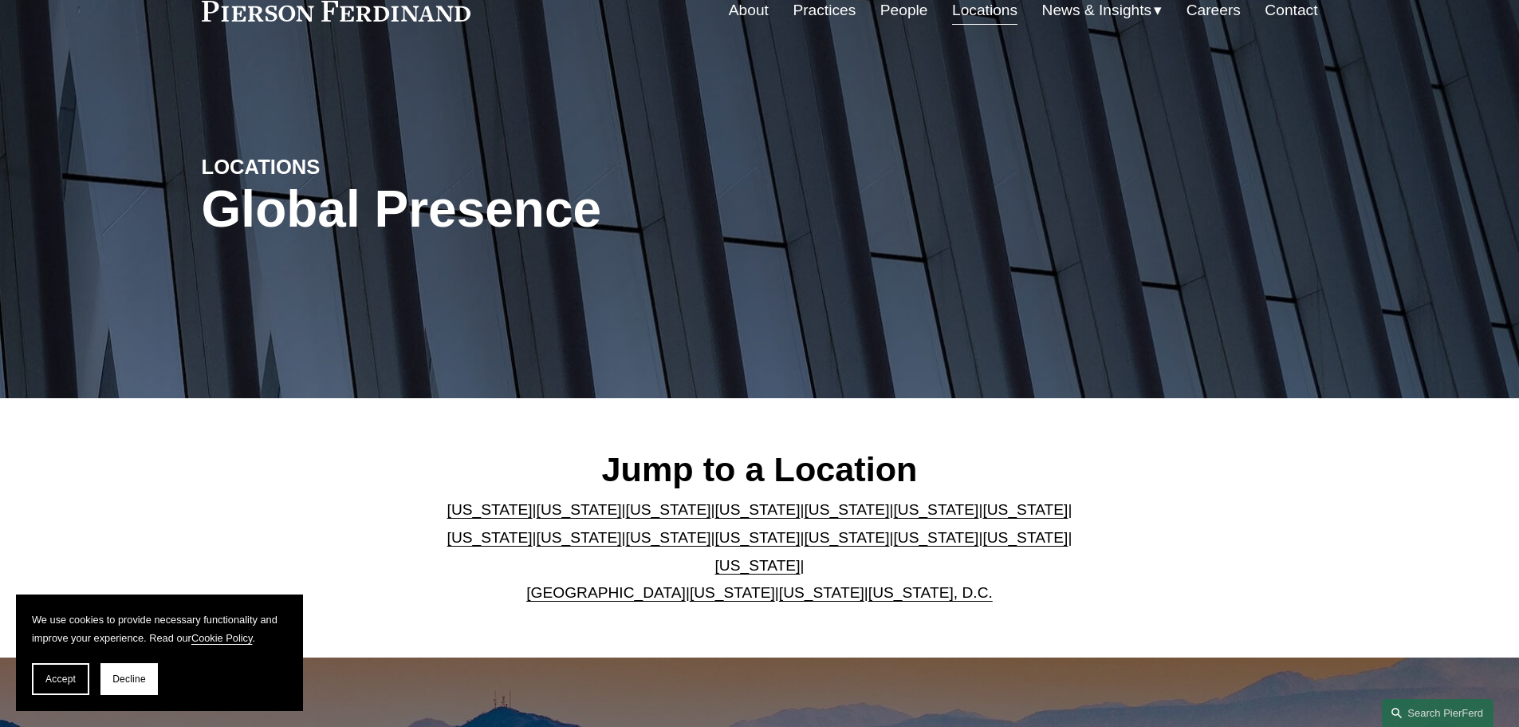
click at [533, 529] on link "[US_STATE]" at bounding box center [489, 537] width 85 height 17
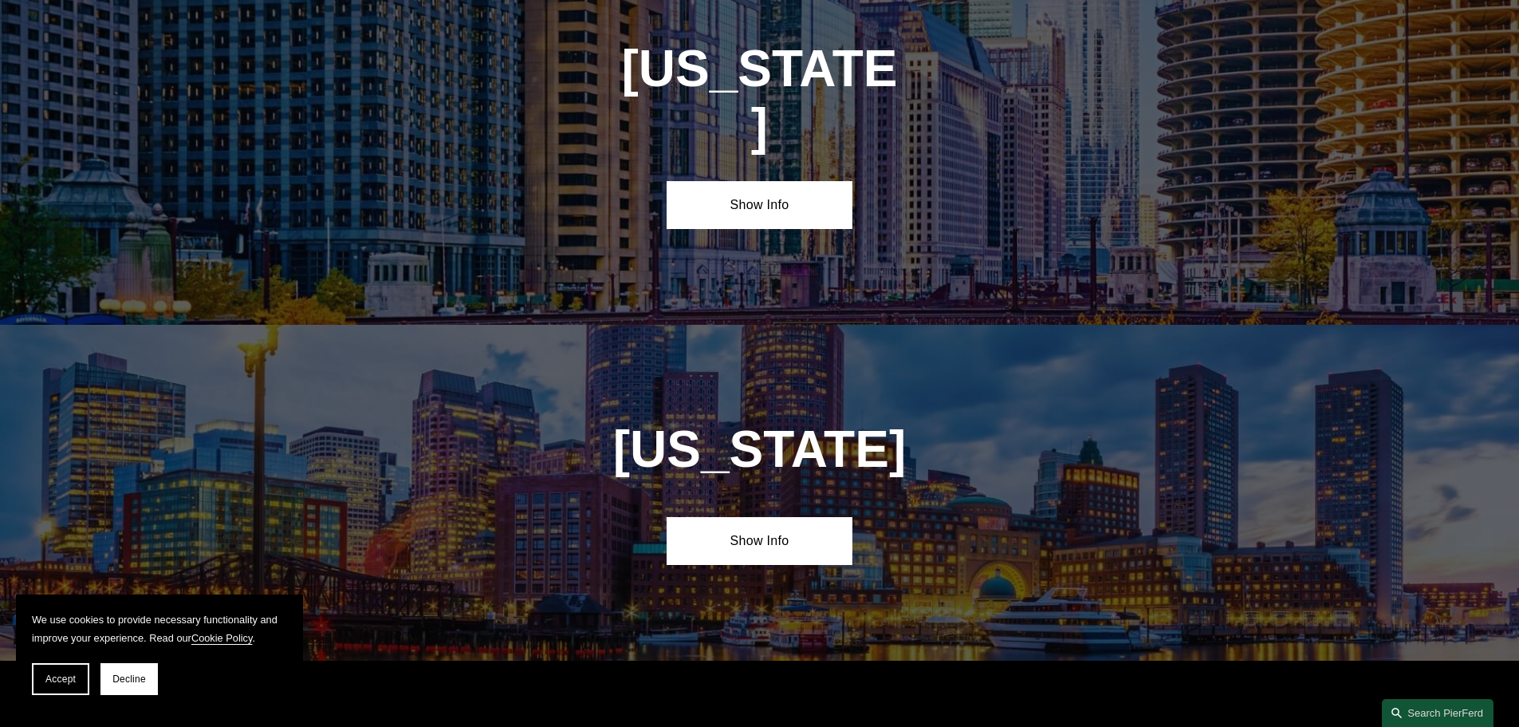
scroll to position [3076, 0]
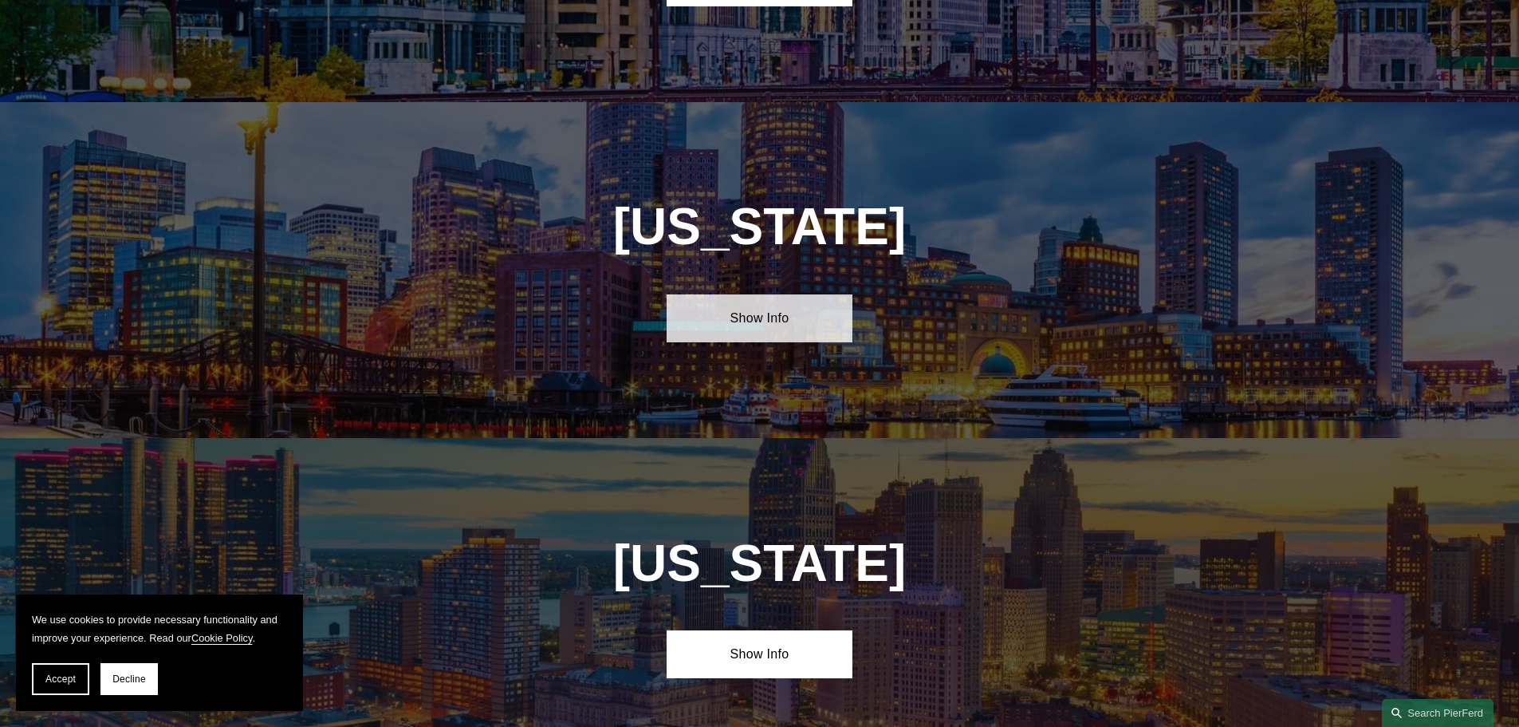
click at [786, 294] on link "Show Info" at bounding box center [760, 318] width 186 height 48
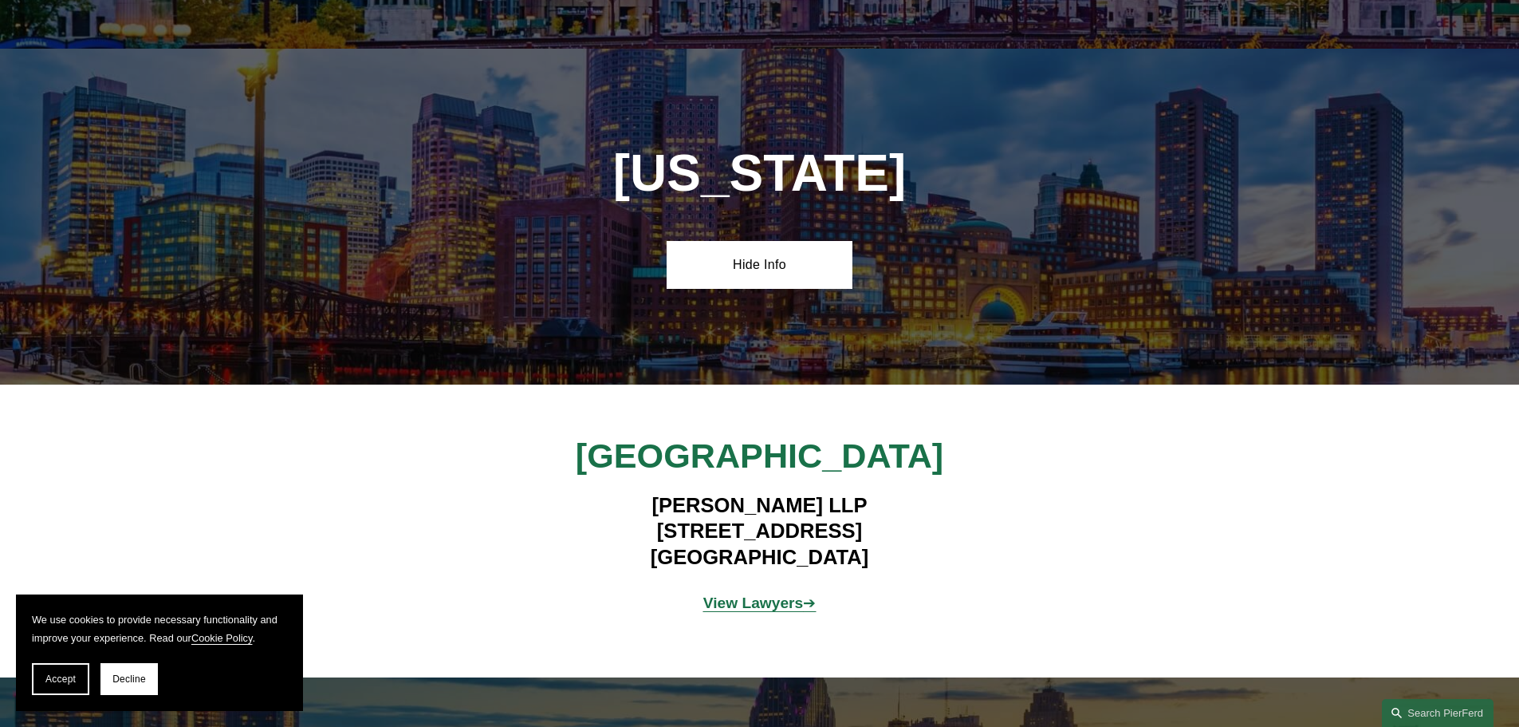
scroll to position [2916, 0]
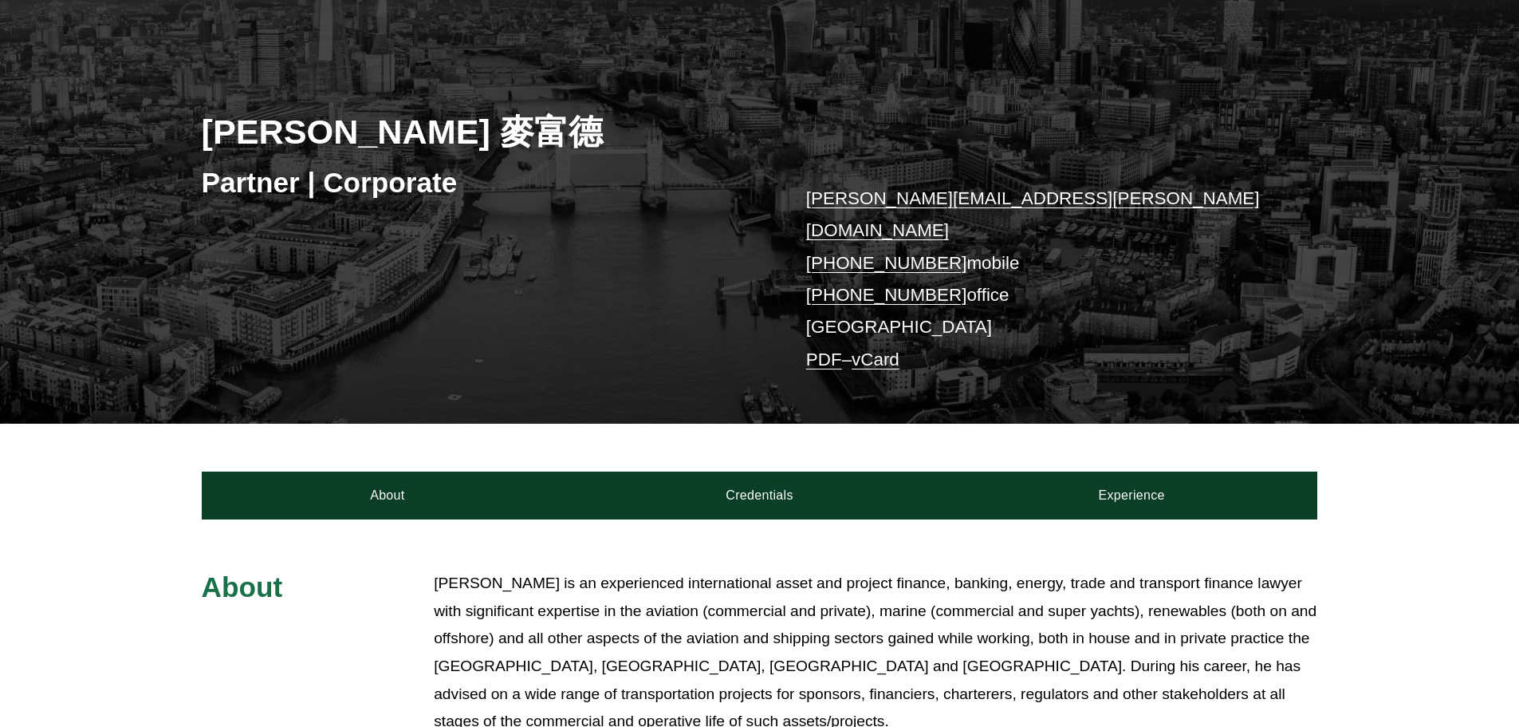
scroll to position [399, 0]
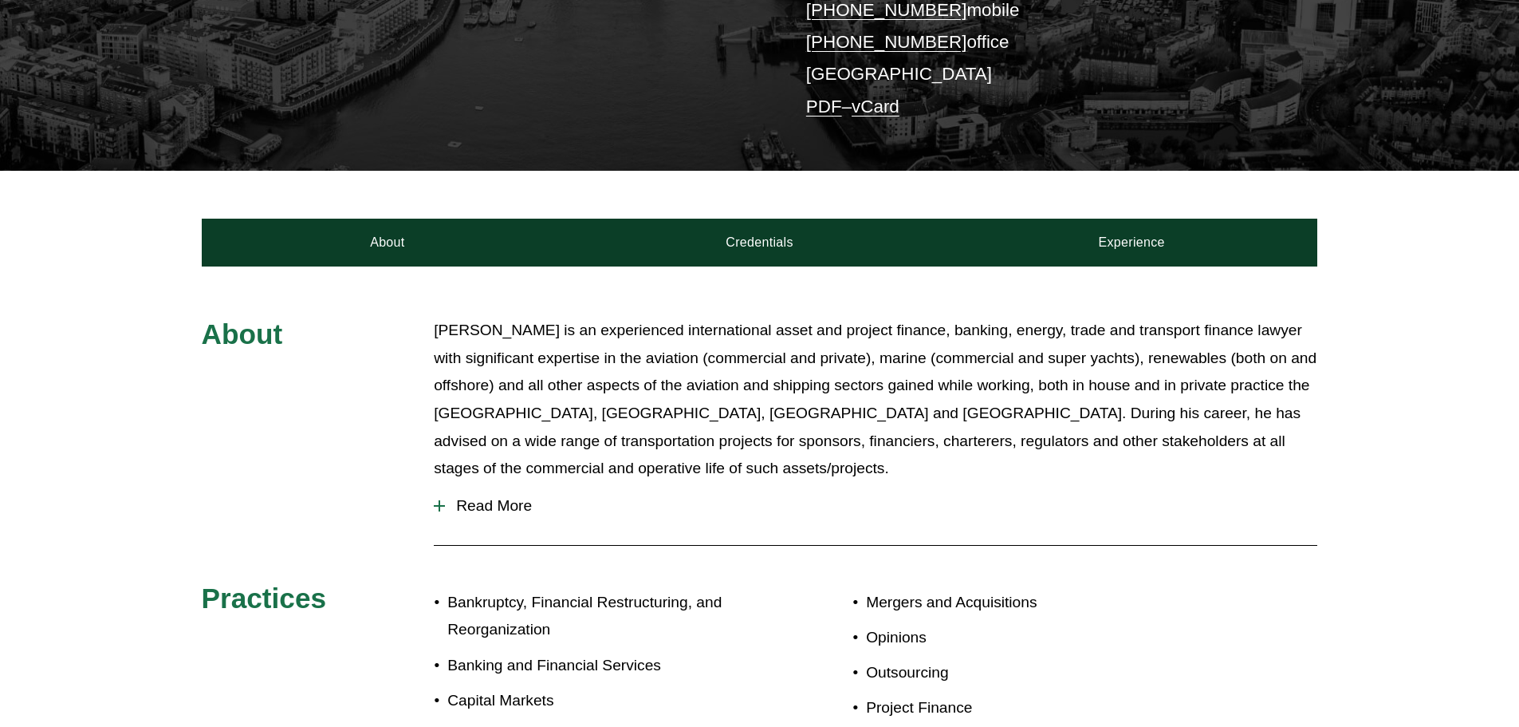
click at [454, 457] on div "[PERSON_NAME] is an experienced international asset and project finance, bankin…" at bounding box center [876, 401] width 884 height 168
click at [469, 485] on button "Read More" at bounding box center [876, 505] width 884 height 41
click at [502, 497] on span "Read More" at bounding box center [881, 506] width 872 height 18
click at [502, 494] on button "Read More" at bounding box center [876, 505] width 884 height 41
click at [513, 497] on span "Read More" at bounding box center [881, 506] width 872 height 18
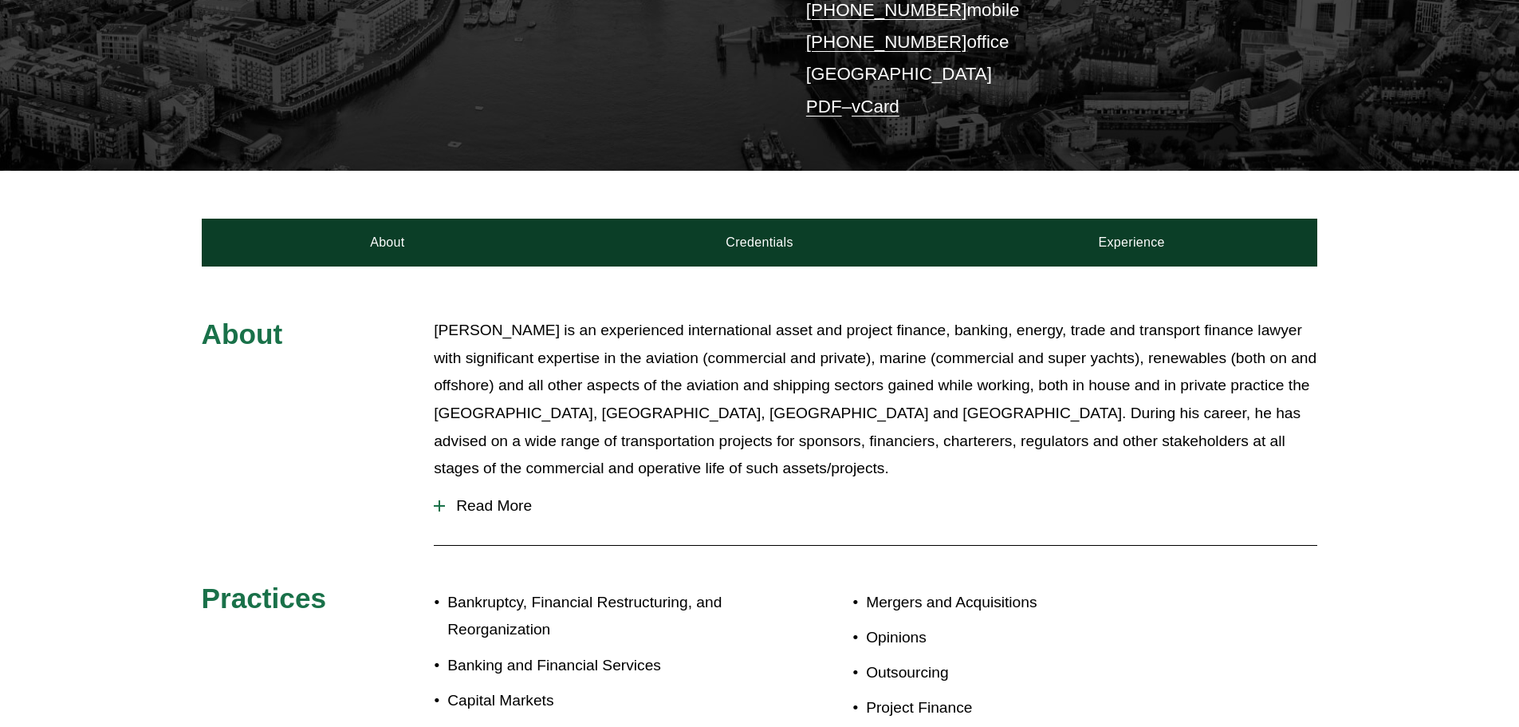
click at [447, 502] on div "Read More Specifically, Simon is able to advise on the initial procurement, con…" at bounding box center [876, 509] width 884 height 48
click at [482, 497] on span "Read More" at bounding box center [881, 506] width 872 height 18
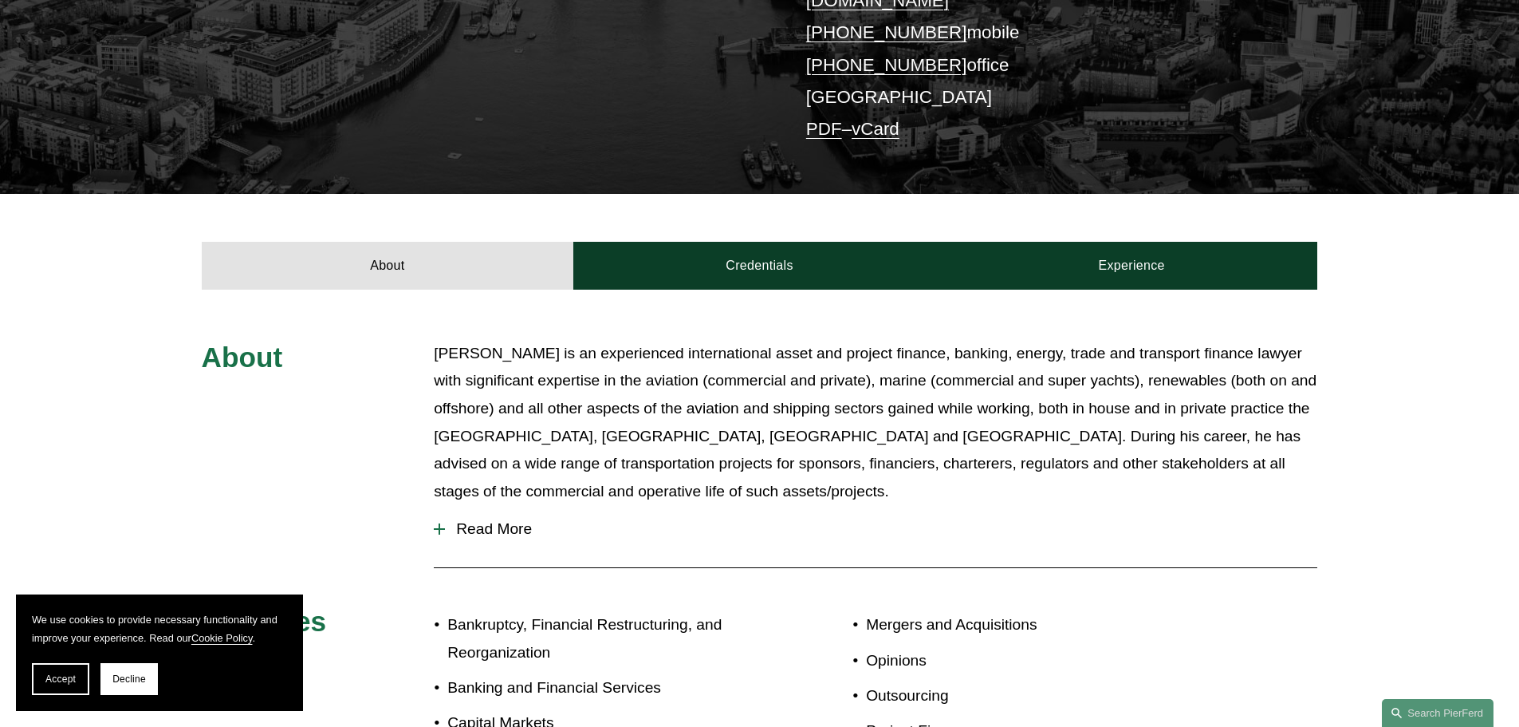
click at [447, 520] on span "Read More" at bounding box center [881, 529] width 872 height 18
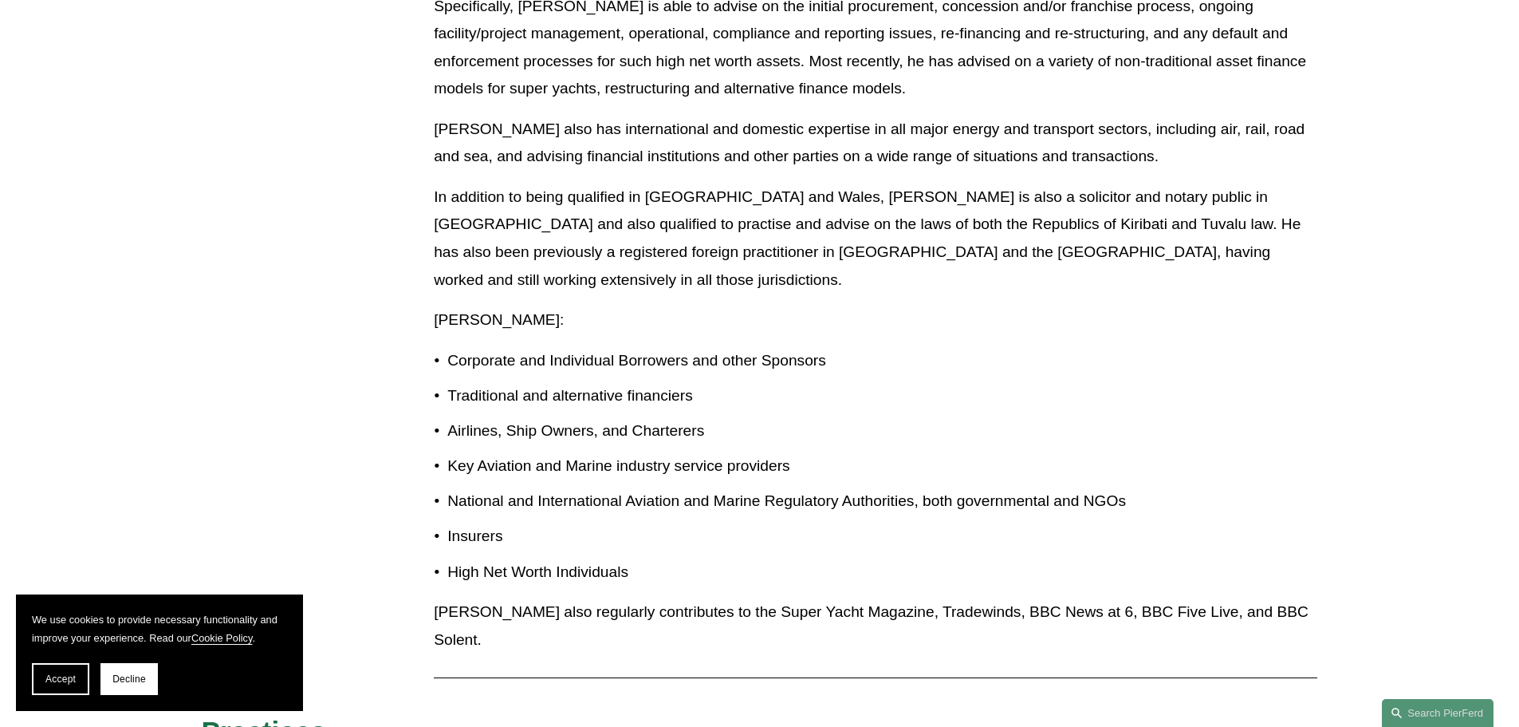
scroll to position [957, 0]
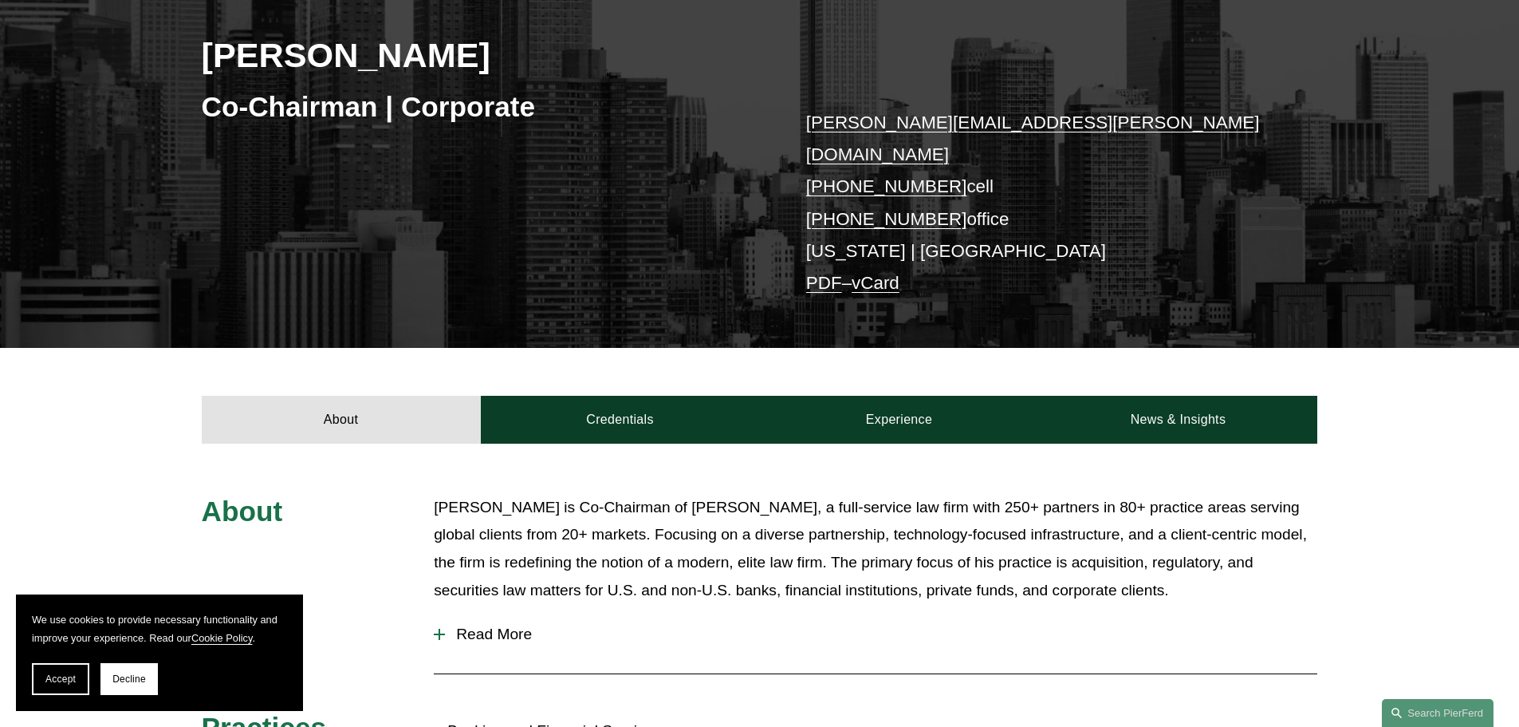
scroll to position [399, 0]
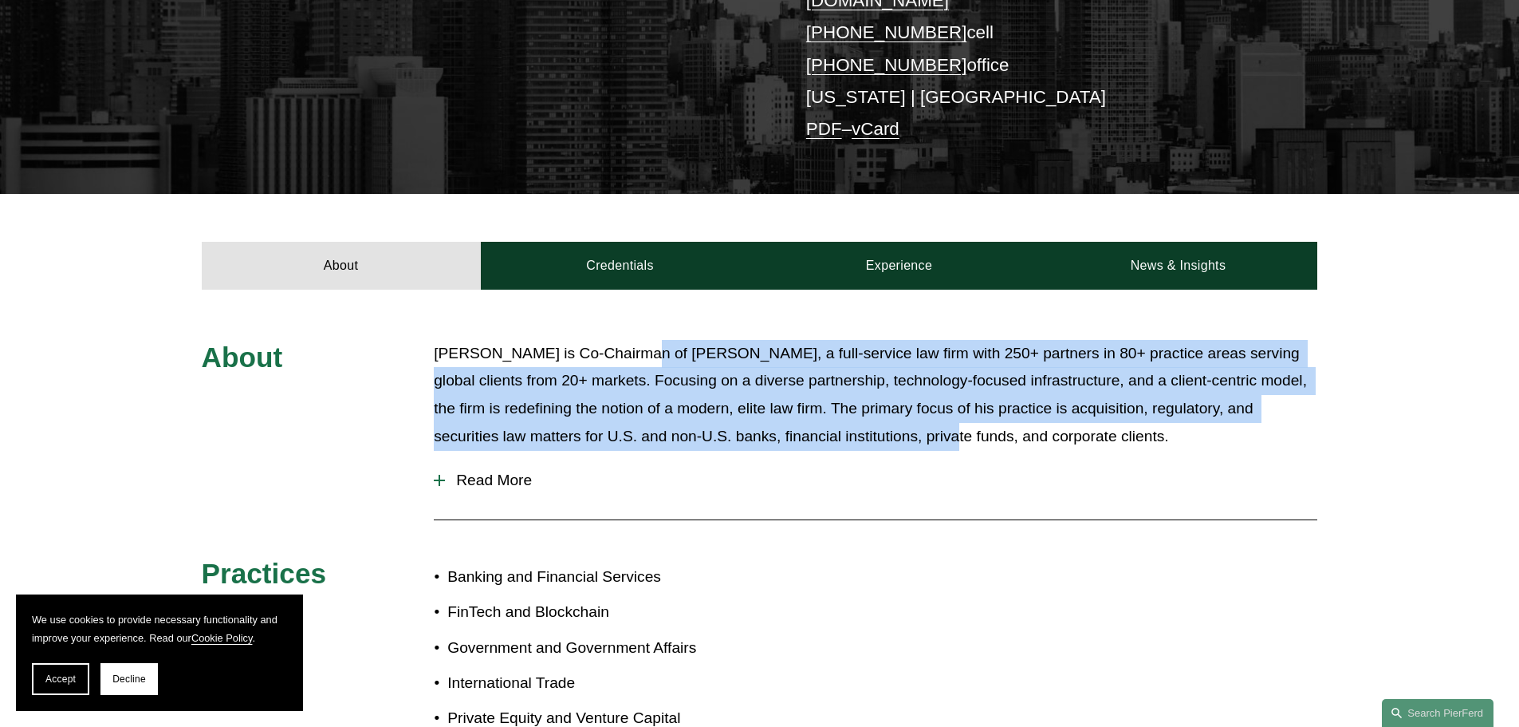
drag, startPoint x: 624, startPoint y: 335, endPoint x: 975, endPoint y: 439, distance: 365.9
click at [975, 433] on div "Michael Pierson is Co-Chairman of Pierson Ferdinand, a full-service law firm wi…" at bounding box center [876, 400] width 884 height 120
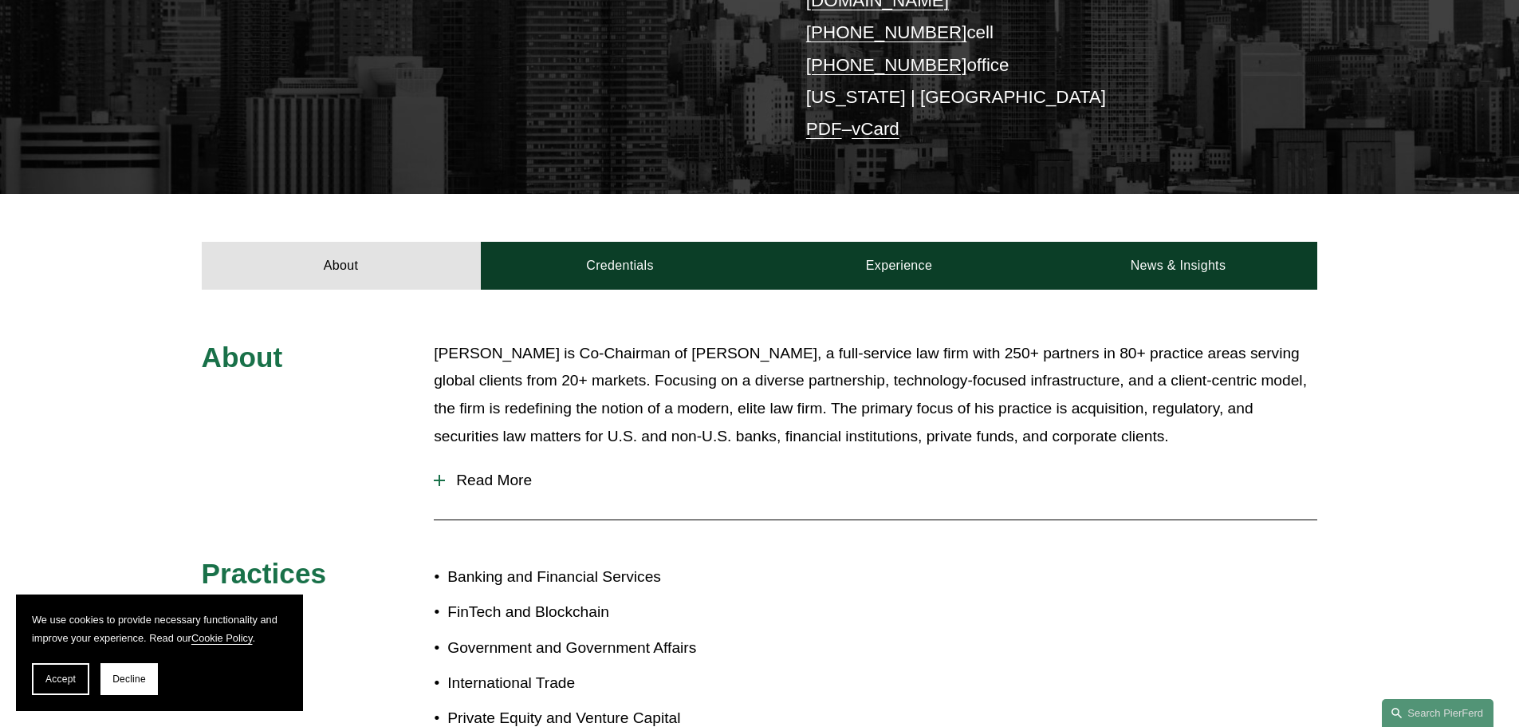
click at [1098, 416] on p "Michael Pierson is Co-Chairman of Pierson Ferdinand, a full-service law firm wi…" at bounding box center [876, 395] width 884 height 110
click at [509, 471] on span "Read More" at bounding box center [881, 480] width 872 height 18
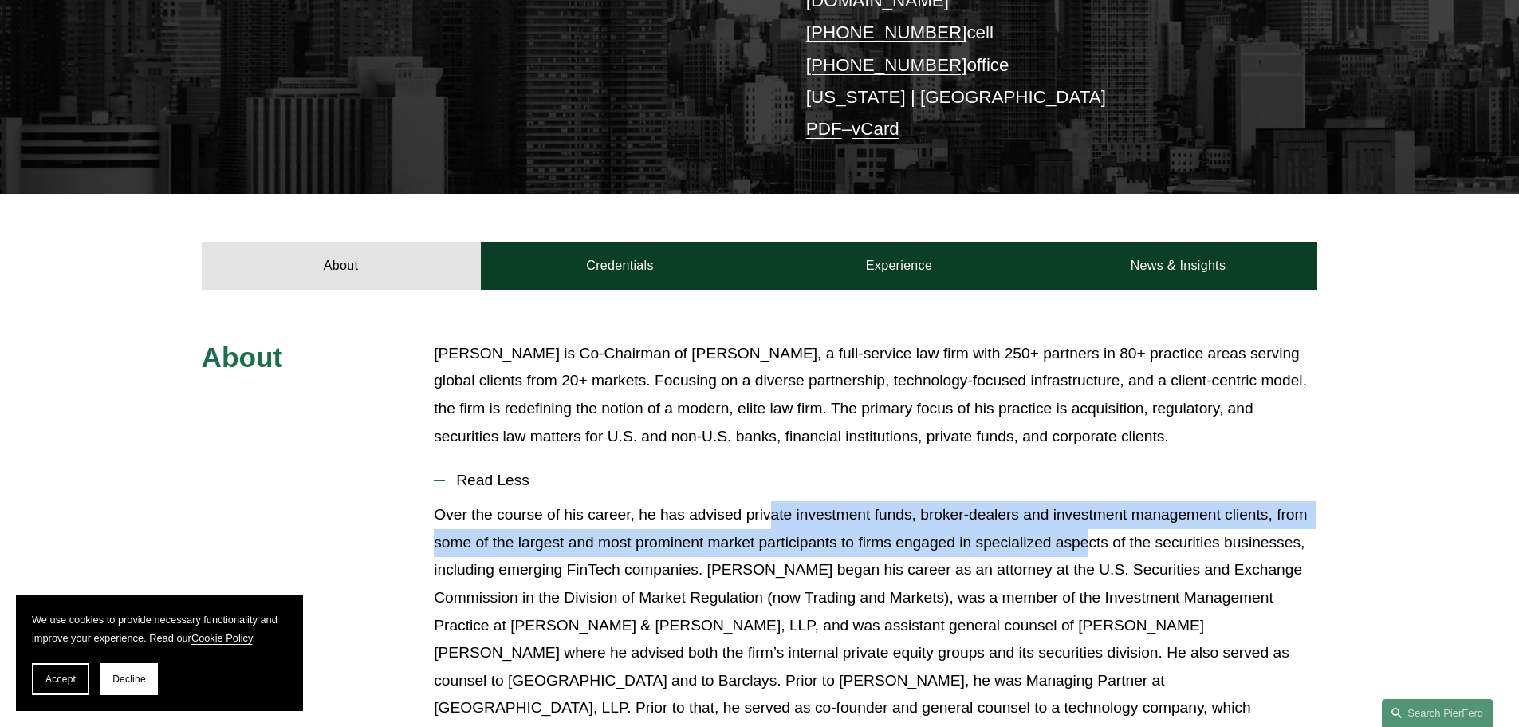
drag, startPoint x: 1018, startPoint y: 502, endPoint x: 1115, endPoint y: 518, distance: 98.6
click at [1109, 516] on p "Over the course of his career, he has advised private investment funds, broker-…" at bounding box center [876, 625] width 884 height 248
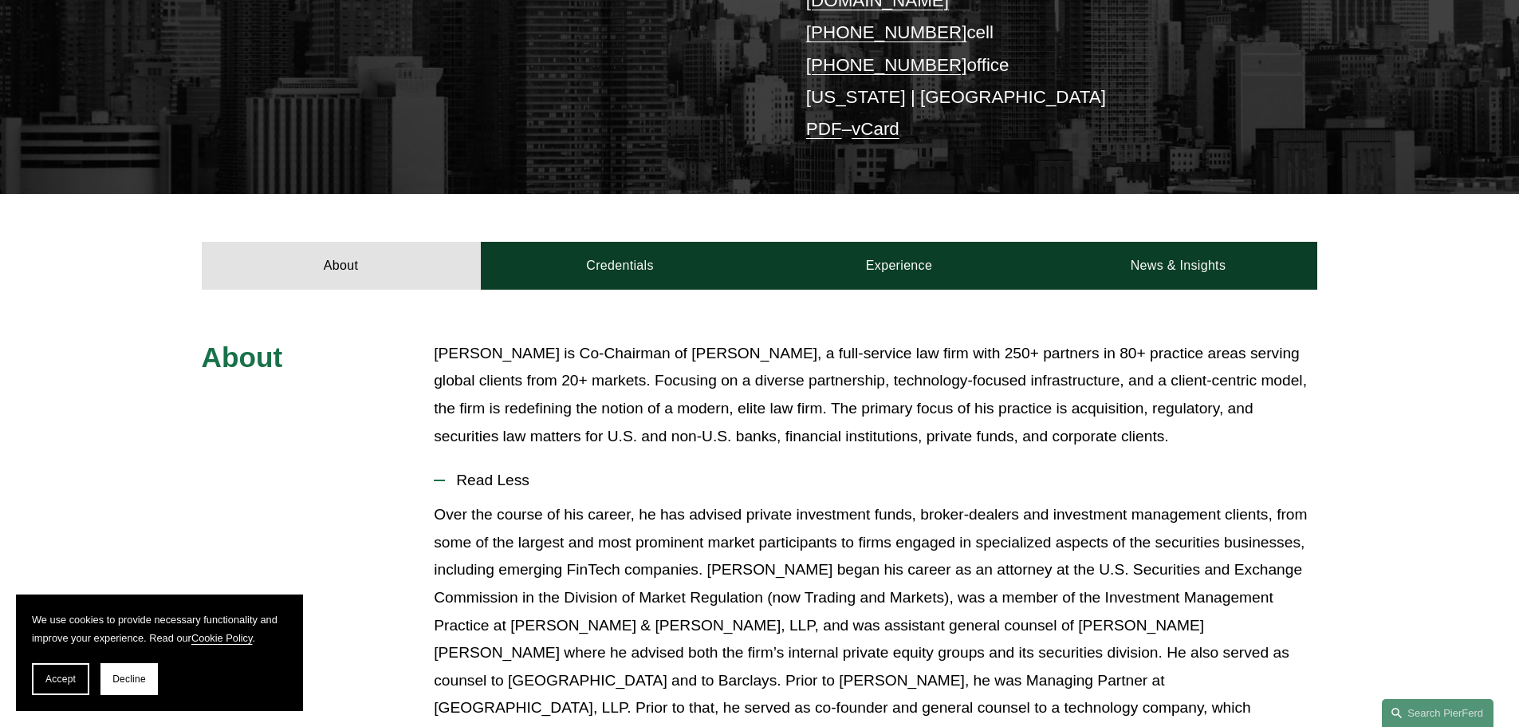
click at [1097, 554] on p "Over the course of his career, he has advised private investment funds, broker-…" at bounding box center [876, 625] width 884 height 248
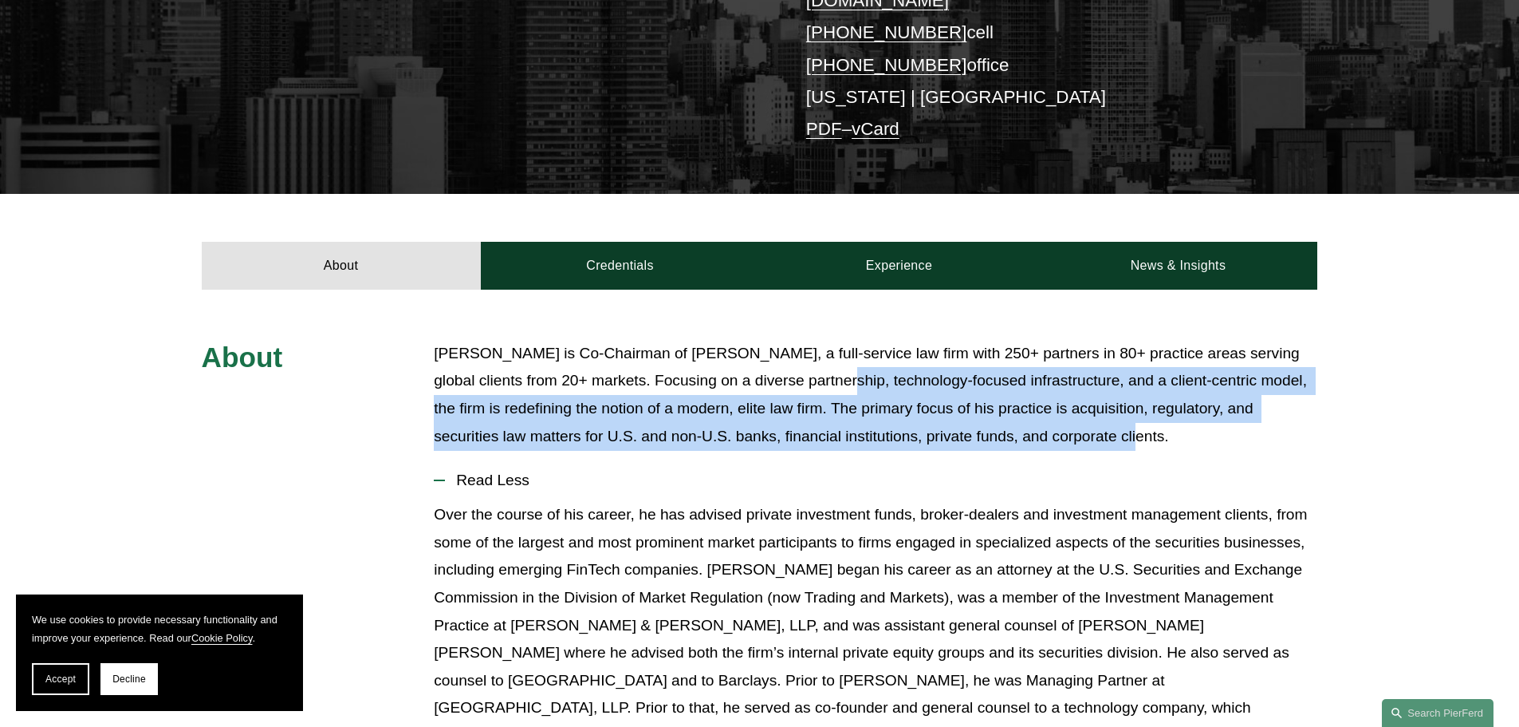
drag, startPoint x: 816, startPoint y: 352, endPoint x: 1296, endPoint y: 433, distance: 486.8
click at [1235, 427] on div "Michael Pierson is Co-Chairman of Pierson Ferdinand, a full-service law firm wi…" at bounding box center [876, 400] width 884 height 120
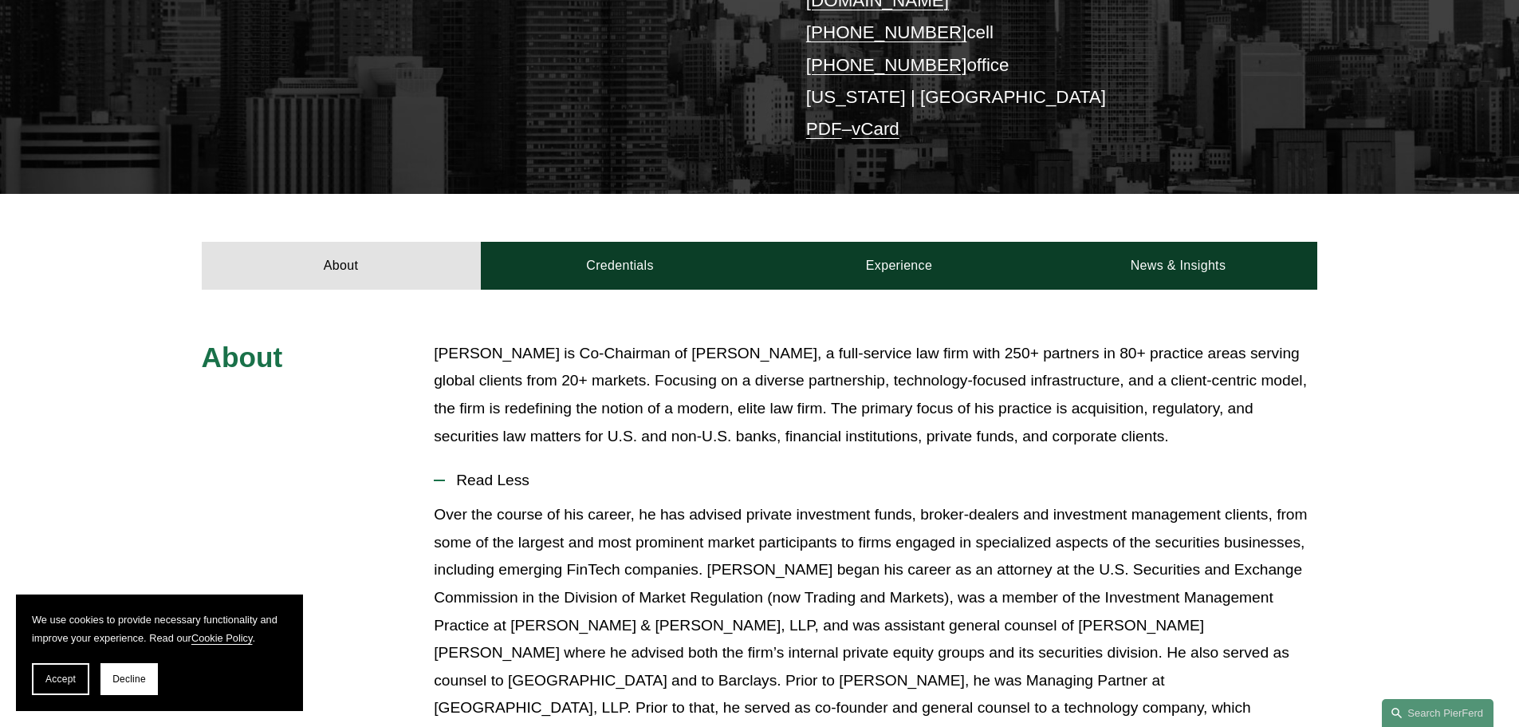
drag, startPoint x: 1284, startPoint y: 620, endPoint x: 1220, endPoint y: 617, distance: 63.9
click at [1285, 618] on p "Over the course of his career, he has advised private investment funds, broker-…" at bounding box center [876, 625] width 884 height 248
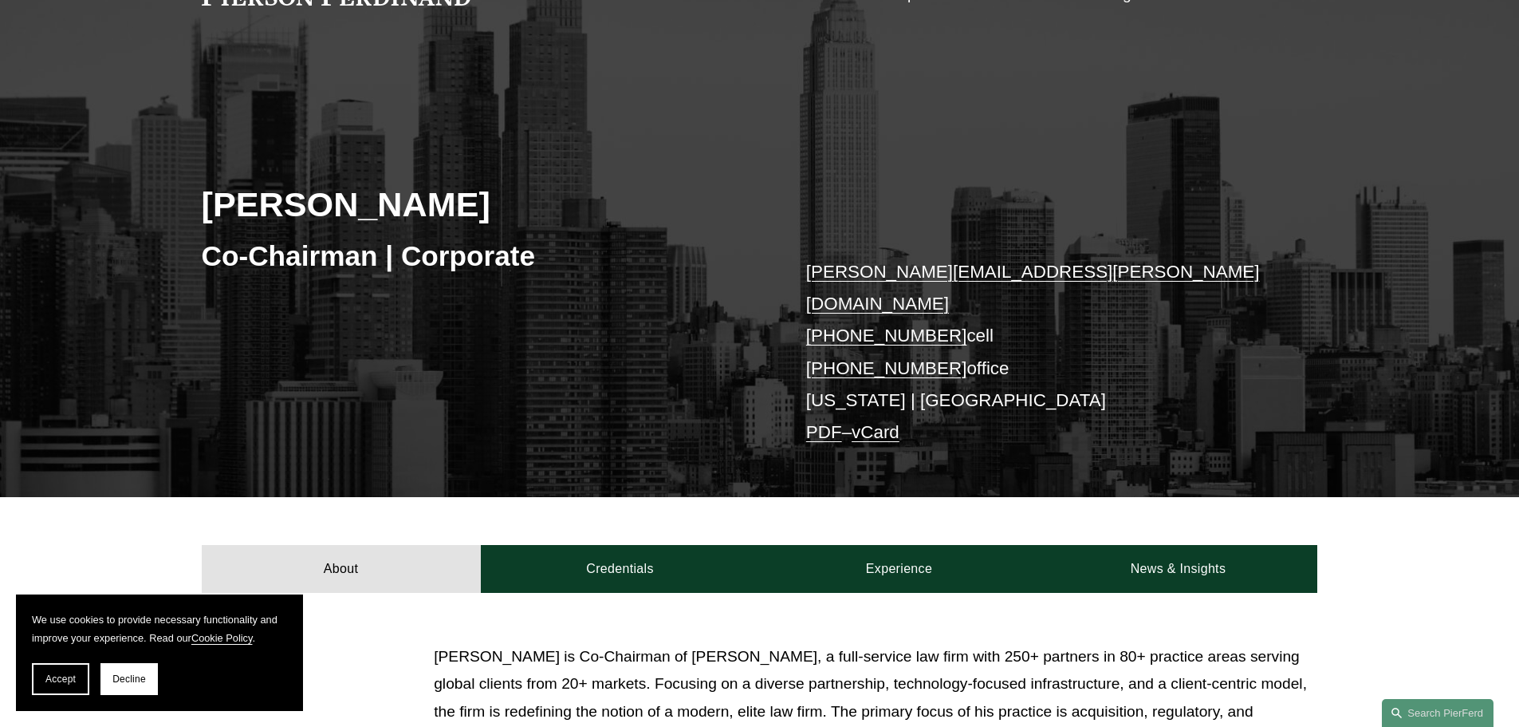
scroll to position [0, 0]
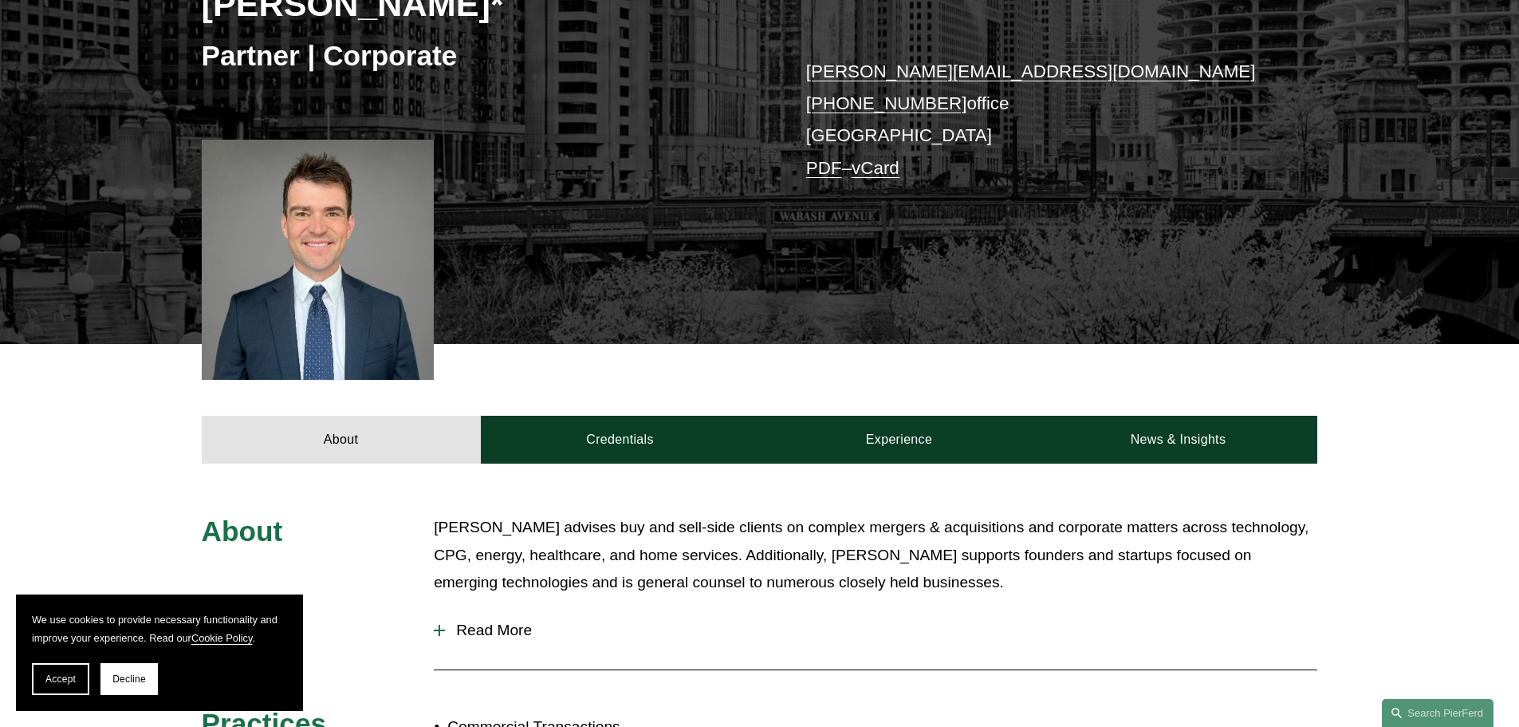
scroll to position [479, 0]
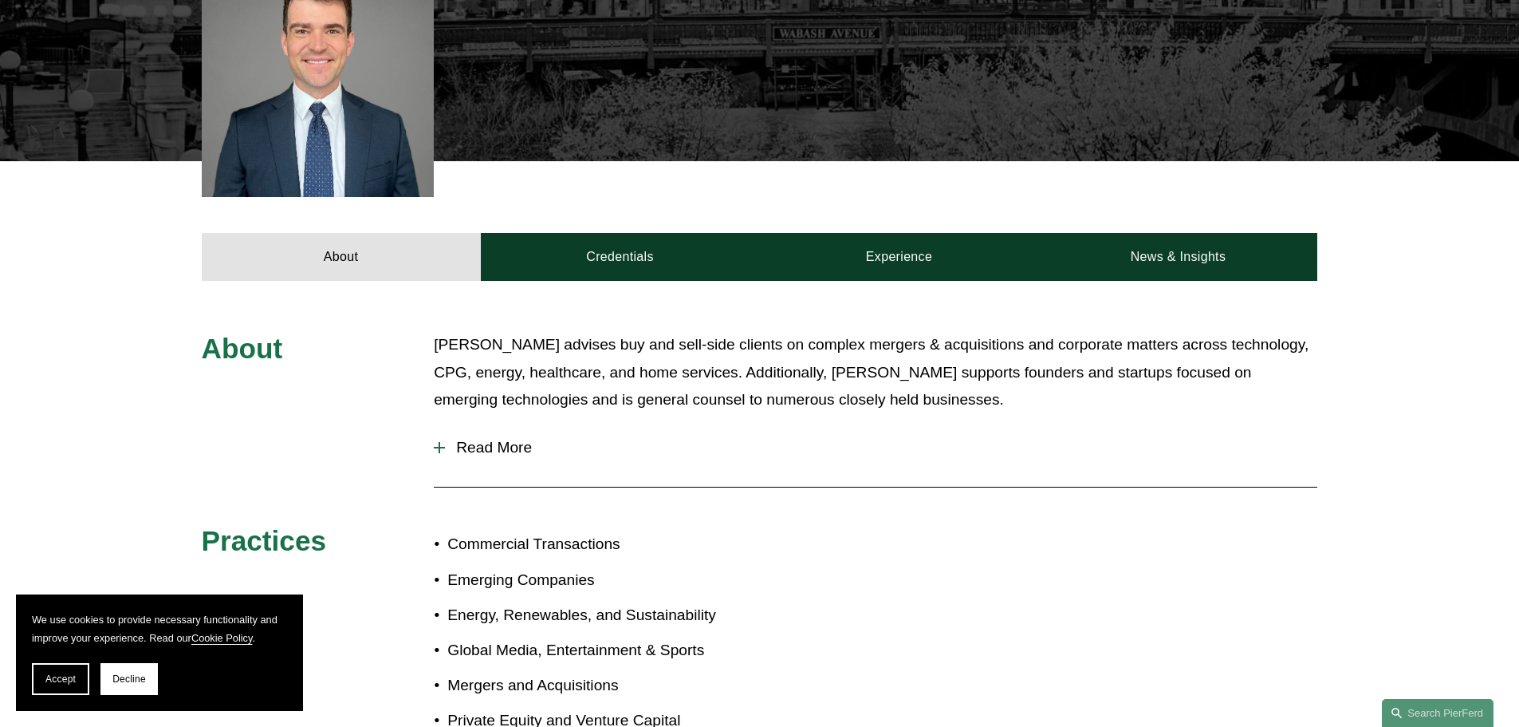
click at [471, 441] on span "Read More" at bounding box center [881, 448] width 872 height 18
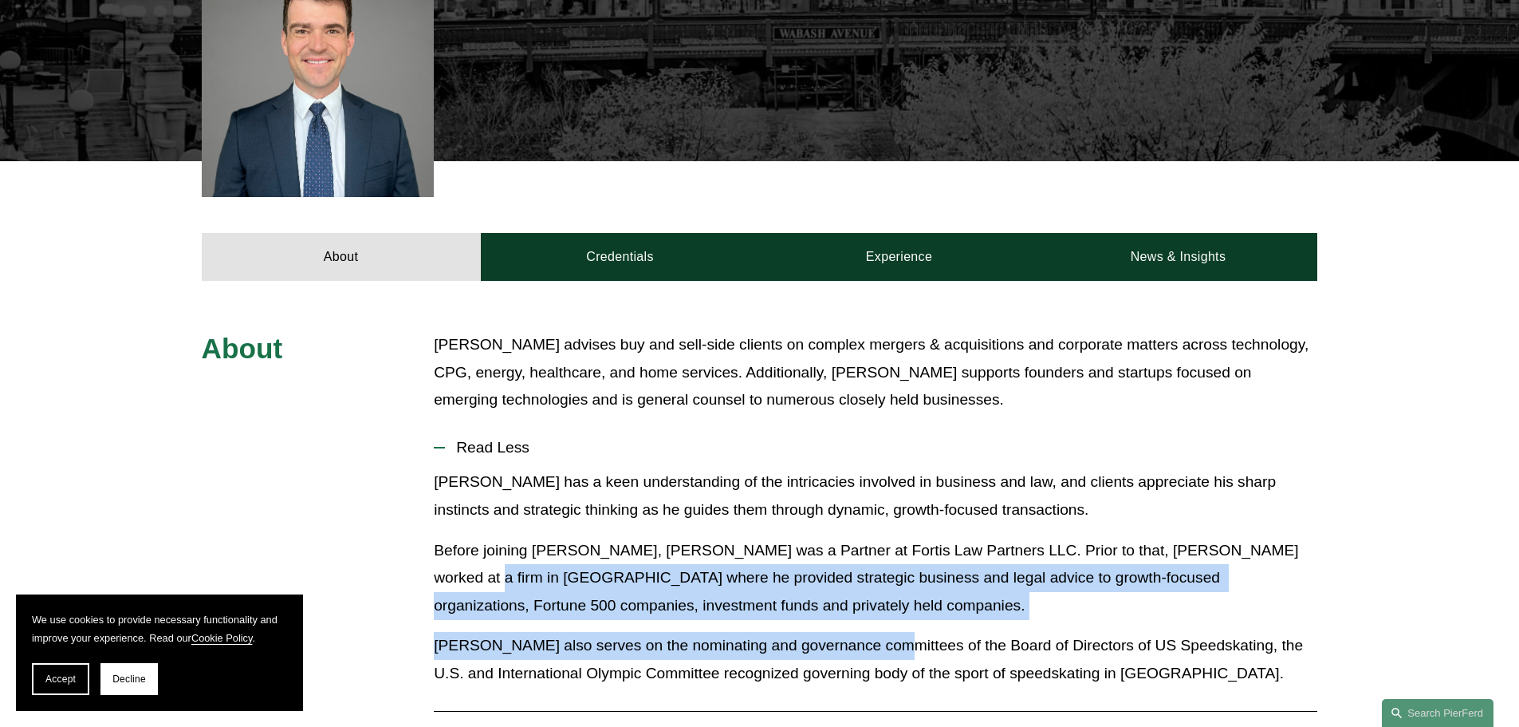
drag, startPoint x: 420, startPoint y: 567, endPoint x: 927, endPoint y: 652, distance: 513.4
click at [925, 652] on div "About Connor advises buy and sell-side clients on complex mergers & acquisition…" at bounding box center [759, 701] width 1519 height 741
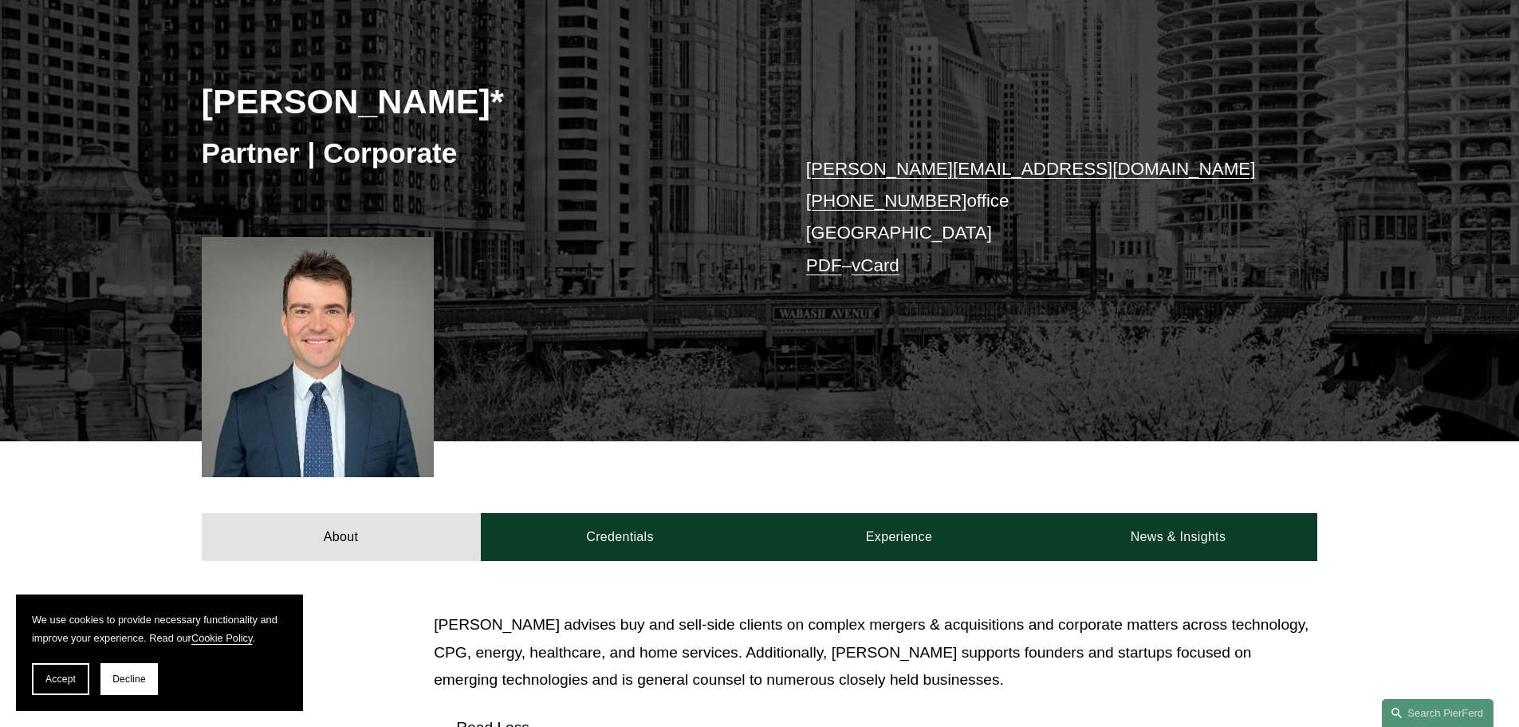
scroll to position [80, 0]
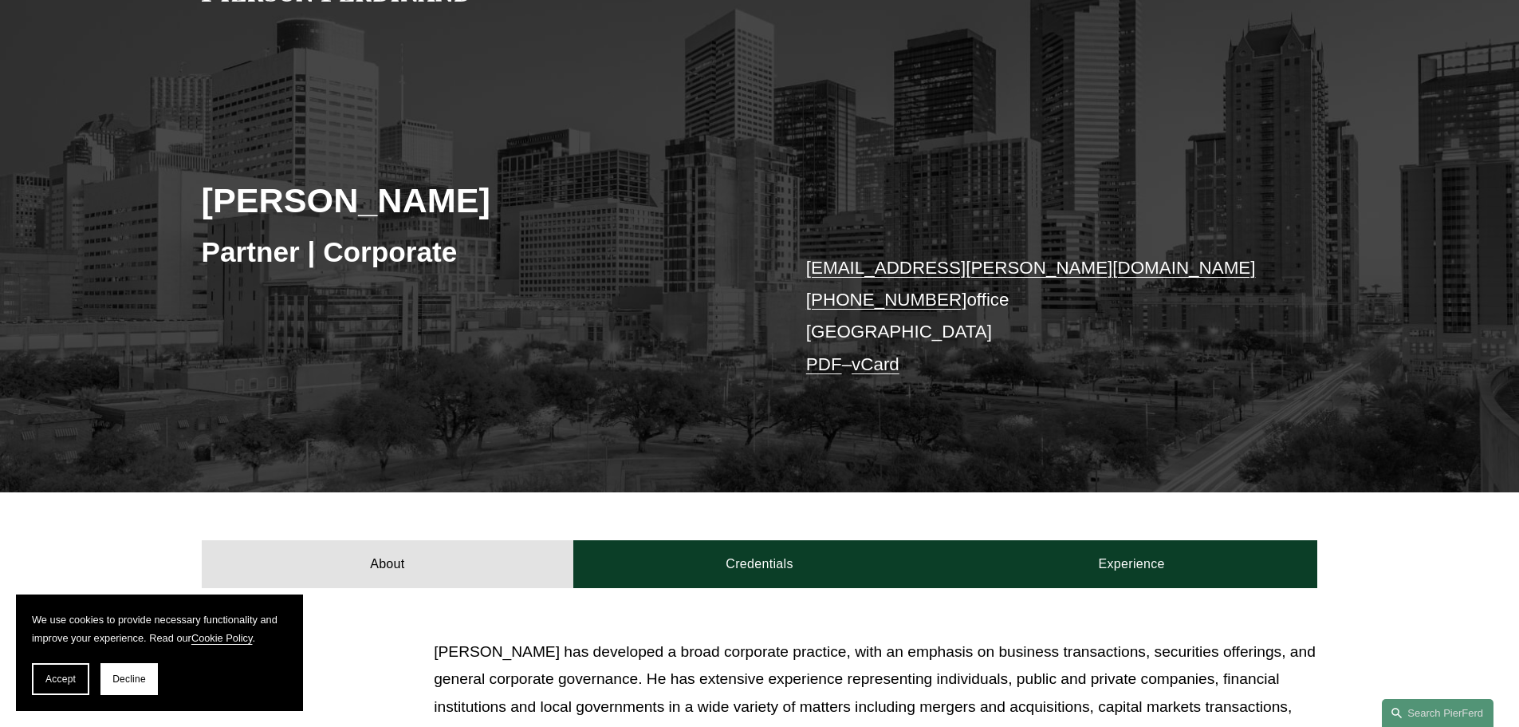
scroll to position [479, 0]
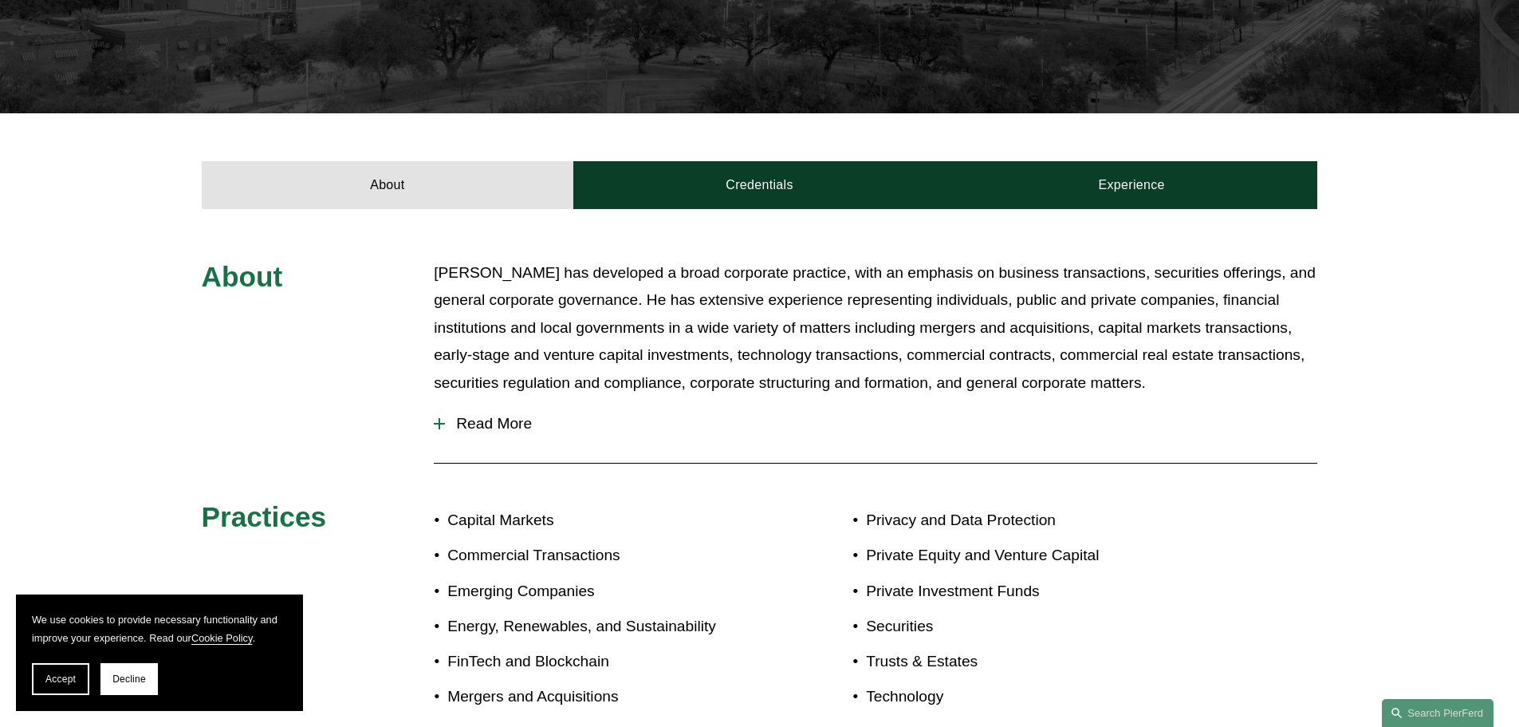
click at [494, 439] on button "Read More" at bounding box center [876, 423] width 884 height 41
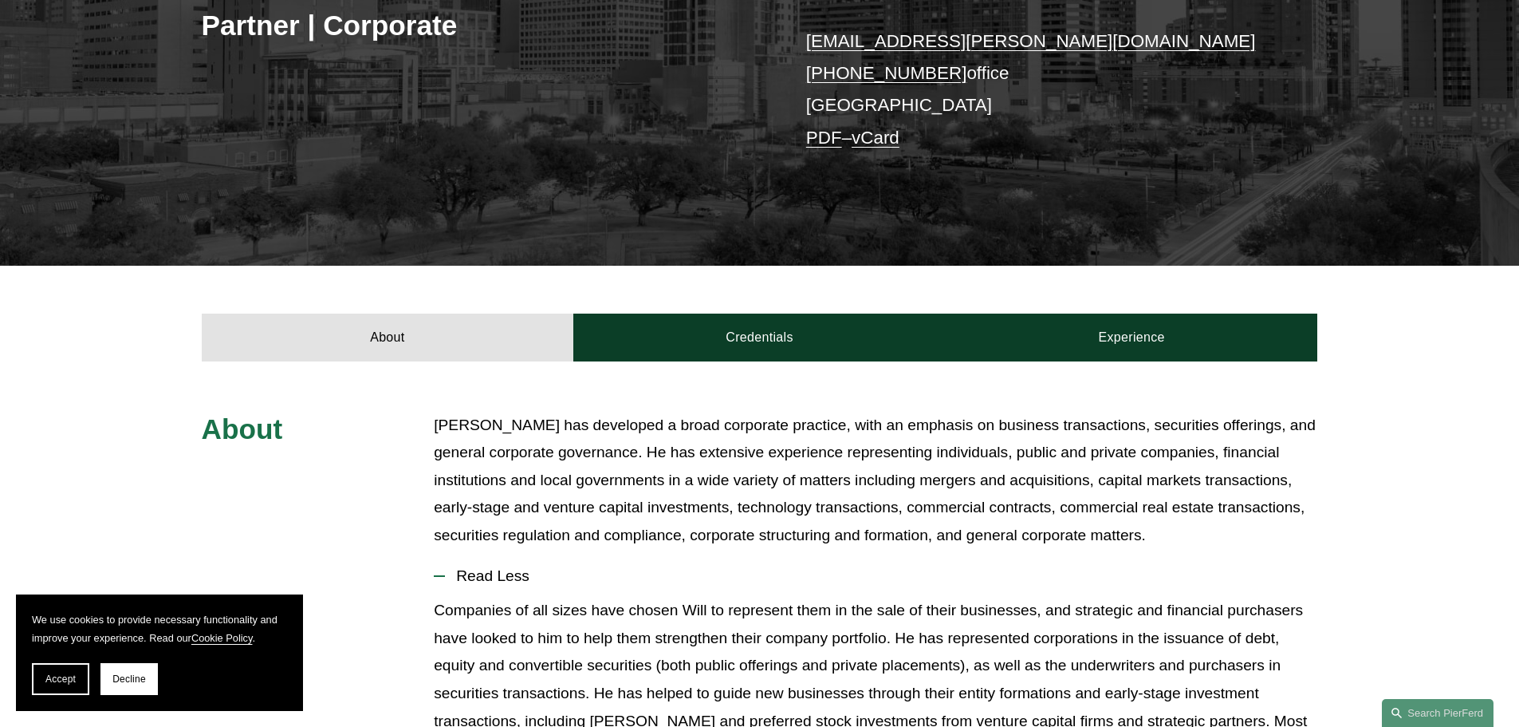
scroll to position [16, 0]
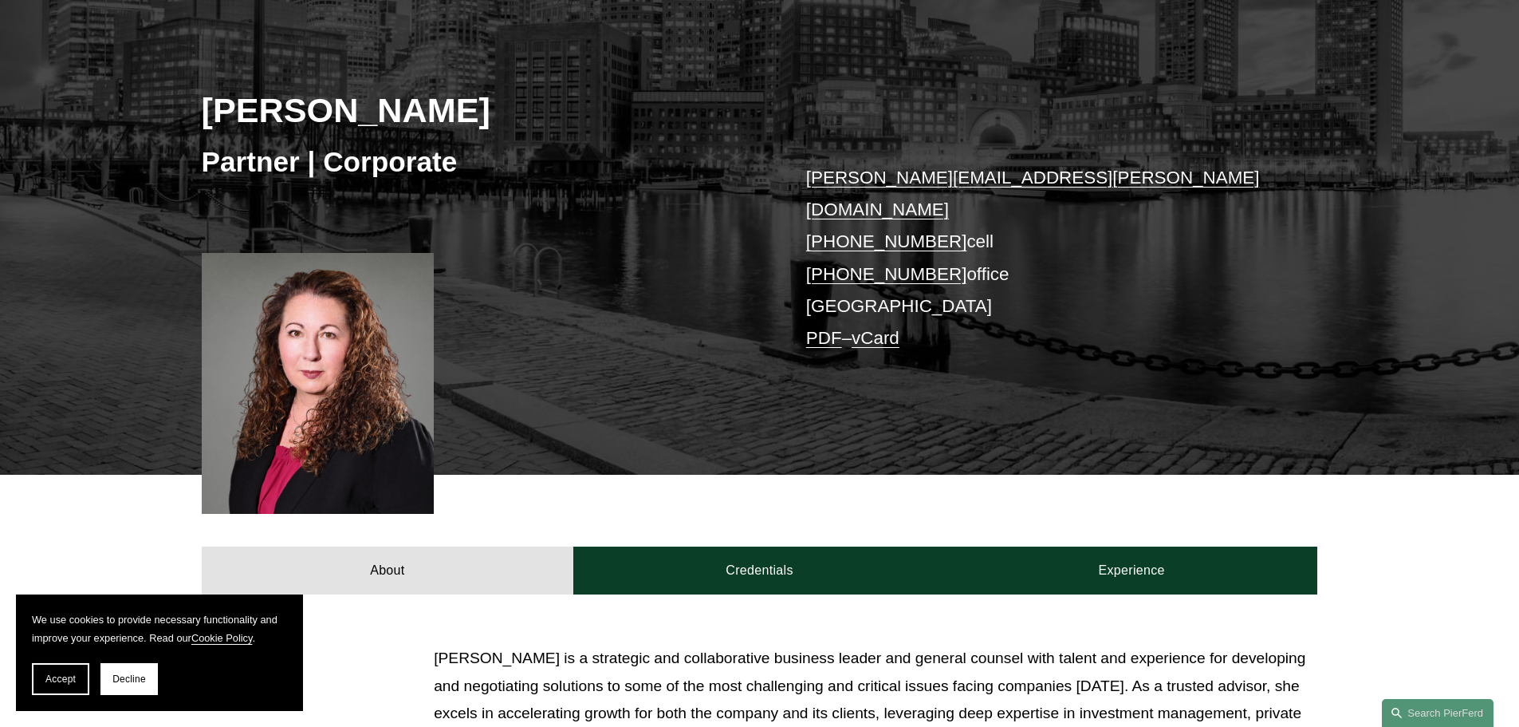
scroll to position [399, 0]
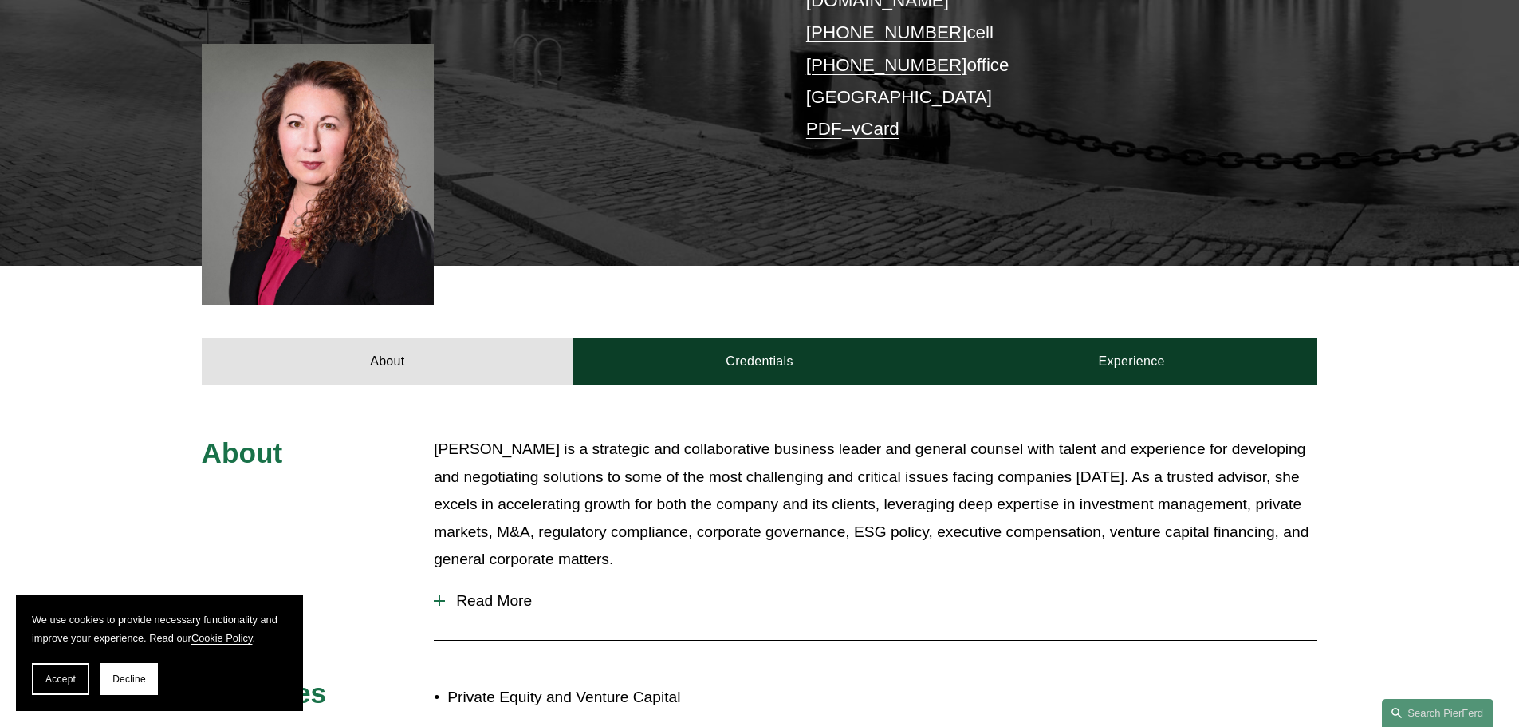
drag, startPoint x: 475, startPoint y: 545, endPoint x: 474, endPoint y: 559, distance: 14.4
click at [475, 549] on div "[PERSON_NAME] is a strategic and collaborative business leader and general coun…" at bounding box center [876, 507] width 884 height 144
click at [471, 592] on span "Read More" at bounding box center [881, 601] width 872 height 18
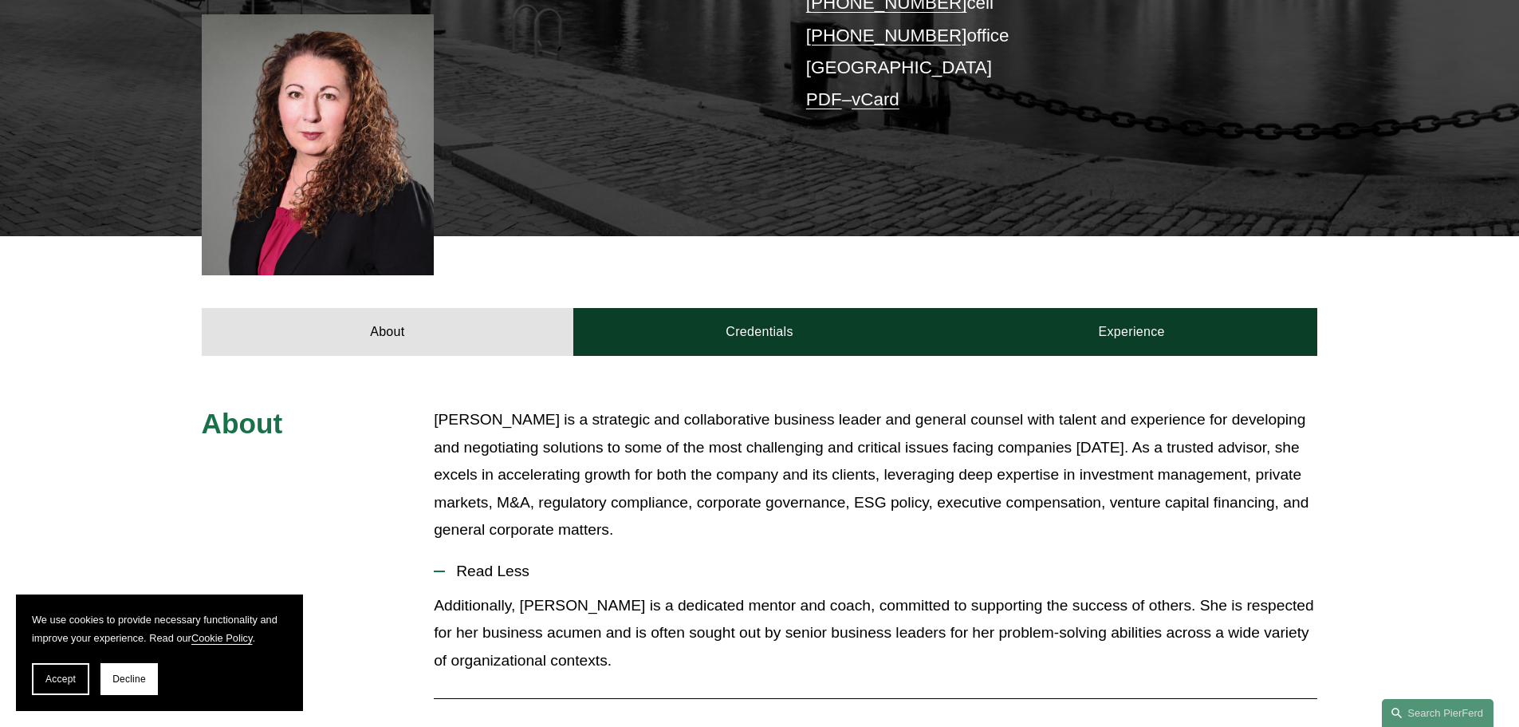
scroll to position [239, 0]
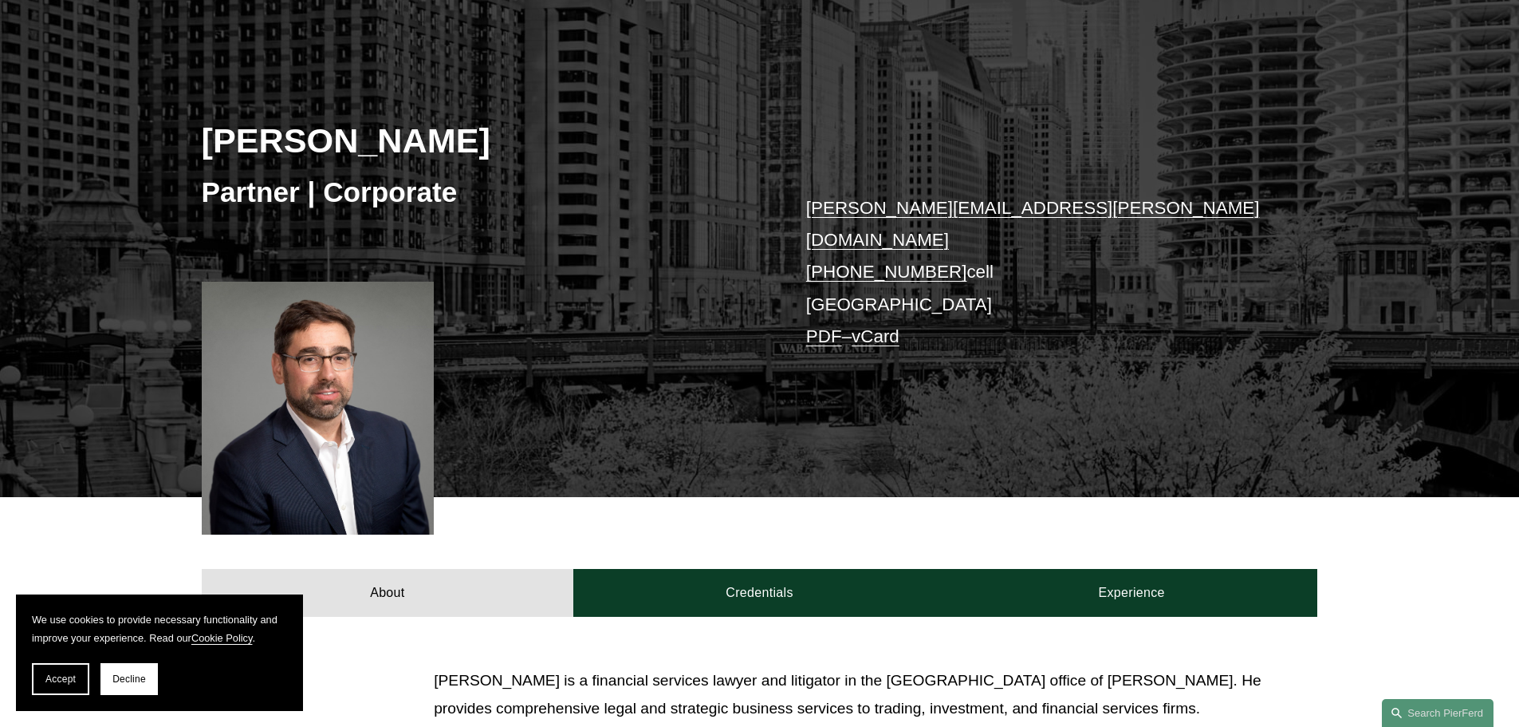
scroll to position [479, 0]
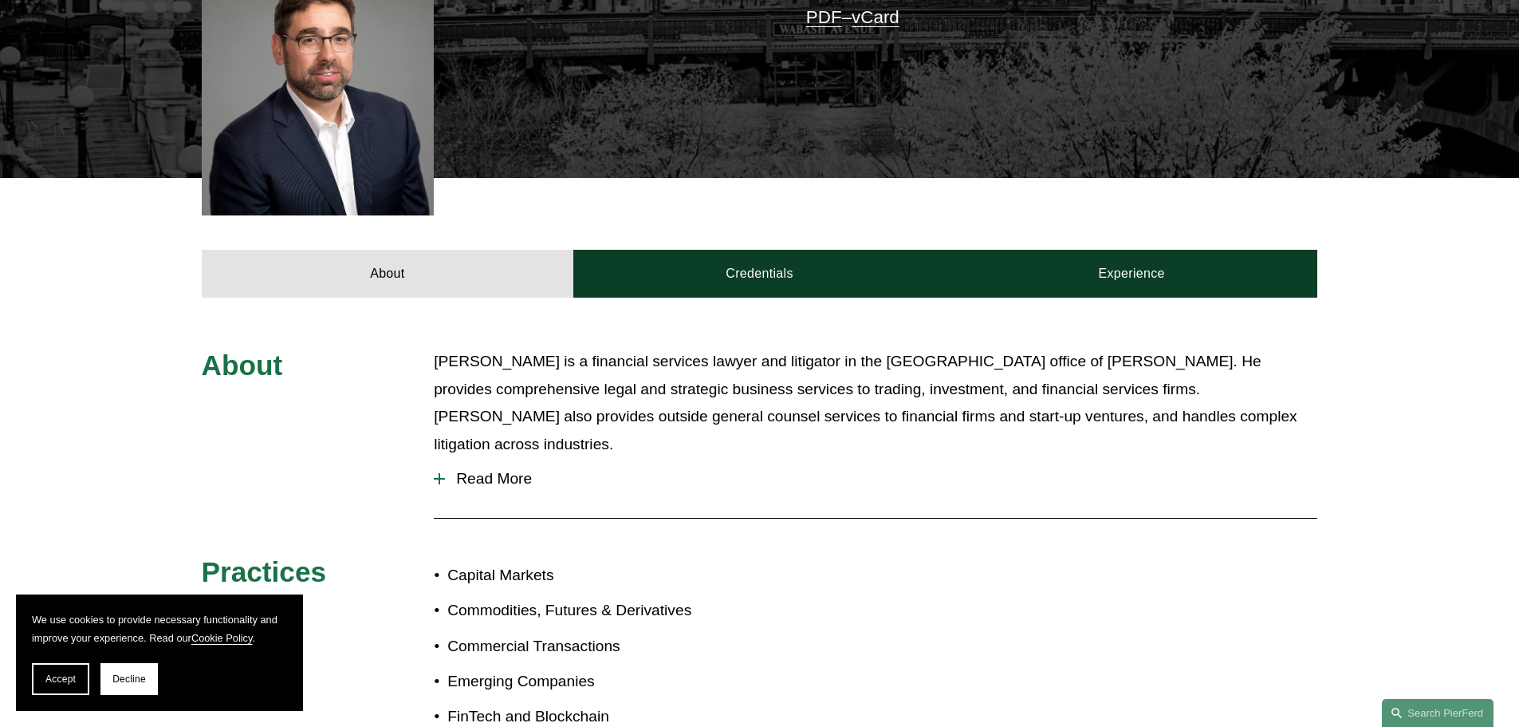
click at [527, 458] on button "Read More" at bounding box center [876, 478] width 884 height 41
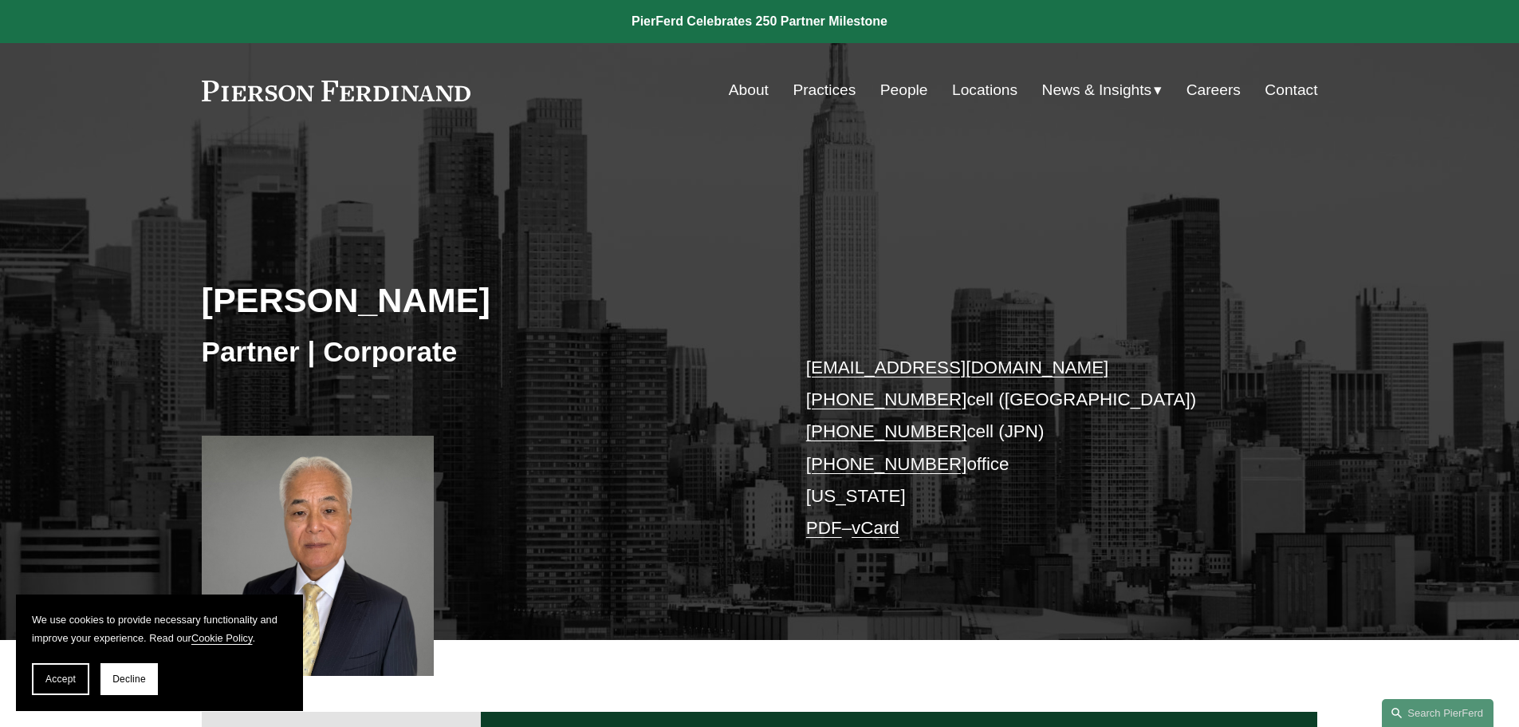
scroll to position [399, 0]
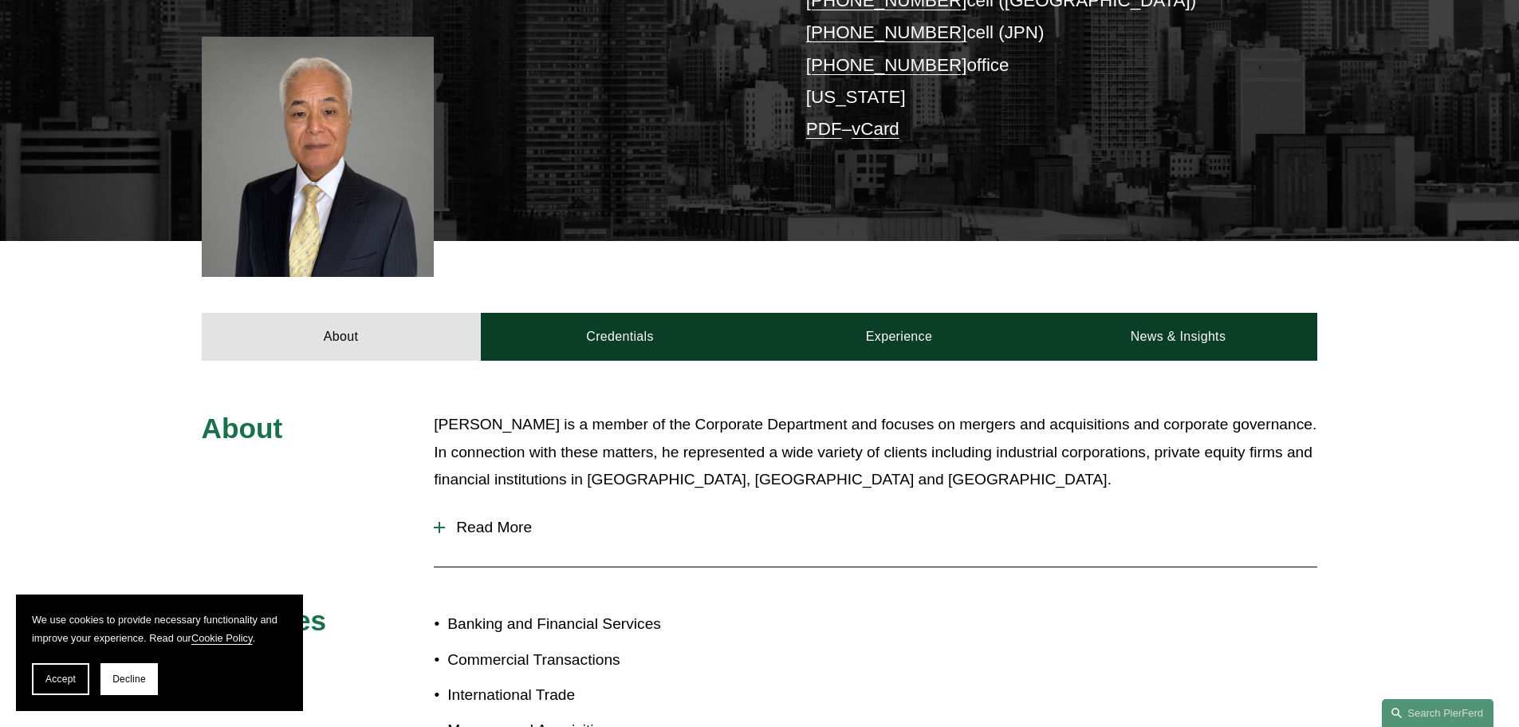
click at [430, 537] on div "About [PERSON_NAME] is a member of the Corporate Department and focuses on merg…" at bounding box center [759, 639] width 1519 height 456
click at [495, 534] on span "Read More" at bounding box center [881, 527] width 872 height 18
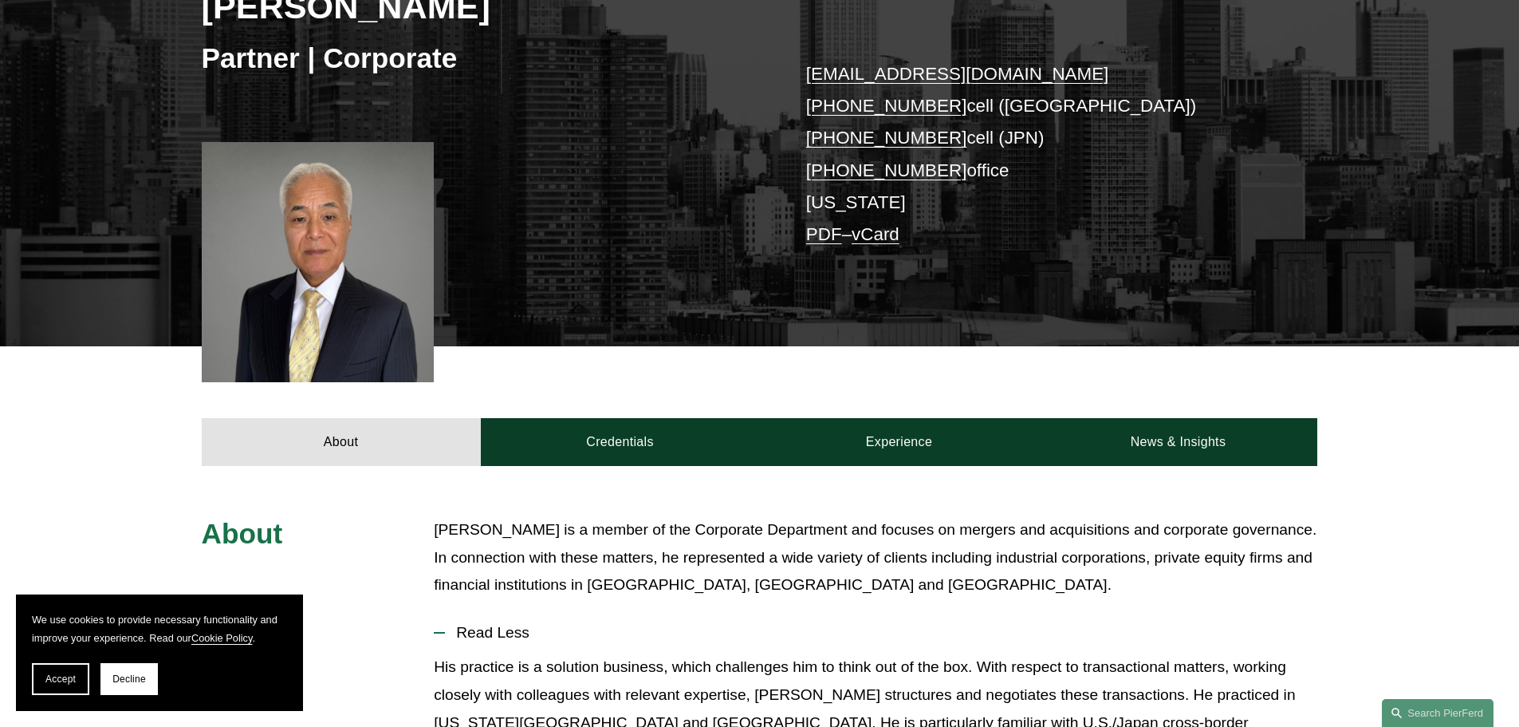
scroll to position [0, 0]
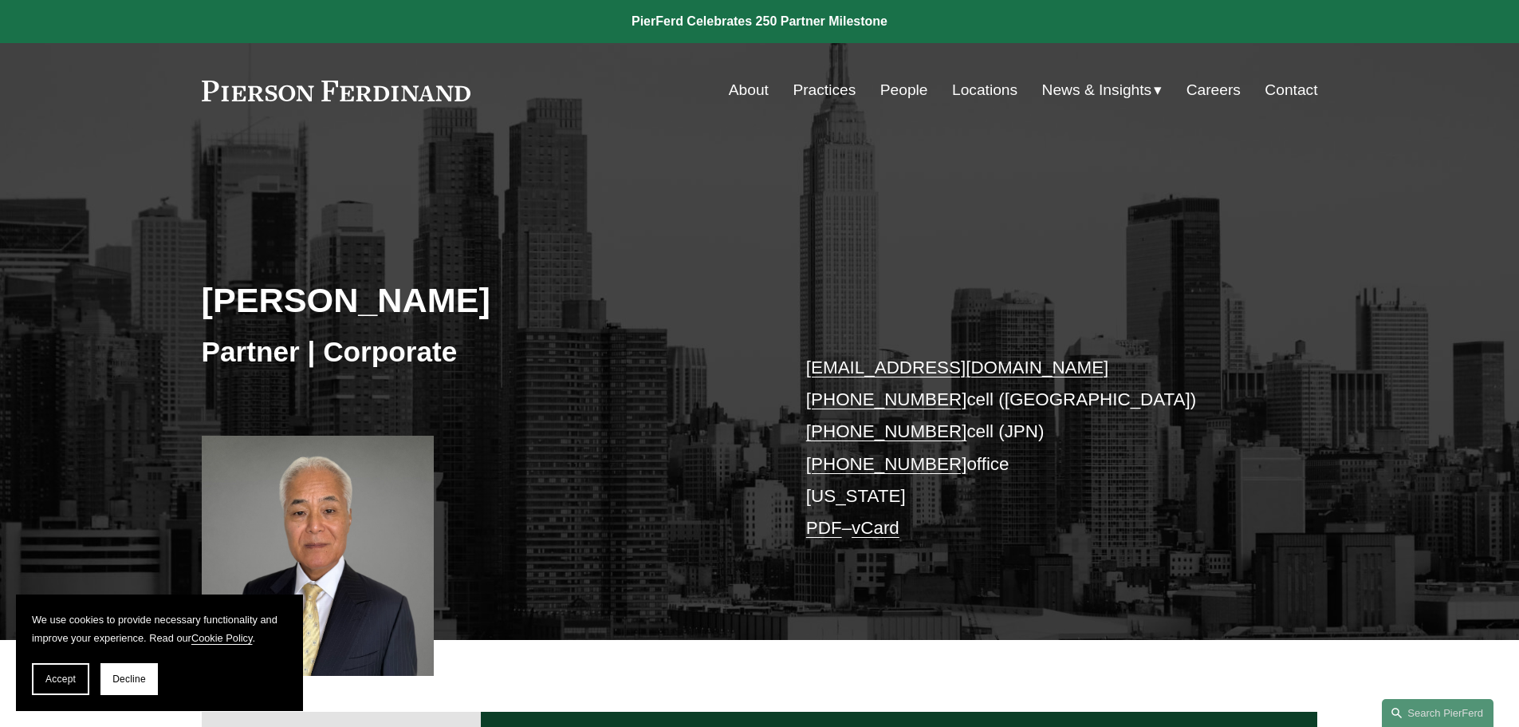
click at [993, 95] on link "Locations" at bounding box center [984, 90] width 65 height 30
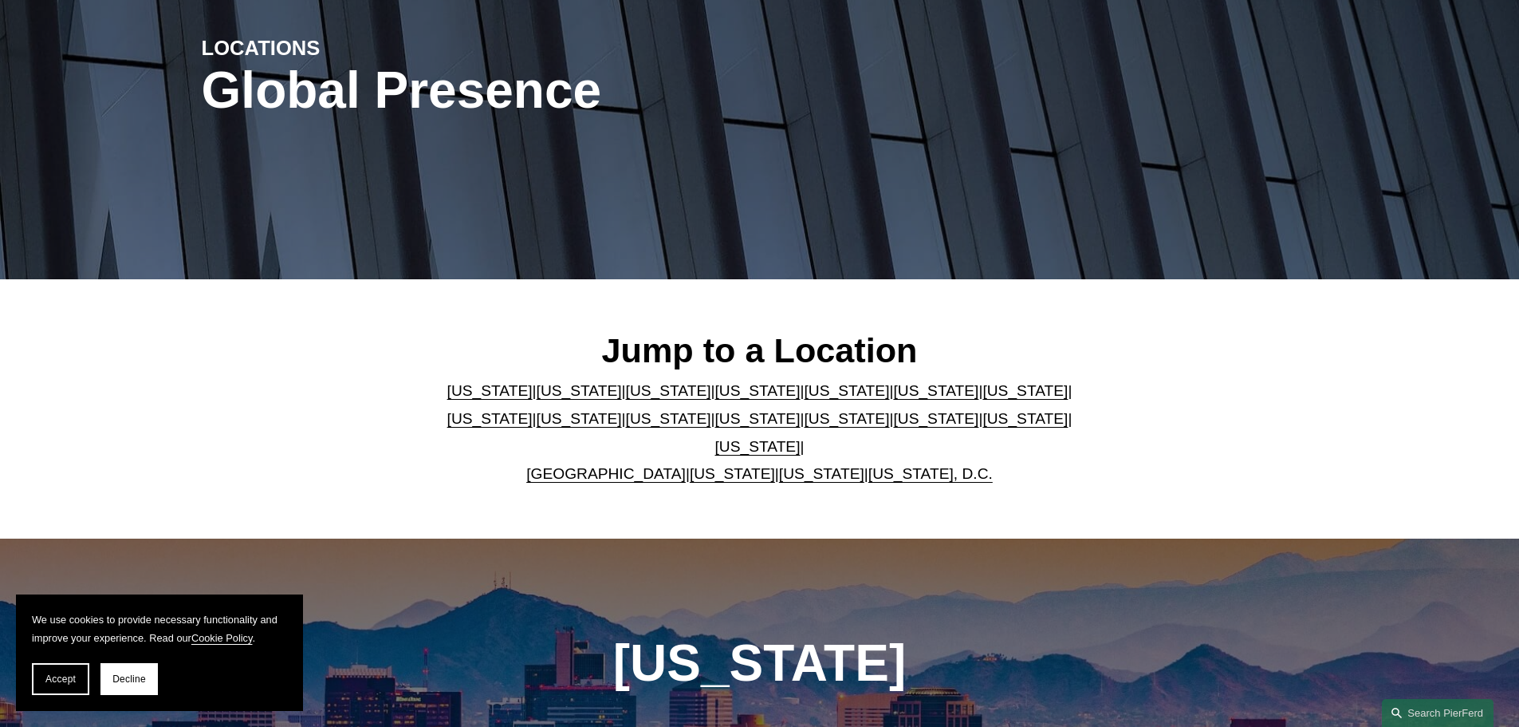
scroll to position [479, 0]
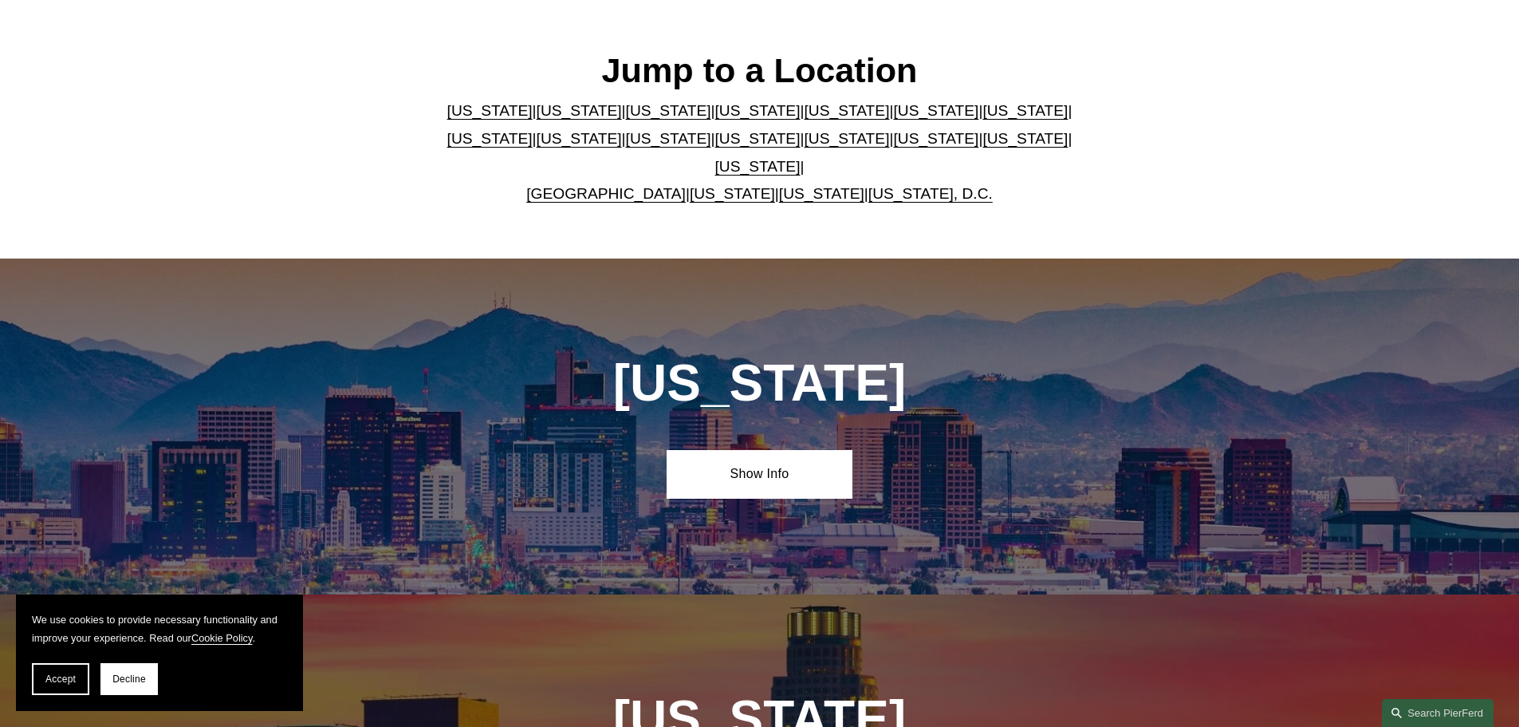
click at [664, 137] on p "[US_STATE] | [US_STATE] | [US_STATE] | [US_STATE] | [US_STATE] | [US_STATE] | […" at bounding box center [760, 152] width 652 height 110
click at [715, 144] on link "[US_STATE]" at bounding box center [757, 138] width 85 height 17
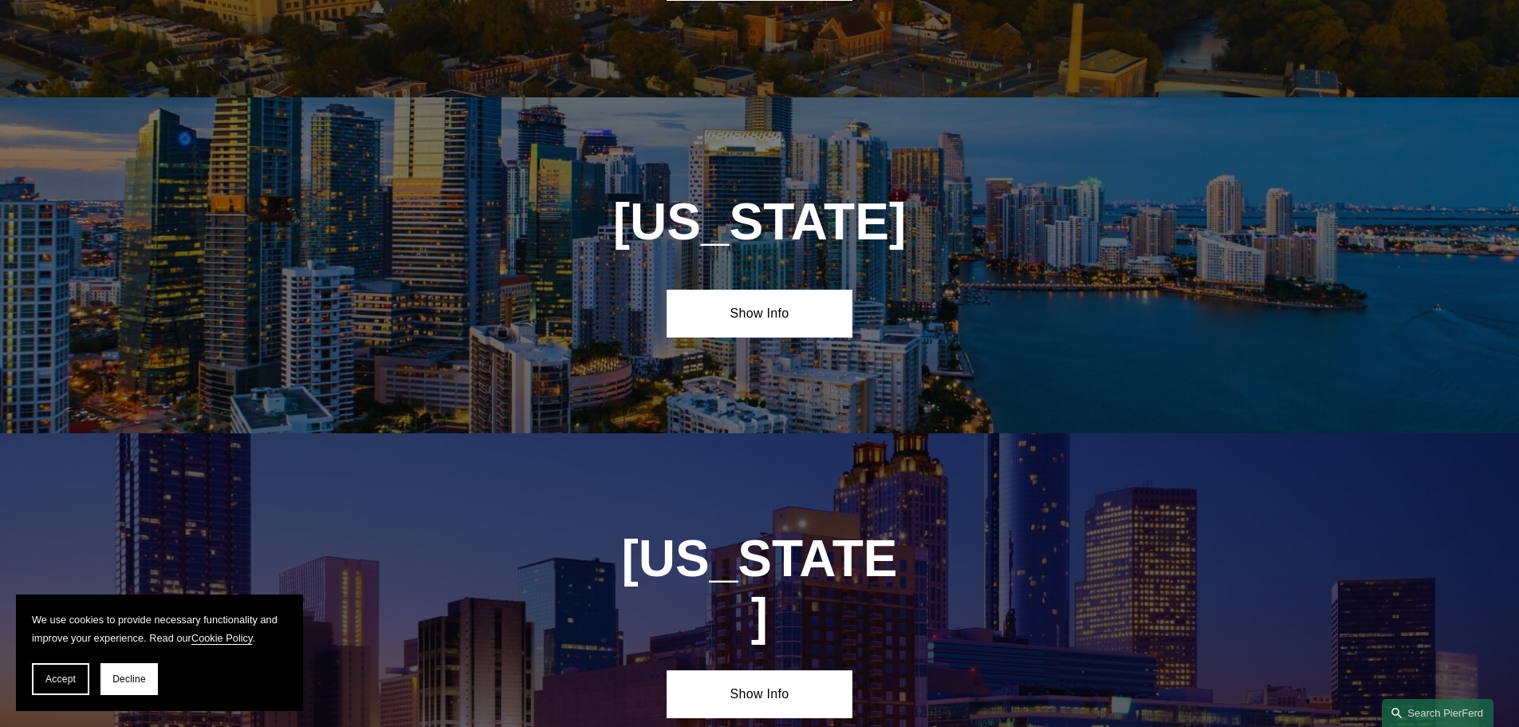
scroll to position [4084, 0]
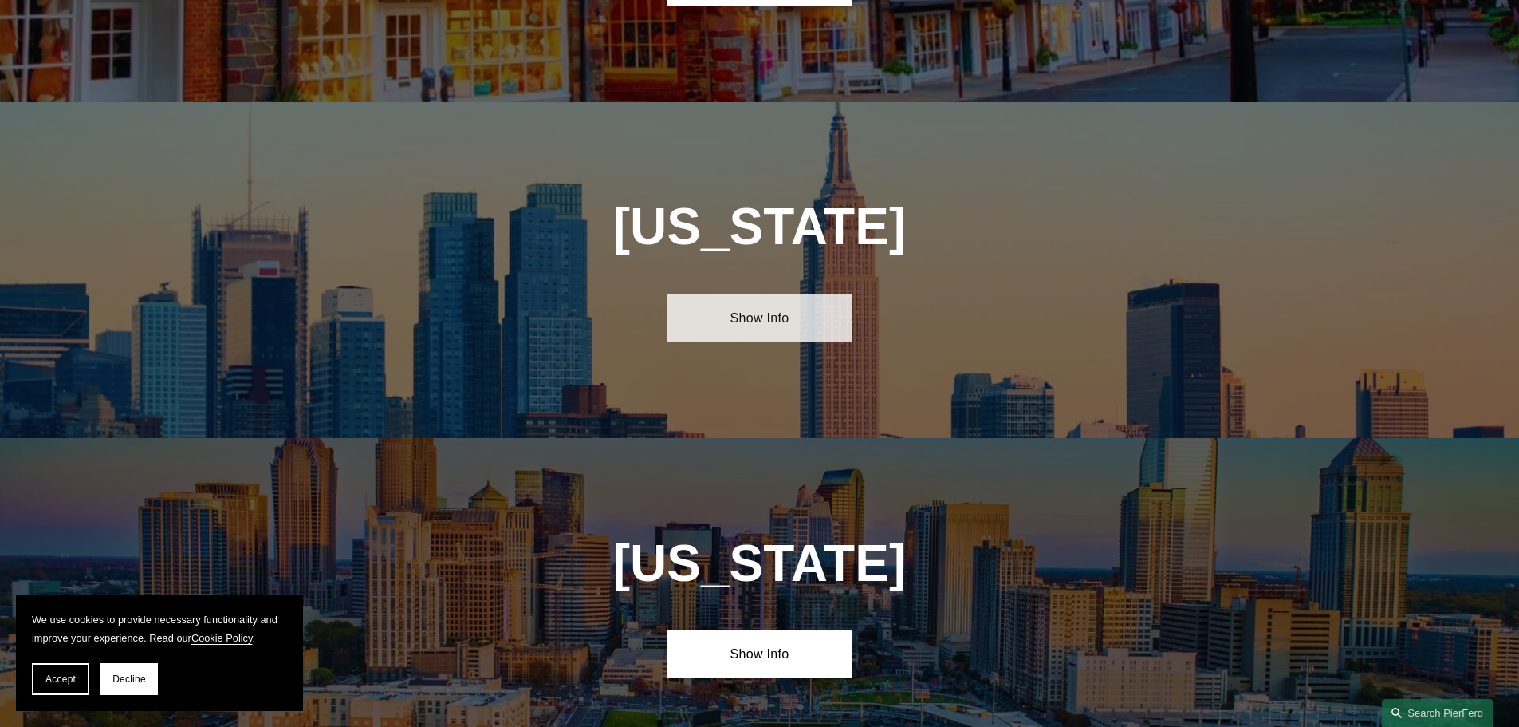
click at [808, 294] on link "Show Info" at bounding box center [760, 318] width 186 height 48
